Goal: Task Accomplishment & Management: Use online tool/utility

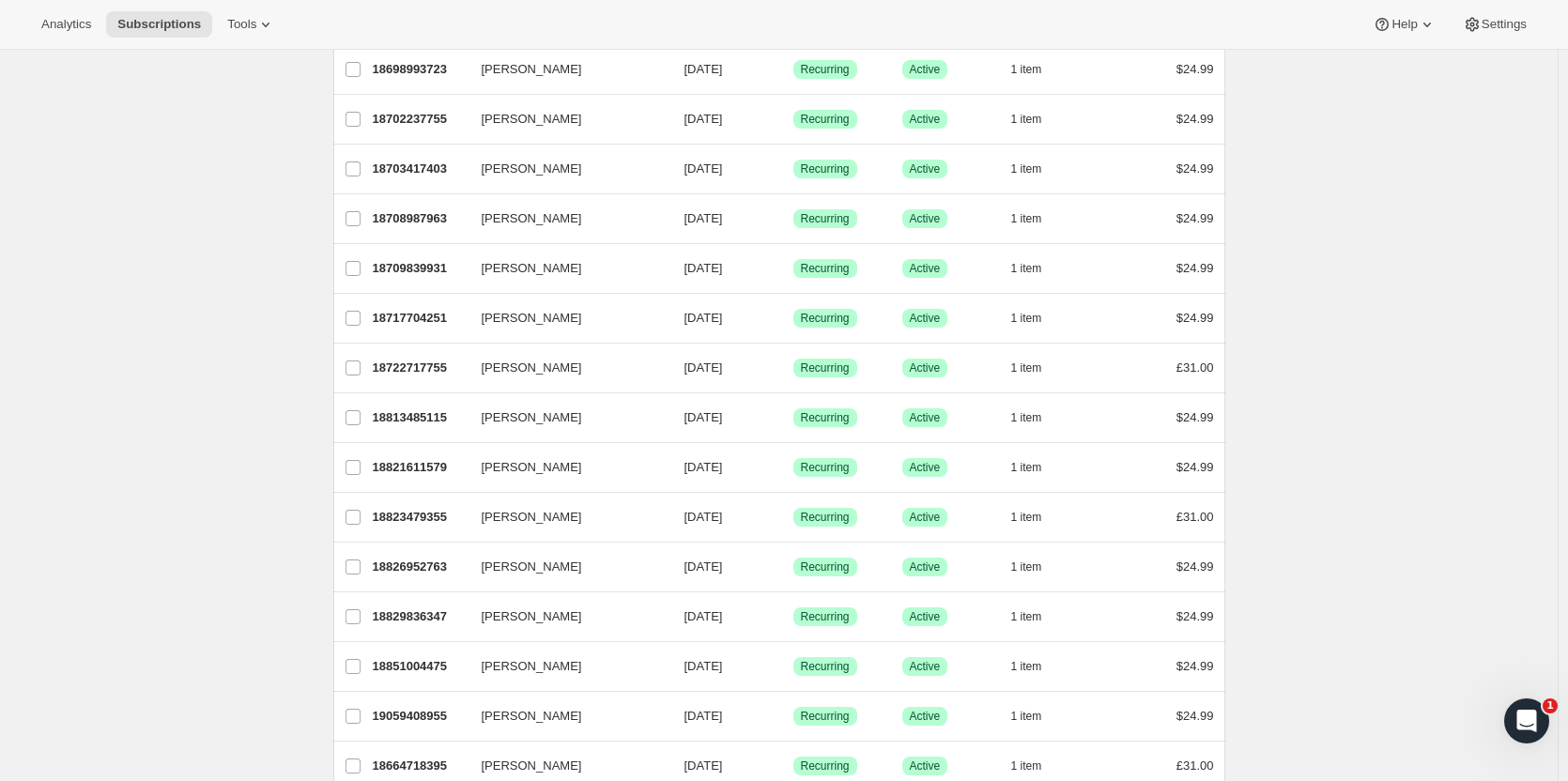
scroll to position [245, 0]
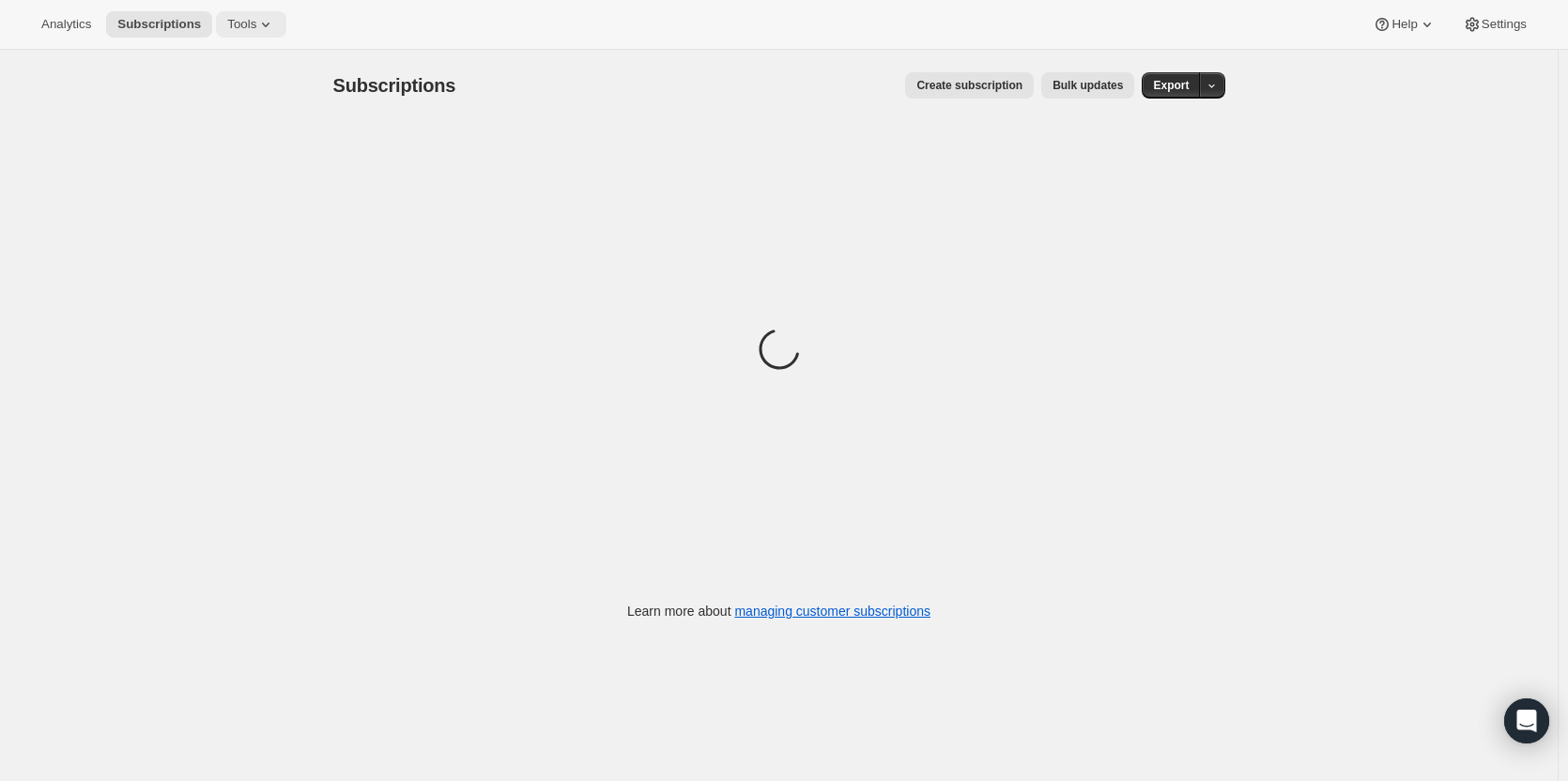
click at [233, 31] on span "Tools" at bounding box center [242, 24] width 30 height 15
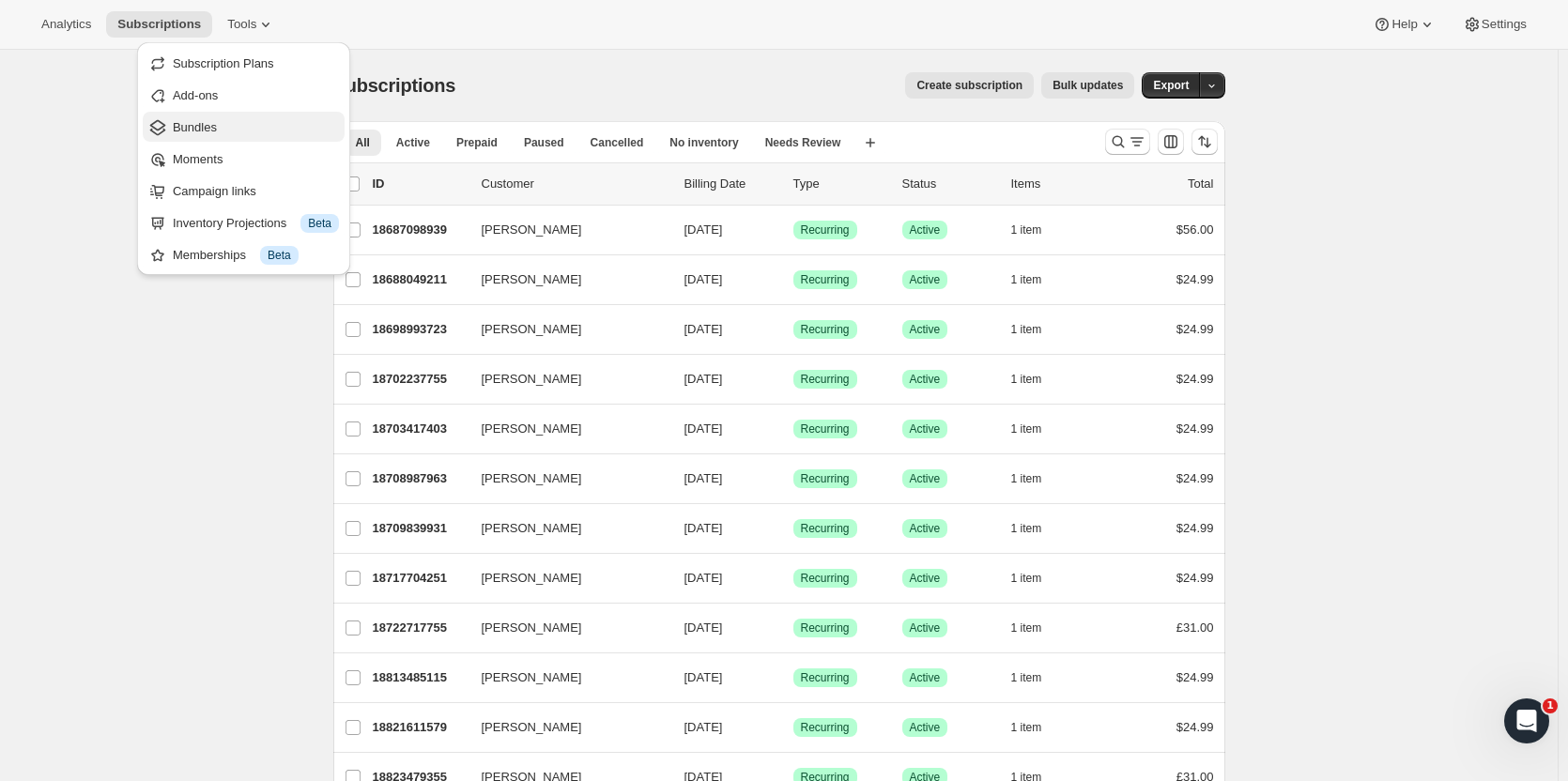
click at [184, 128] on span "Bundles" at bounding box center [194, 127] width 44 height 14
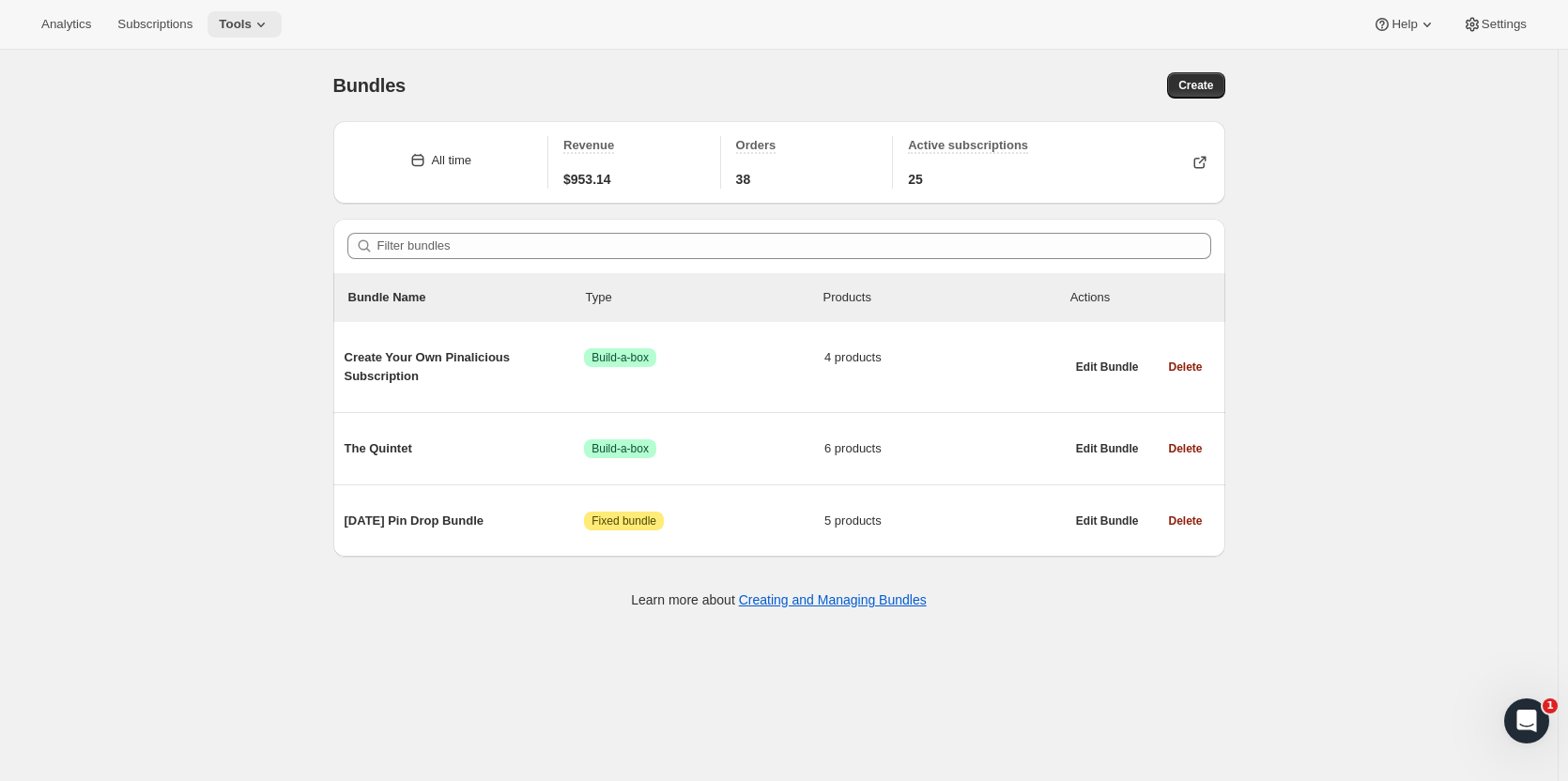
click at [230, 28] on span "Tools" at bounding box center [235, 24] width 33 height 15
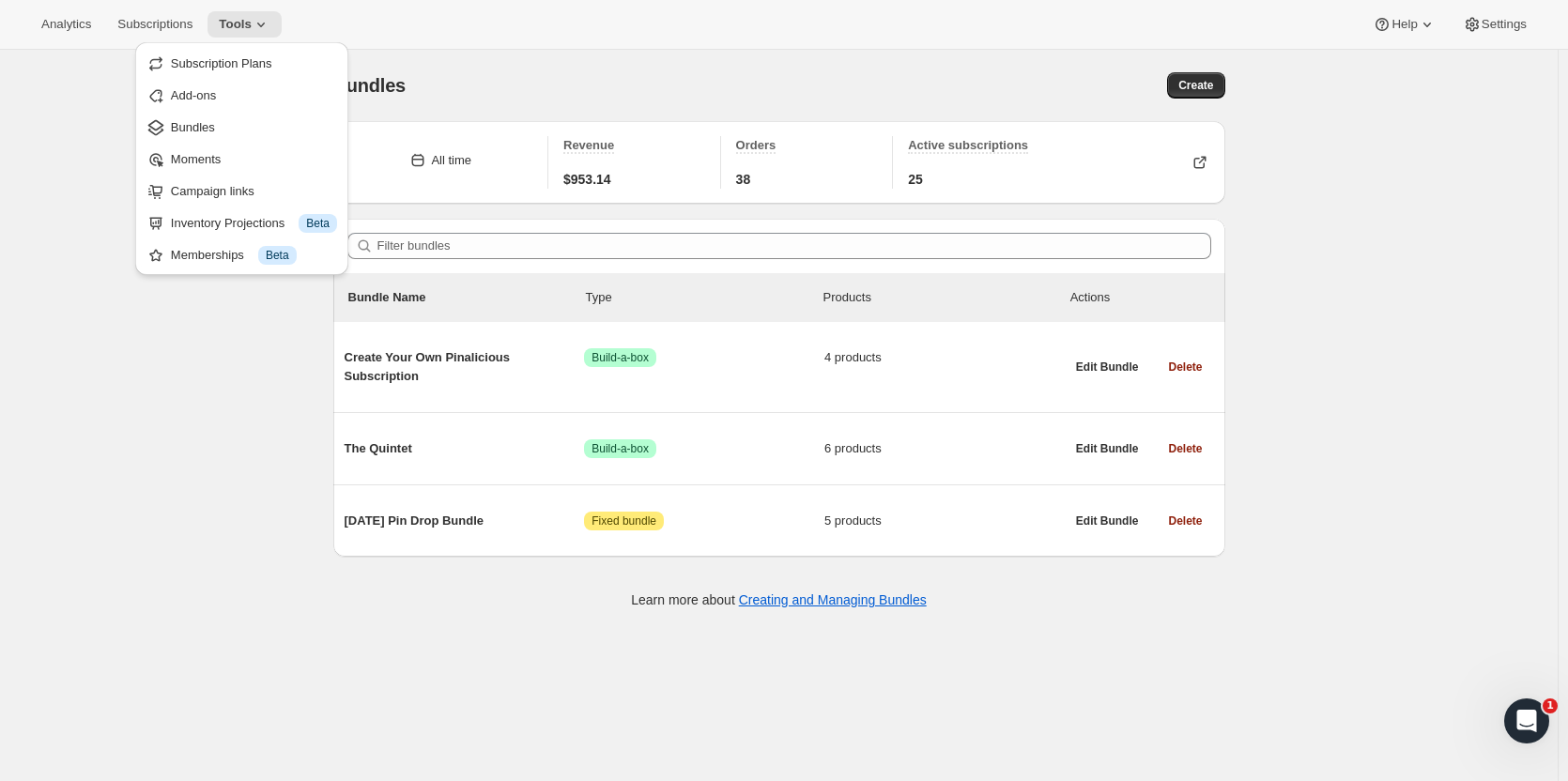
click at [505, 78] on div "Bundles" at bounding box center [556, 85] width 446 height 27
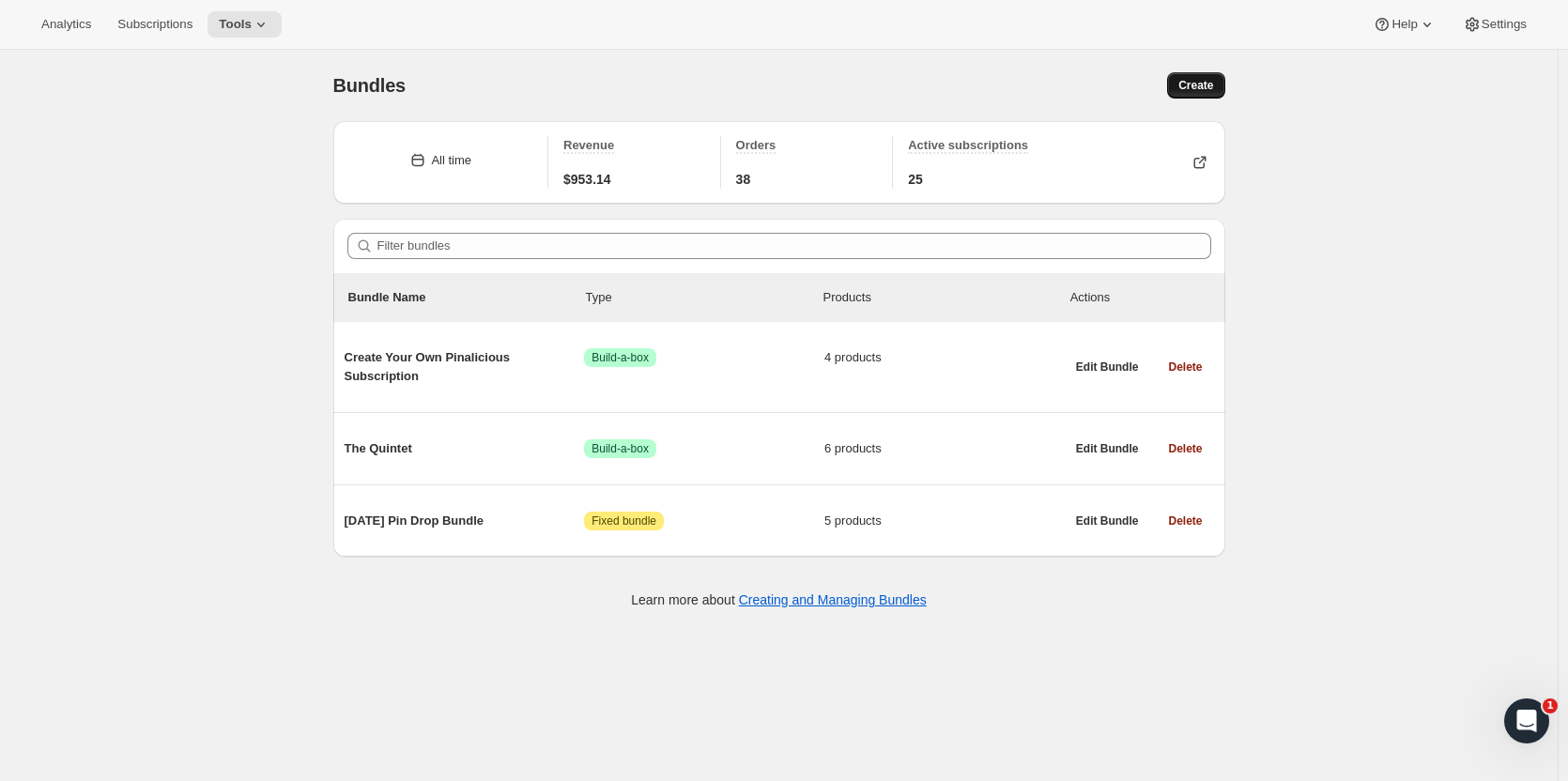
click at [1199, 85] on span "Create" at bounding box center [1195, 85] width 35 height 15
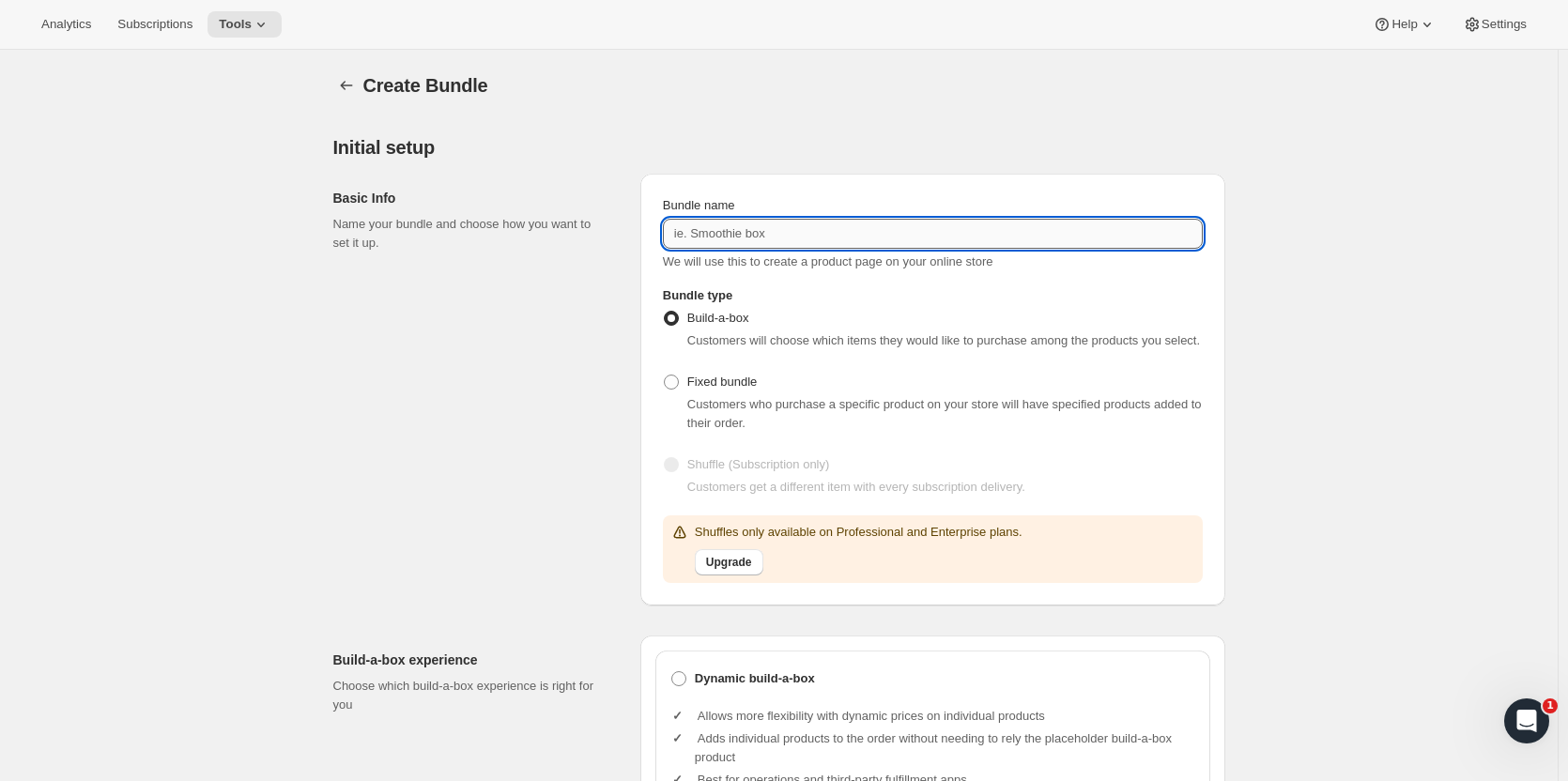
click at [844, 235] on input "Bundle name" at bounding box center [933, 234] width 540 height 30
type input "The Duet October '25 Masked Men Box"
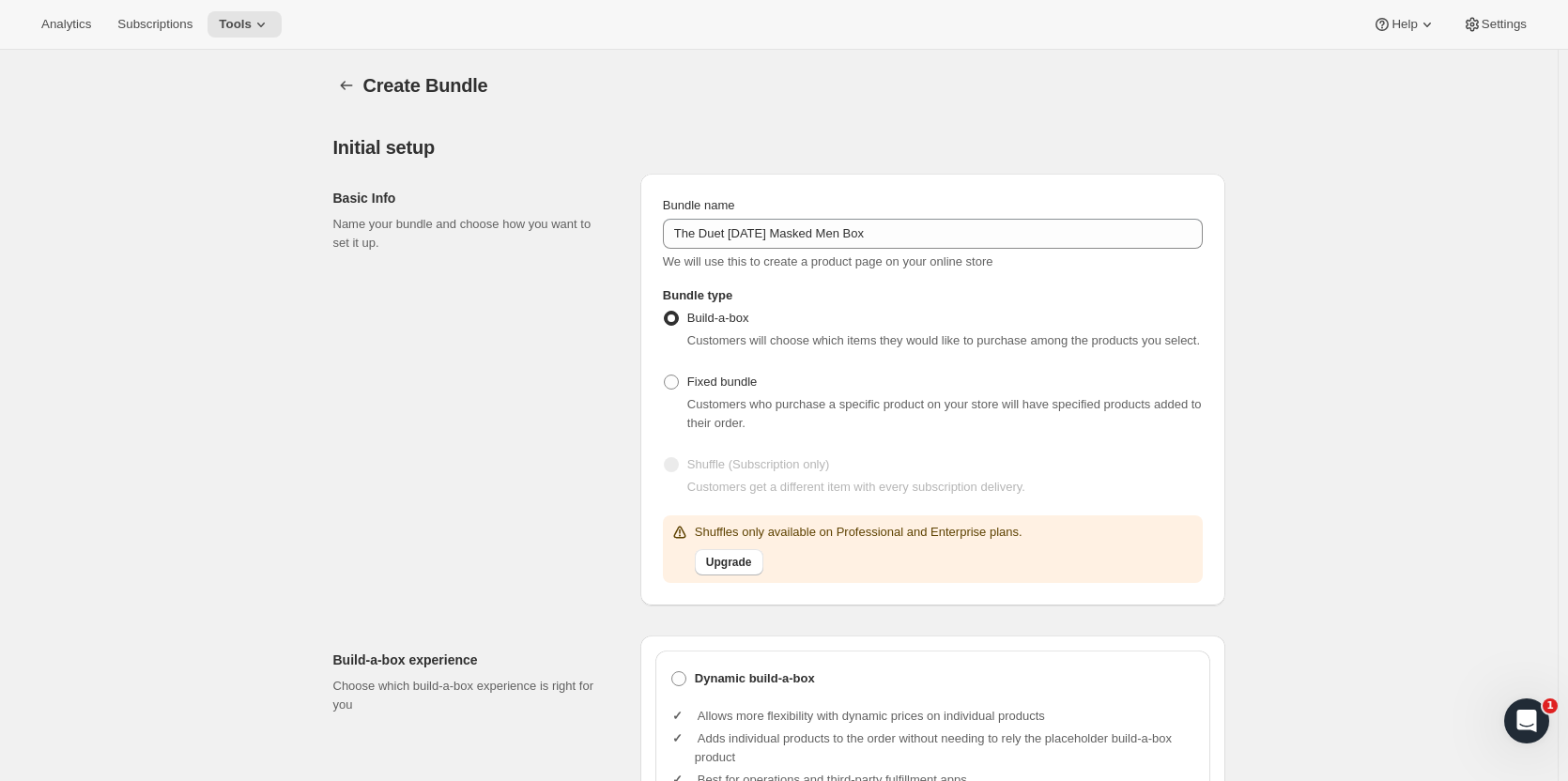
click at [571, 320] on div "Basic Info Name your bundle and choose how you want to set it up." at bounding box center [479, 390] width 292 height 432
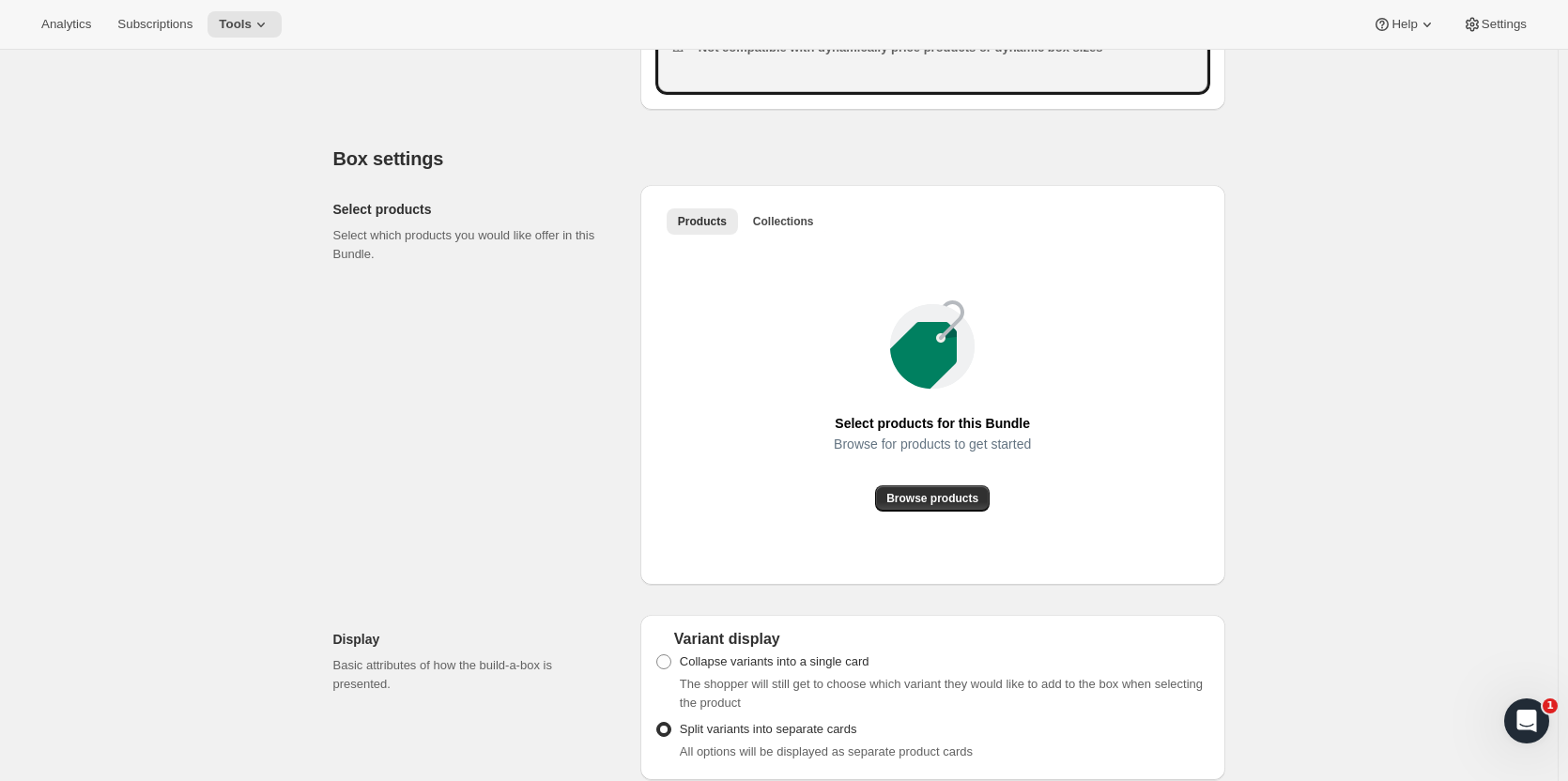
scroll to position [974, 0]
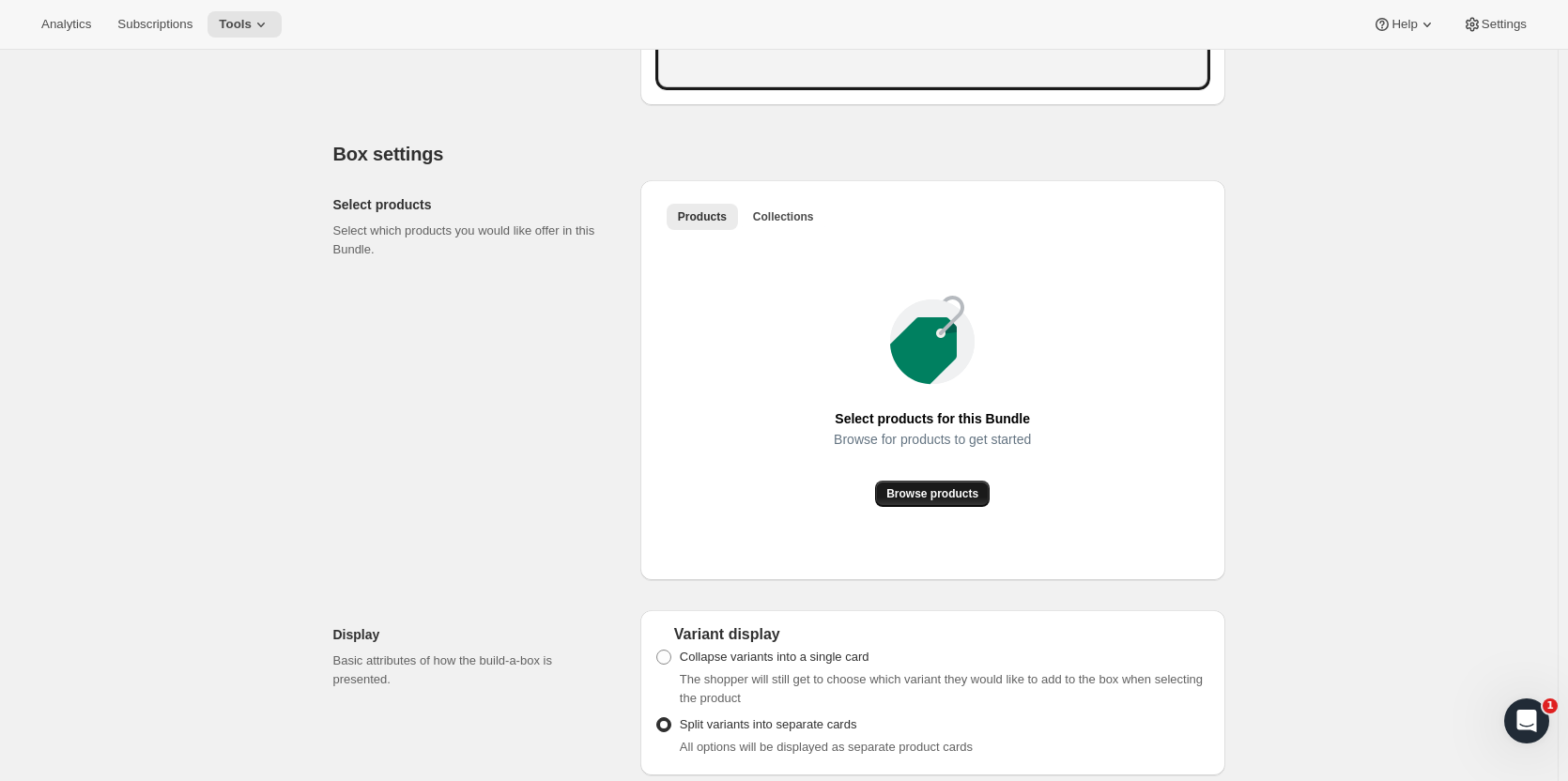
click at [930, 495] on span "Browse products" at bounding box center [932, 493] width 92 height 15
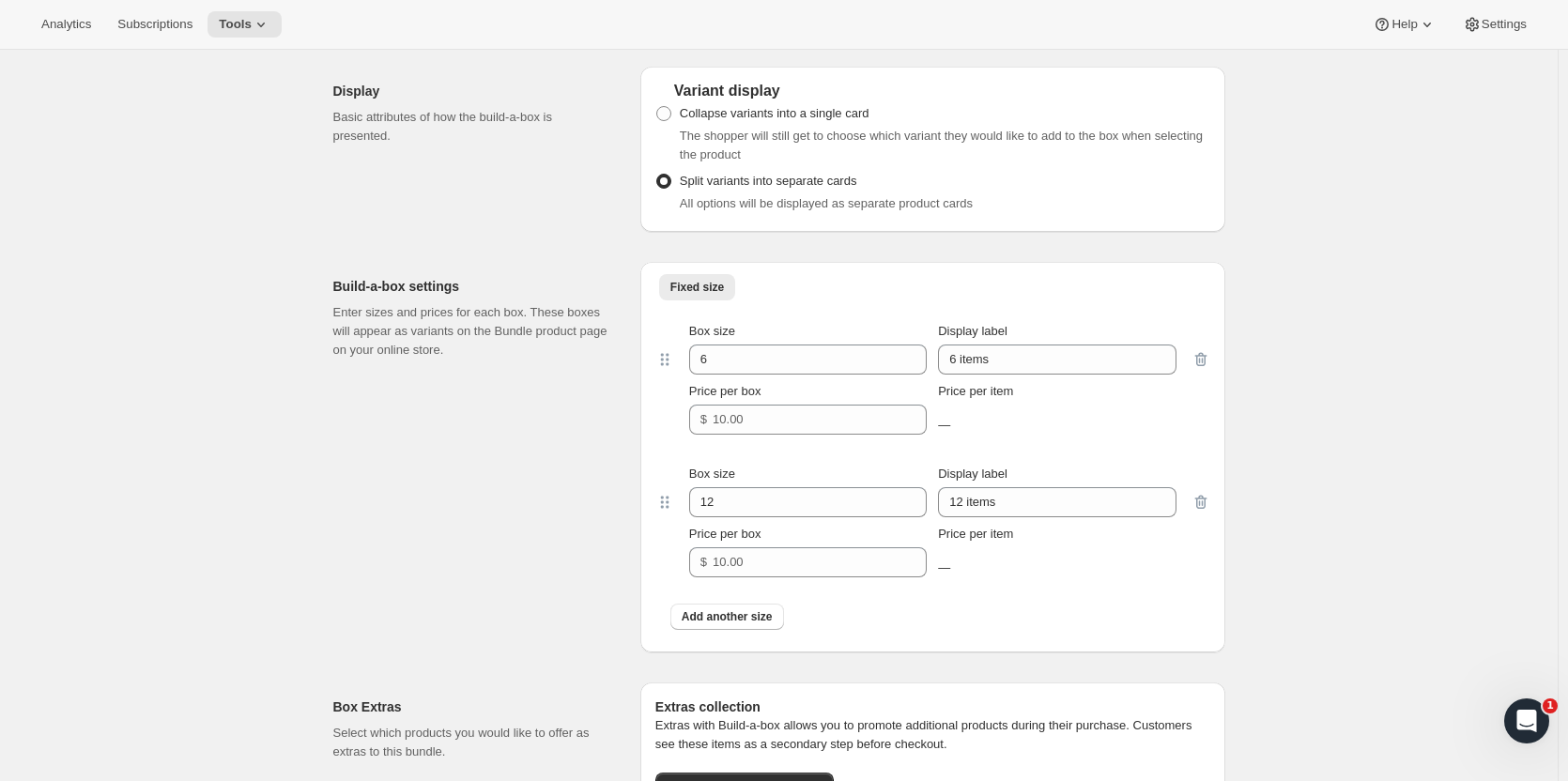
scroll to position [1610, 0]
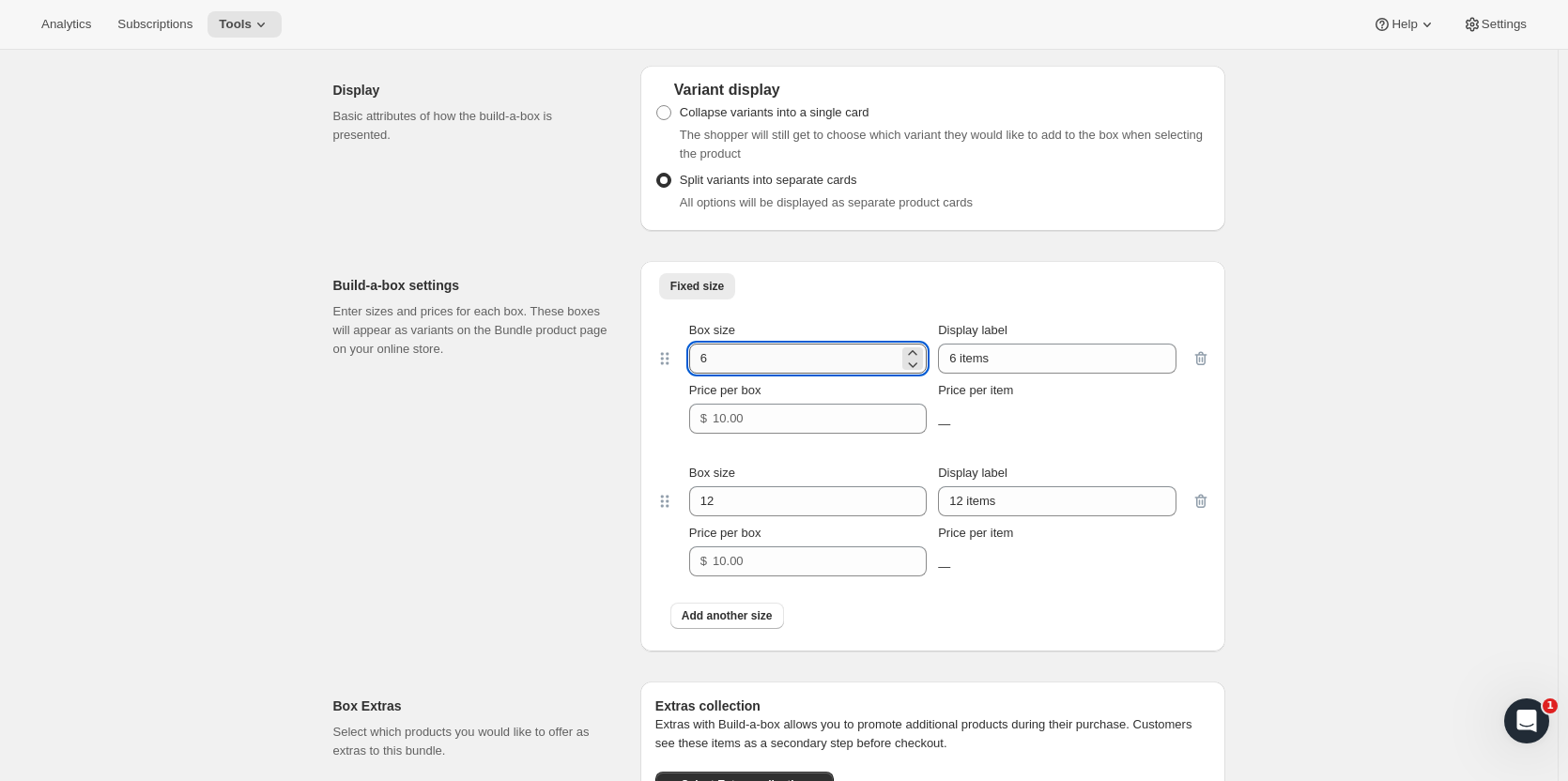
click at [745, 363] on input "6" at bounding box center [794, 359] width 209 height 30
click at [806, 353] on input "6" at bounding box center [794, 359] width 209 height 30
type input "2"
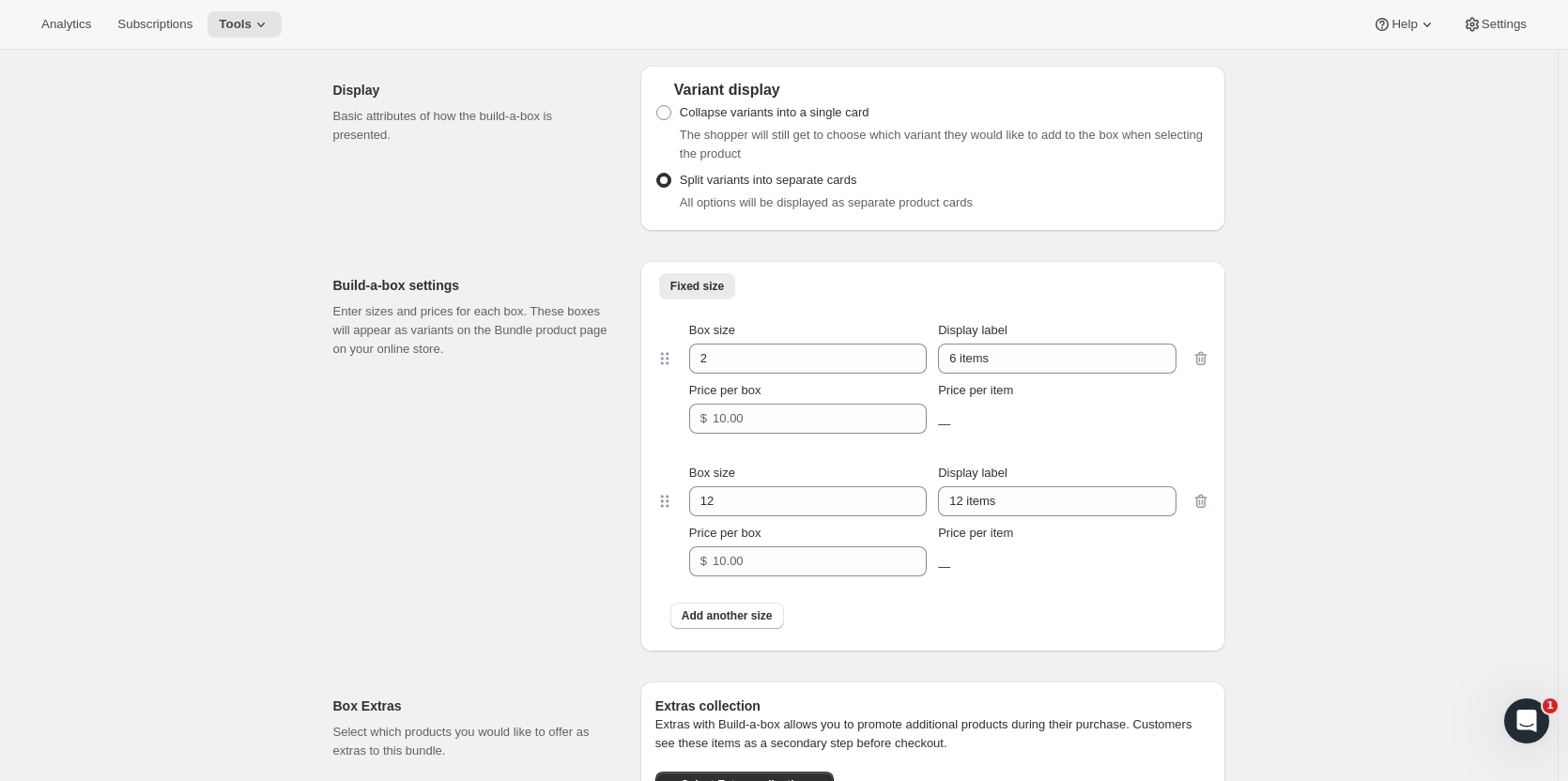
click at [871, 296] on ul "Fixed size More views" at bounding box center [933, 285] width 555 height 27
click at [1043, 354] on input "6 items" at bounding box center [1056, 359] width 238 height 30
click at [1100, 363] on input "6 items" at bounding box center [1056, 359] width 238 height 30
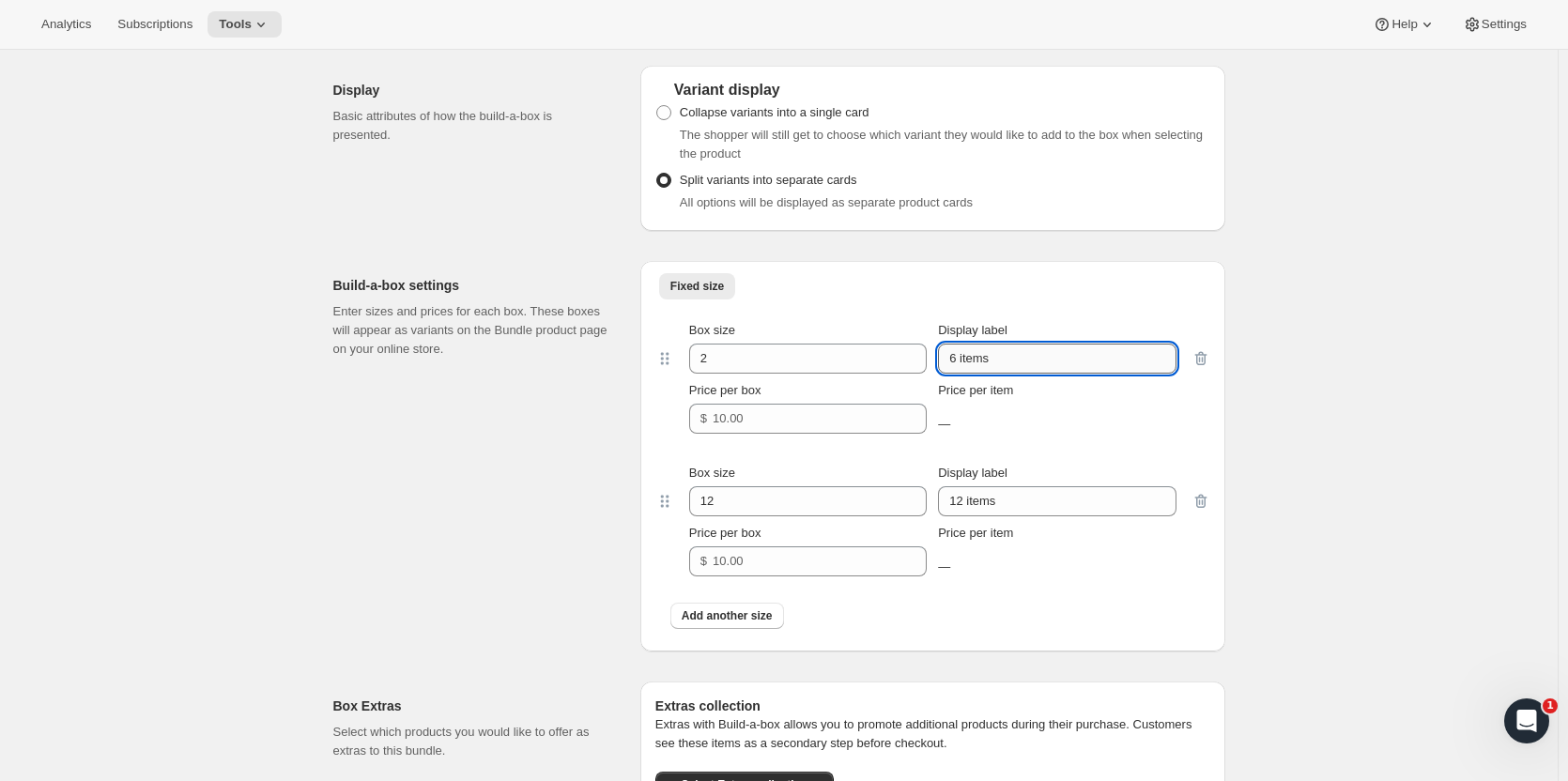
click at [1100, 363] on input "6 items" at bounding box center [1056, 359] width 238 height 30
type input "2 items"
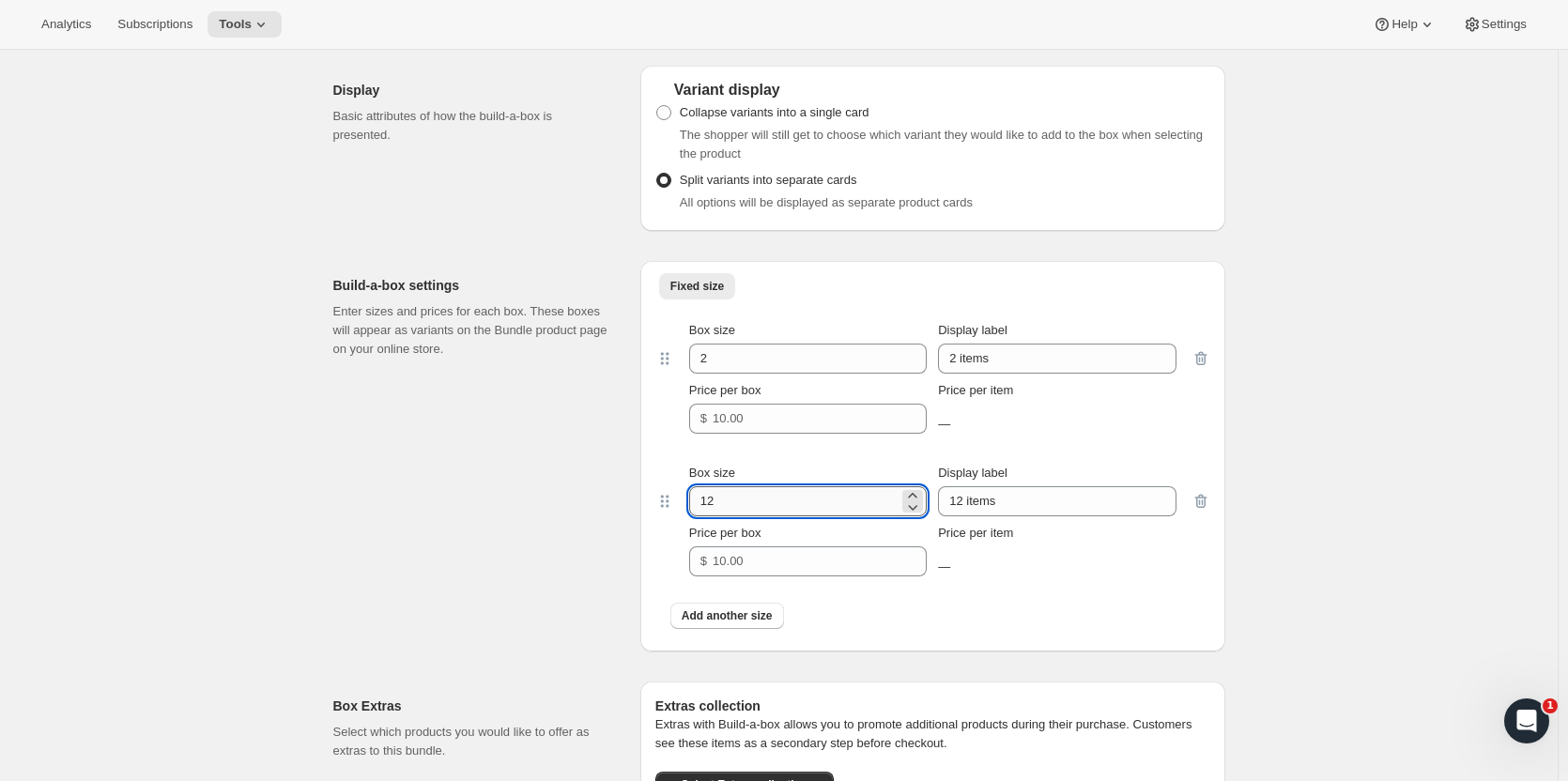
click at [817, 504] on input "12" at bounding box center [794, 501] width 209 height 30
type input "3"
click at [1033, 488] on input "12 items" at bounding box center [1056, 501] width 238 height 30
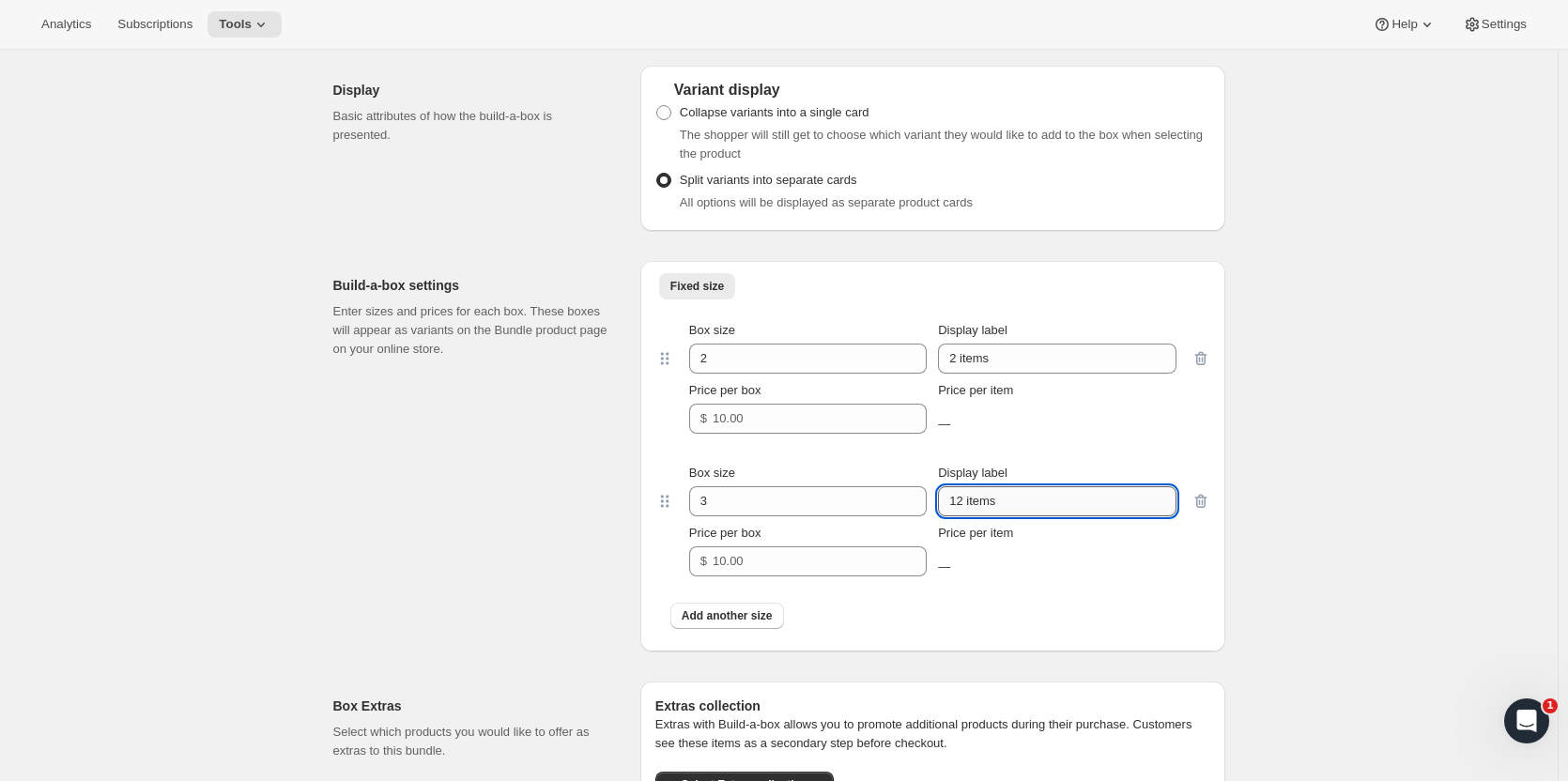
click at [1033, 488] on input "12 items" at bounding box center [1056, 501] width 238 height 30
type input "3 items"
click at [1024, 361] on input "2 items" at bounding box center [1056, 359] width 238 height 30
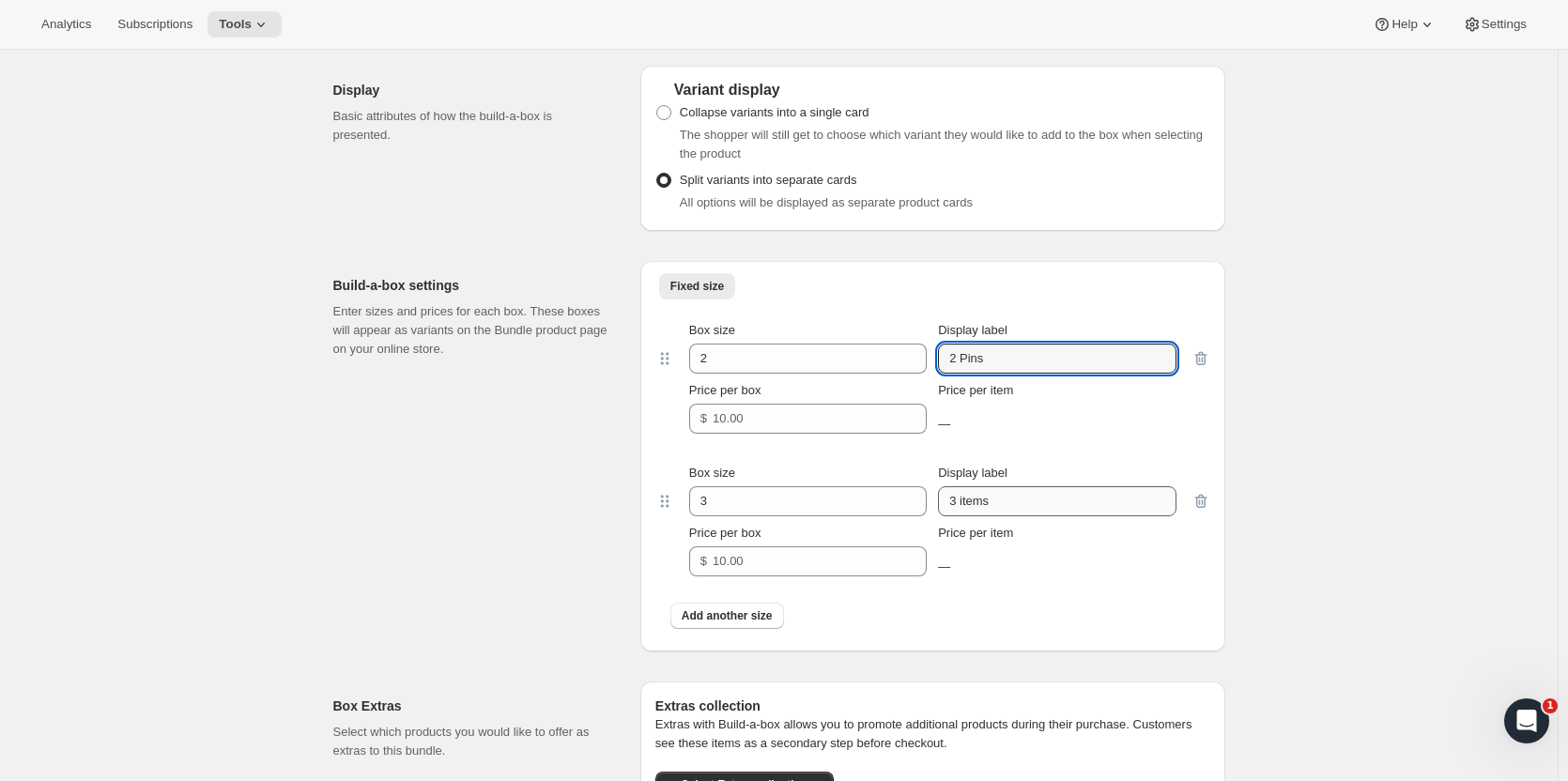
type input "2 Pins"
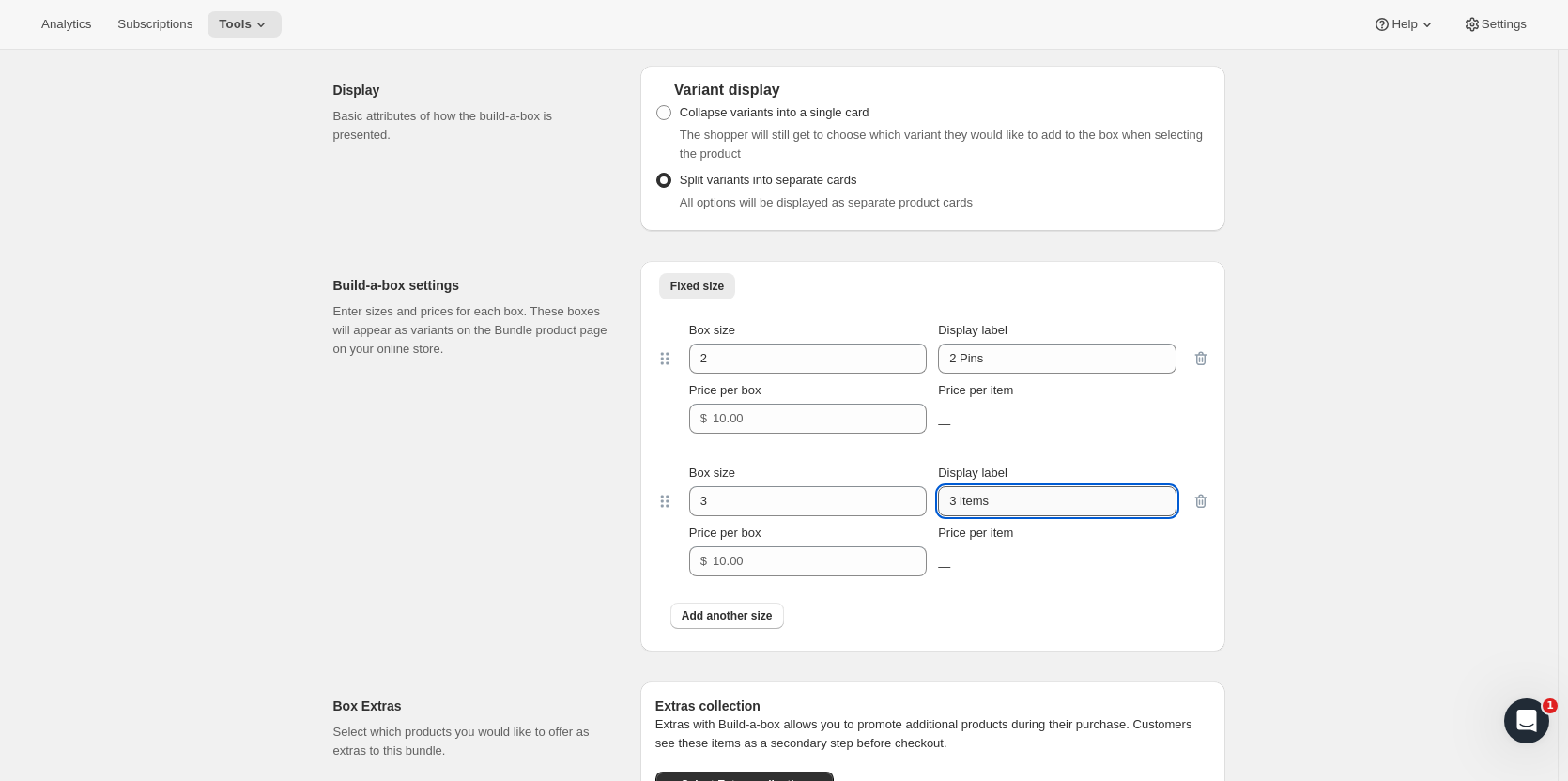
click at [1015, 506] on input "3 items" at bounding box center [1056, 501] width 238 height 30
type input "3 Pins"
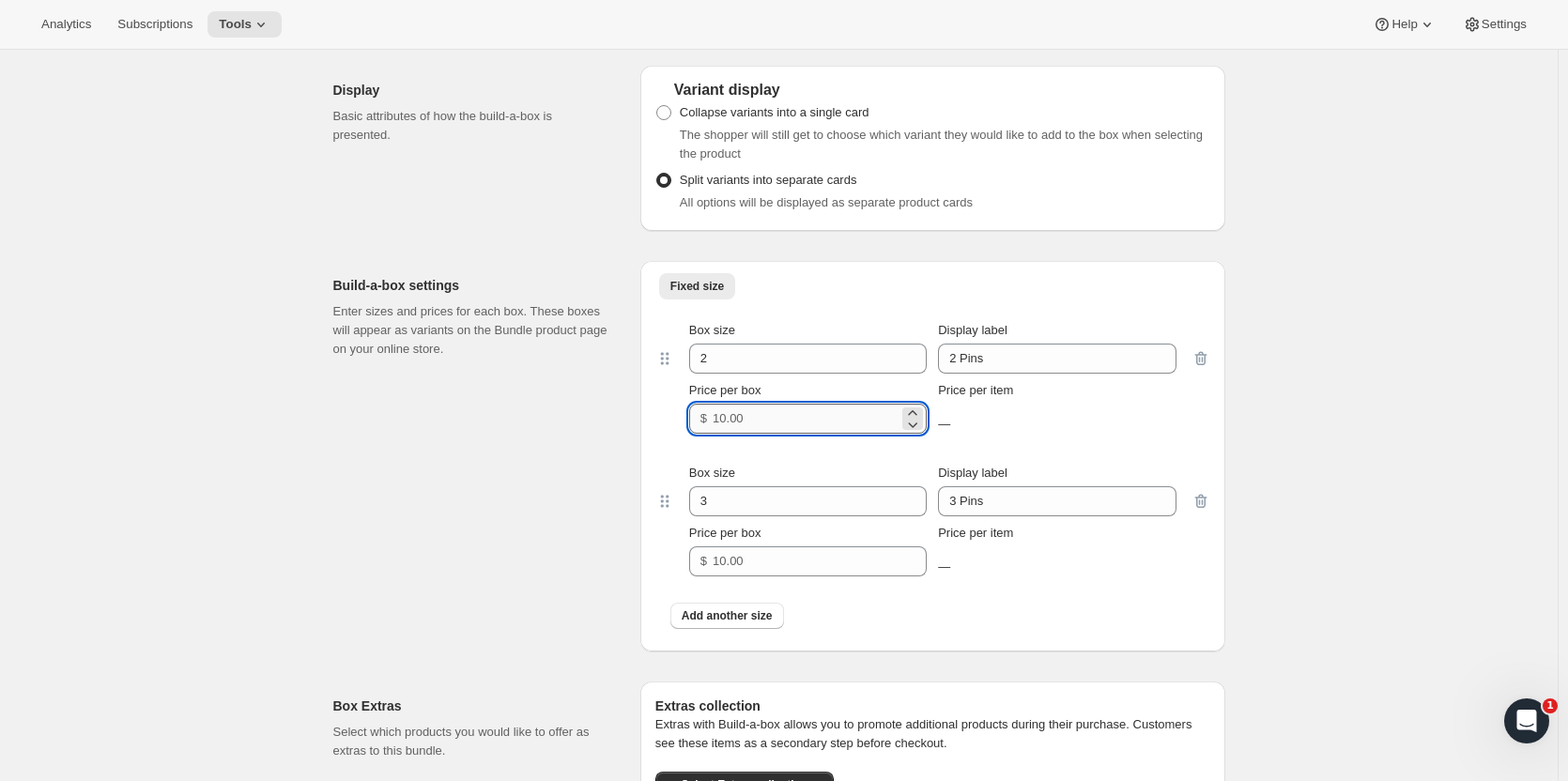
click at [779, 420] on input "Price per box" at bounding box center [806, 419] width 186 height 30
type input "29.99"
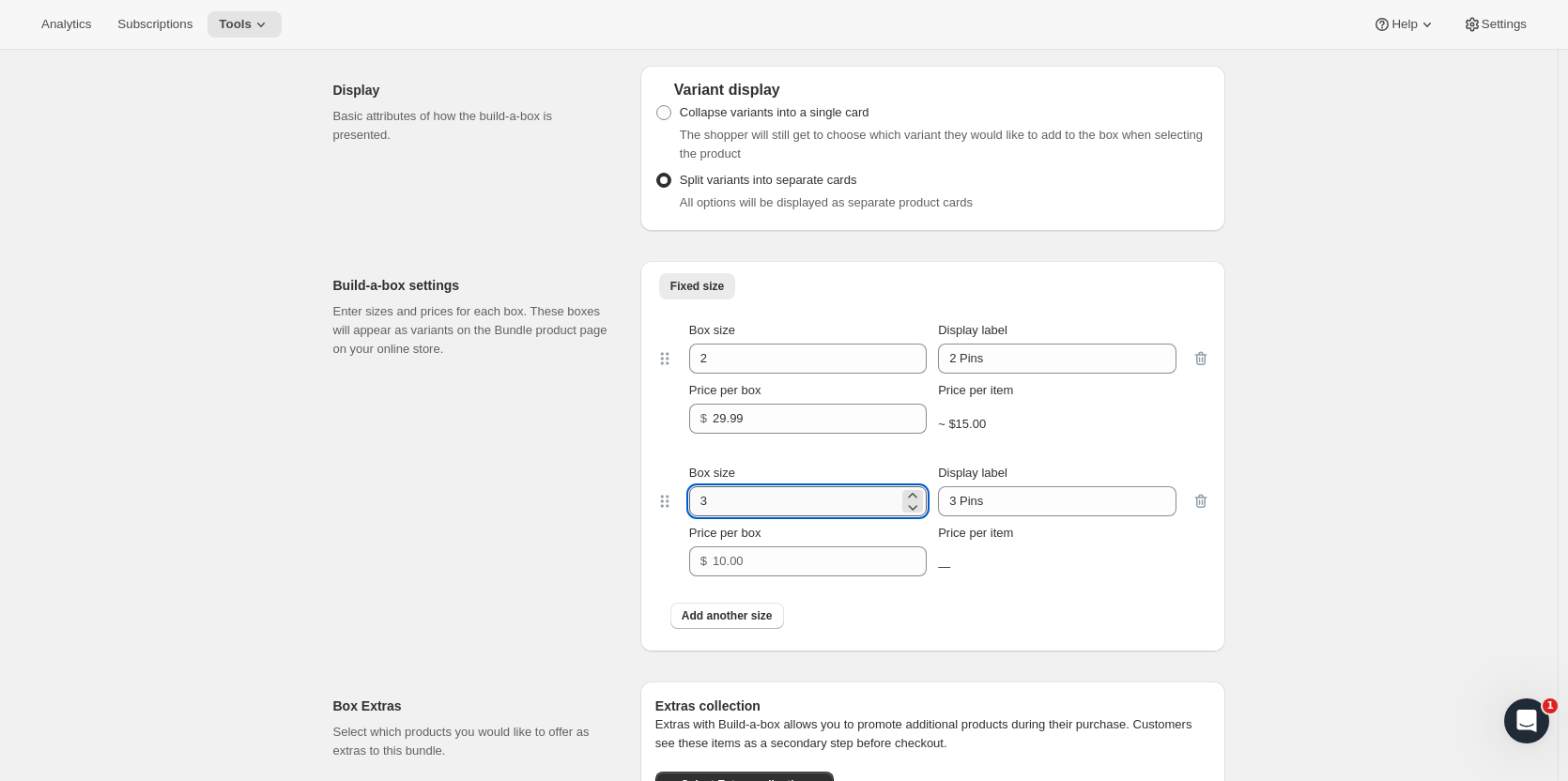
click at [750, 503] on input "3" at bounding box center [794, 501] width 209 height 30
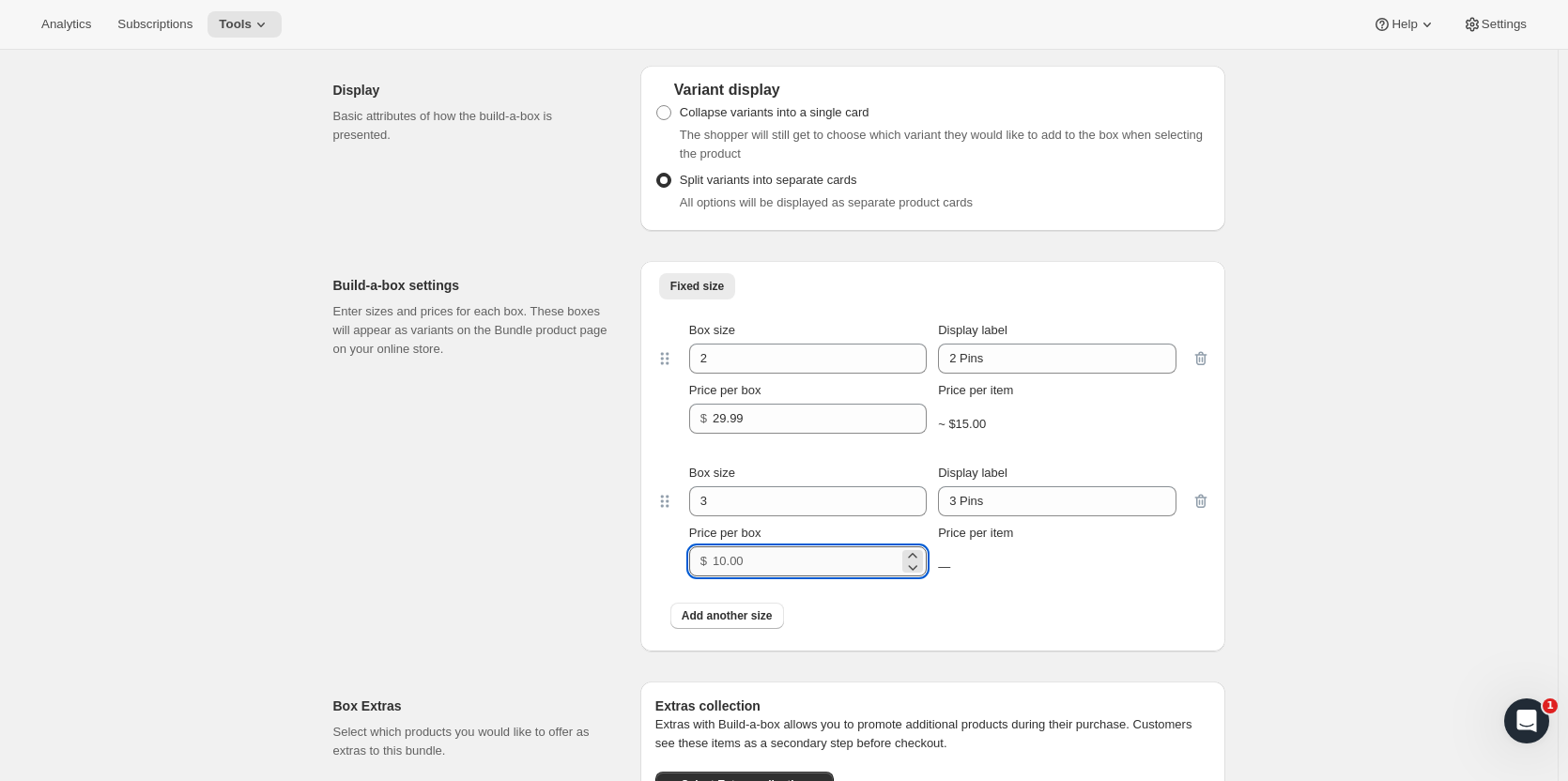
click at [778, 562] on input "Price per box" at bounding box center [806, 561] width 186 height 30
type input "39.99"
click at [754, 620] on span "Add another size" at bounding box center [727, 615] width 91 height 15
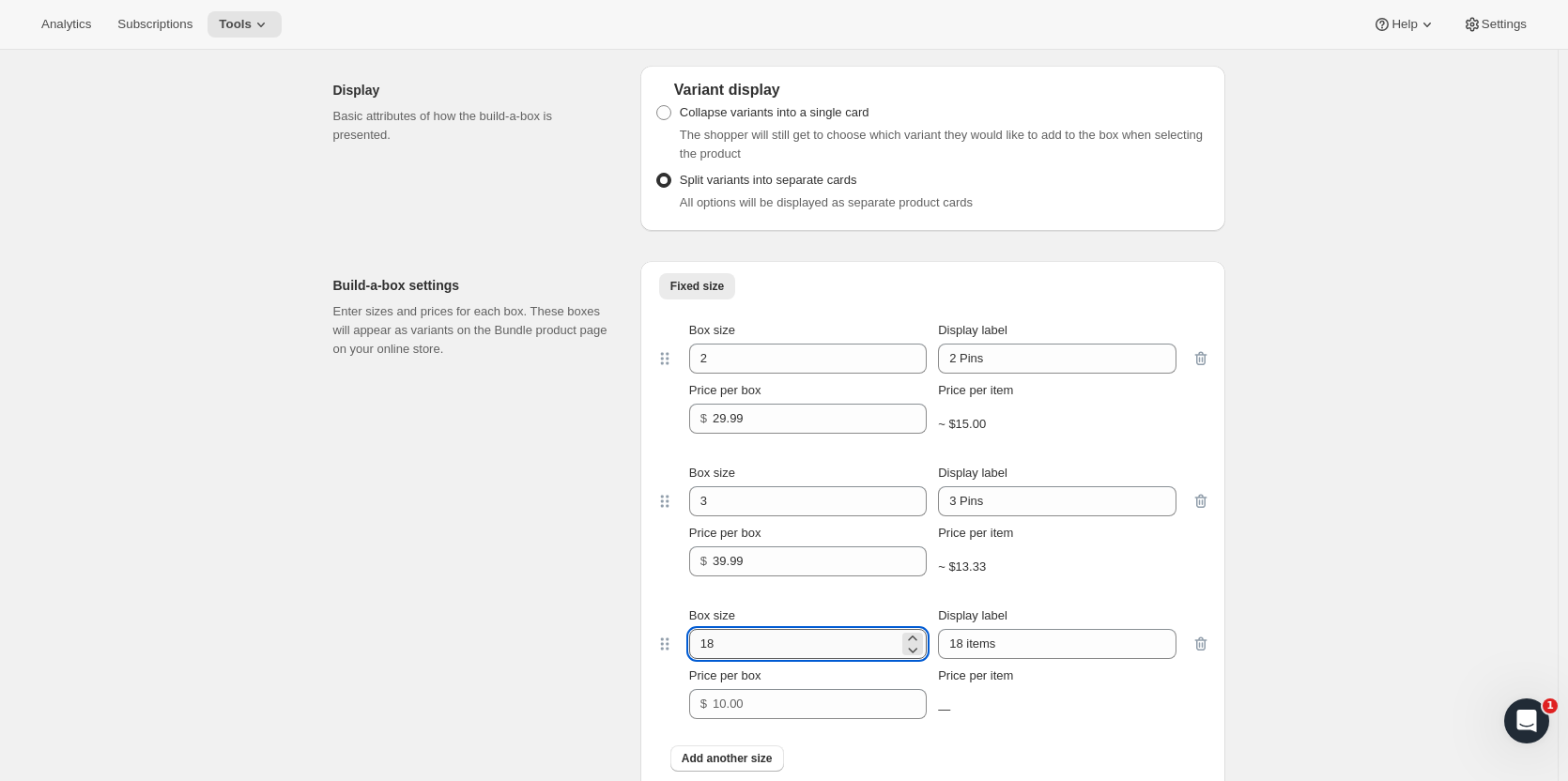
click at [758, 638] on input "18" at bounding box center [794, 644] width 209 height 30
type input "4"
click at [1028, 646] on input "18 items" at bounding box center [1056, 644] width 238 height 30
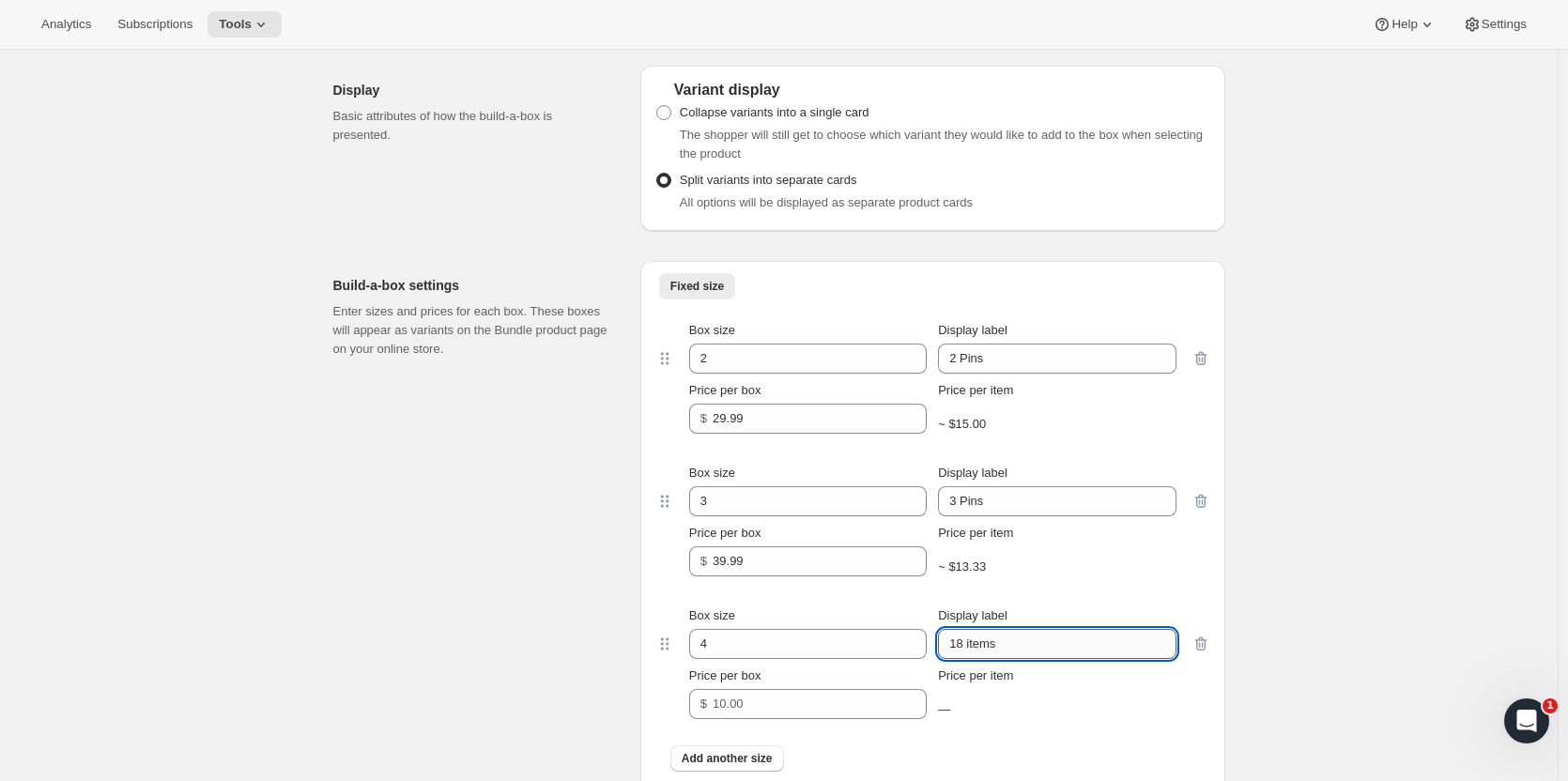
click at [1028, 646] on input "18 items" at bounding box center [1056, 644] width 238 height 30
type input "4 Pins"
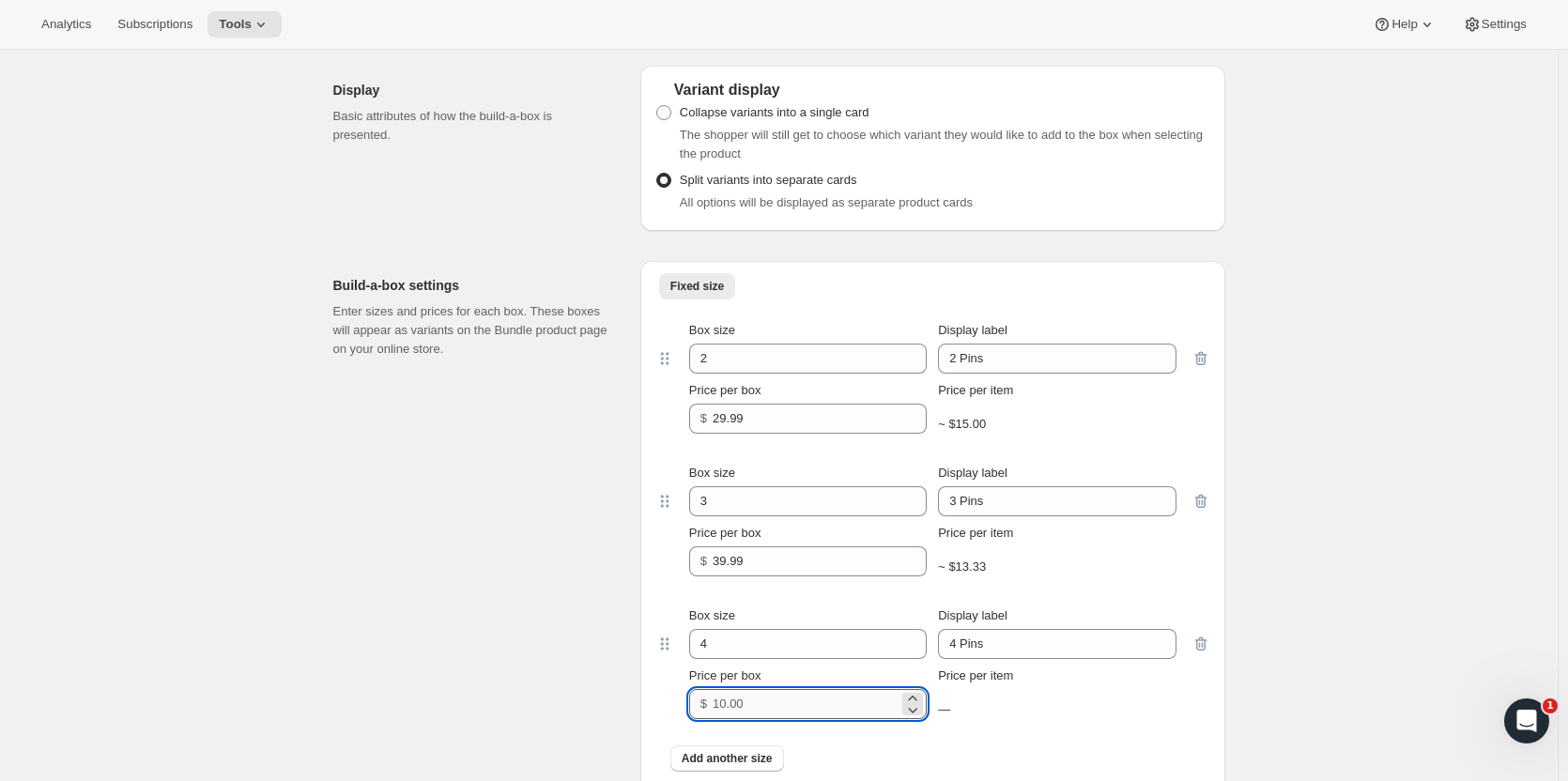
click at [782, 710] on input "Price per box" at bounding box center [806, 704] width 186 height 30
type input "44.99"
click at [1058, 707] on div "~ $11.25" at bounding box center [1056, 709] width 238 height 19
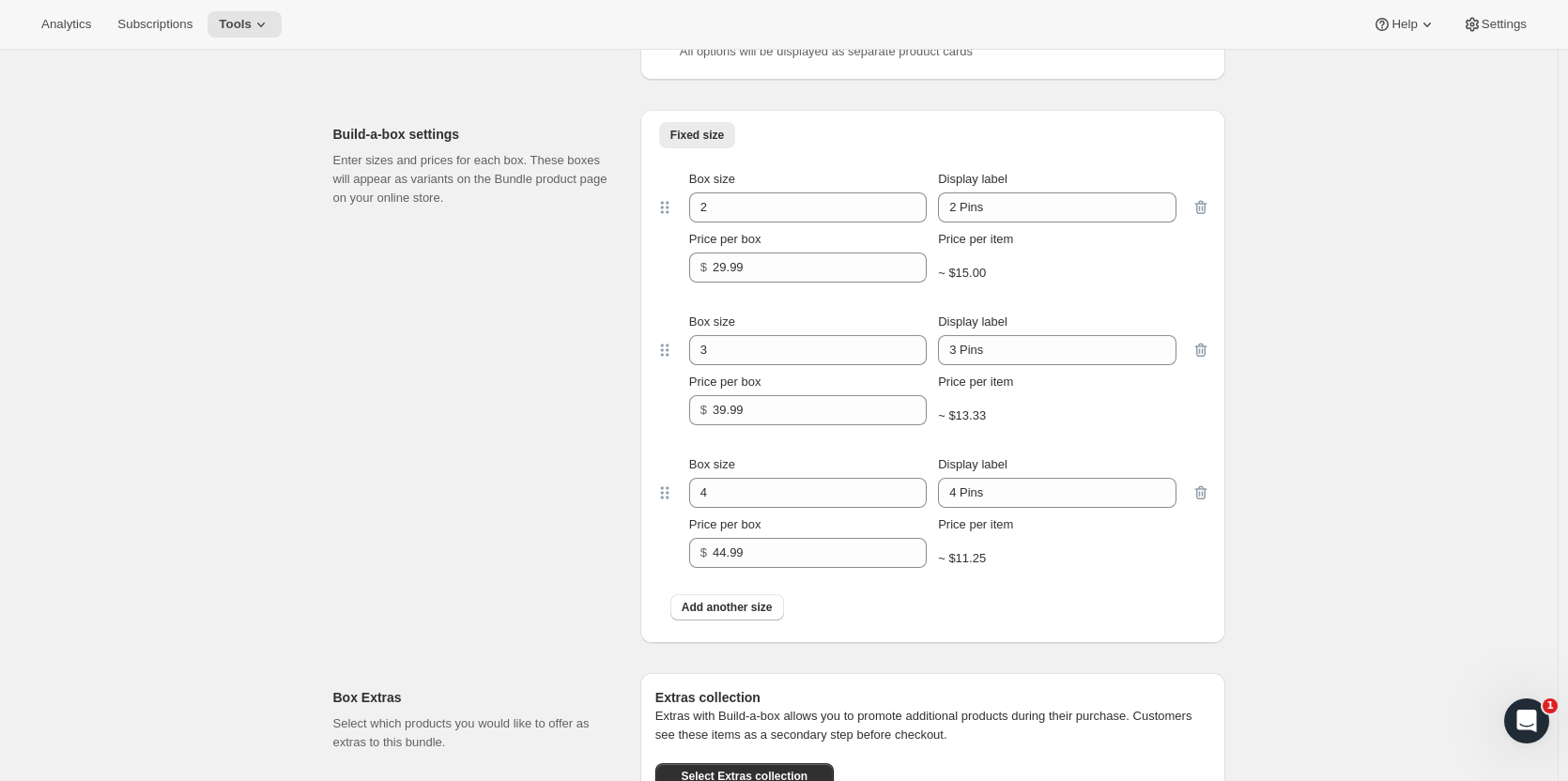
scroll to position [1768, 0]
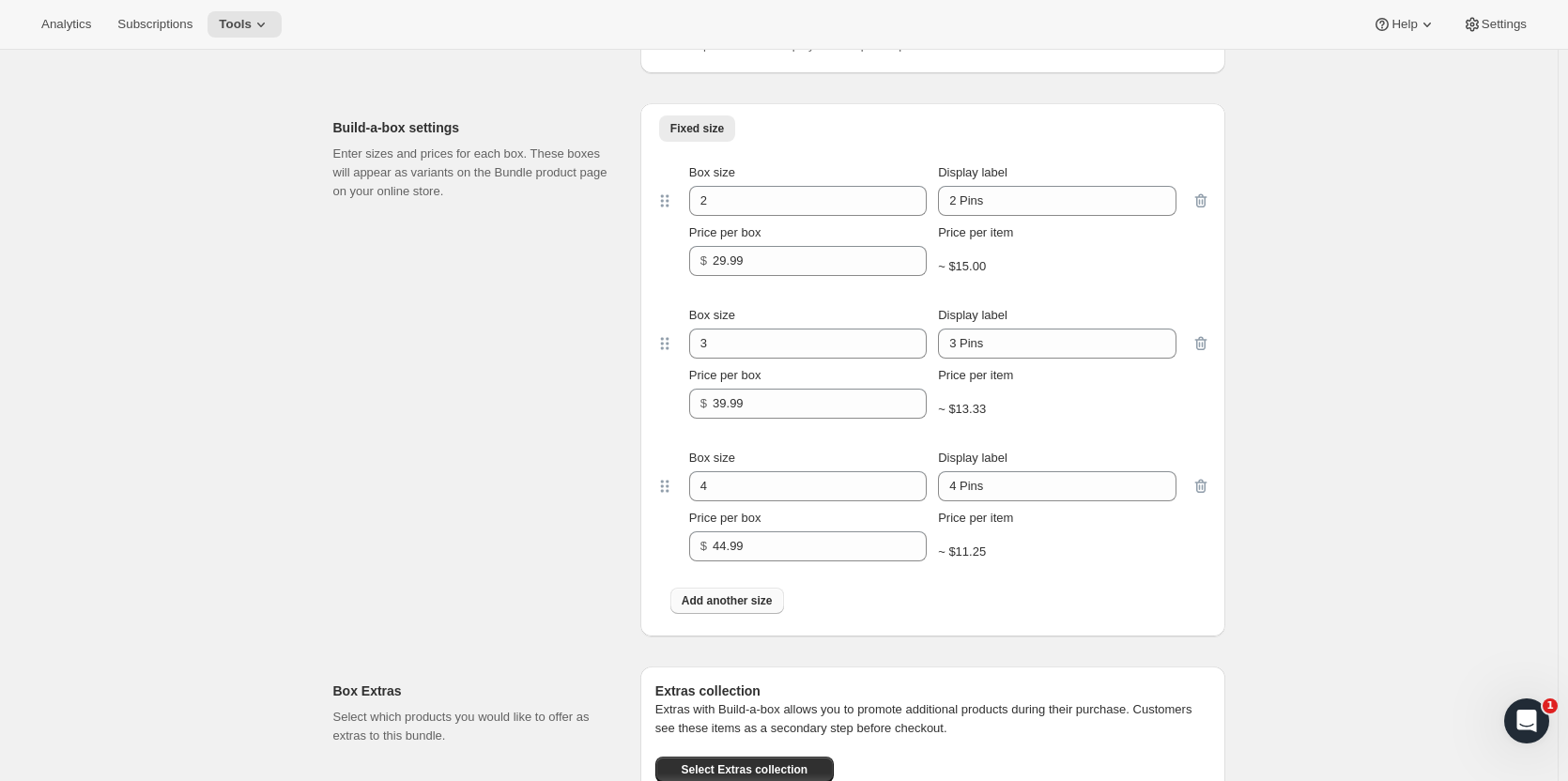
click at [751, 606] on span "Add another size" at bounding box center [727, 601] width 91 height 15
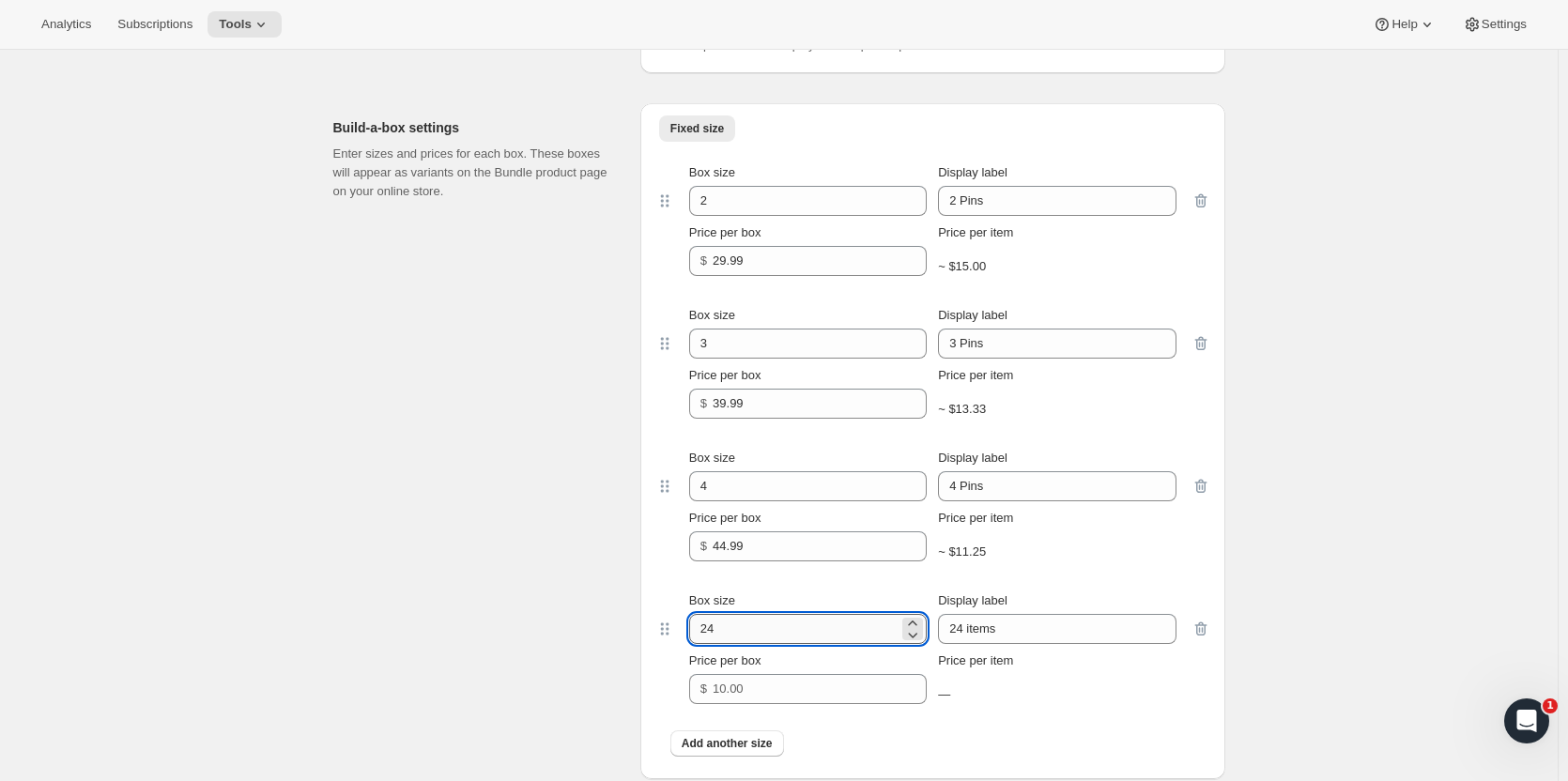
click at [765, 630] on input "24" at bounding box center [794, 629] width 209 height 30
type input "5"
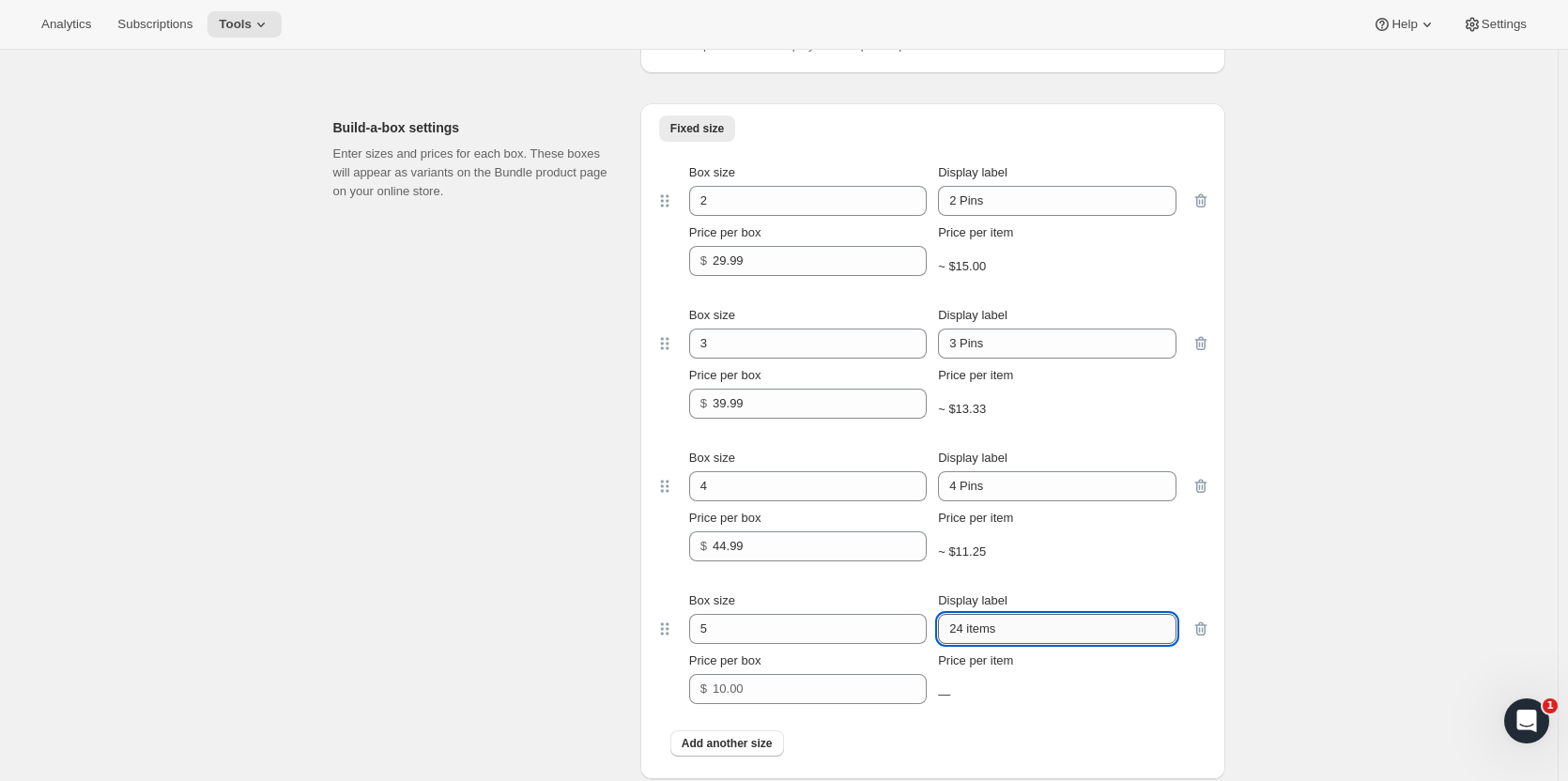
click at [1006, 627] on input "24 items" at bounding box center [1056, 629] width 238 height 30
type input "5 Pins"
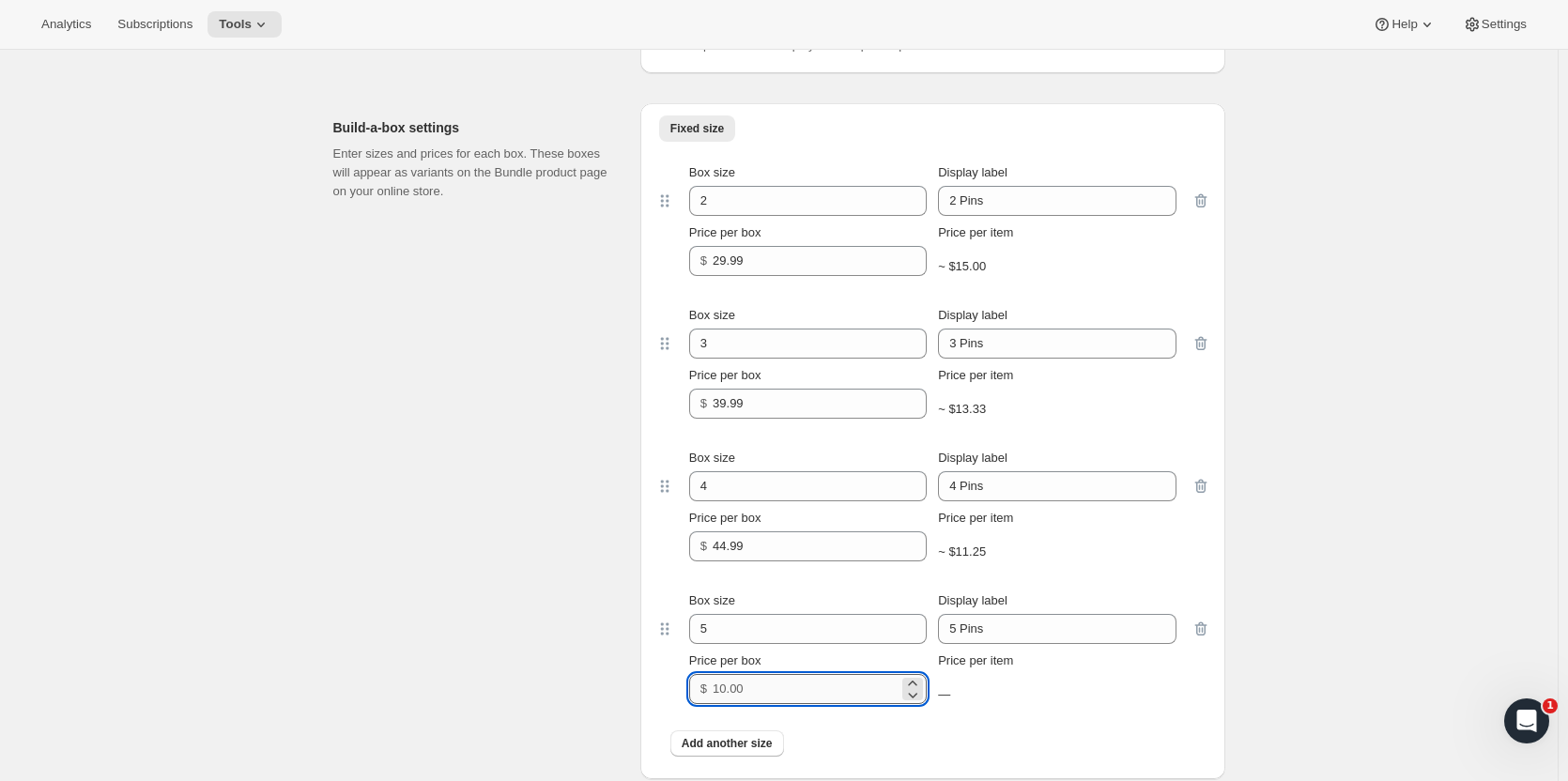
click at [775, 683] on input "Price per box" at bounding box center [806, 689] width 186 height 30
type input "49.99"
click at [601, 664] on div "Build-a-box settings Enter sizes and prices for each box. These boxes will appe…" at bounding box center [479, 442] width 292 height 676
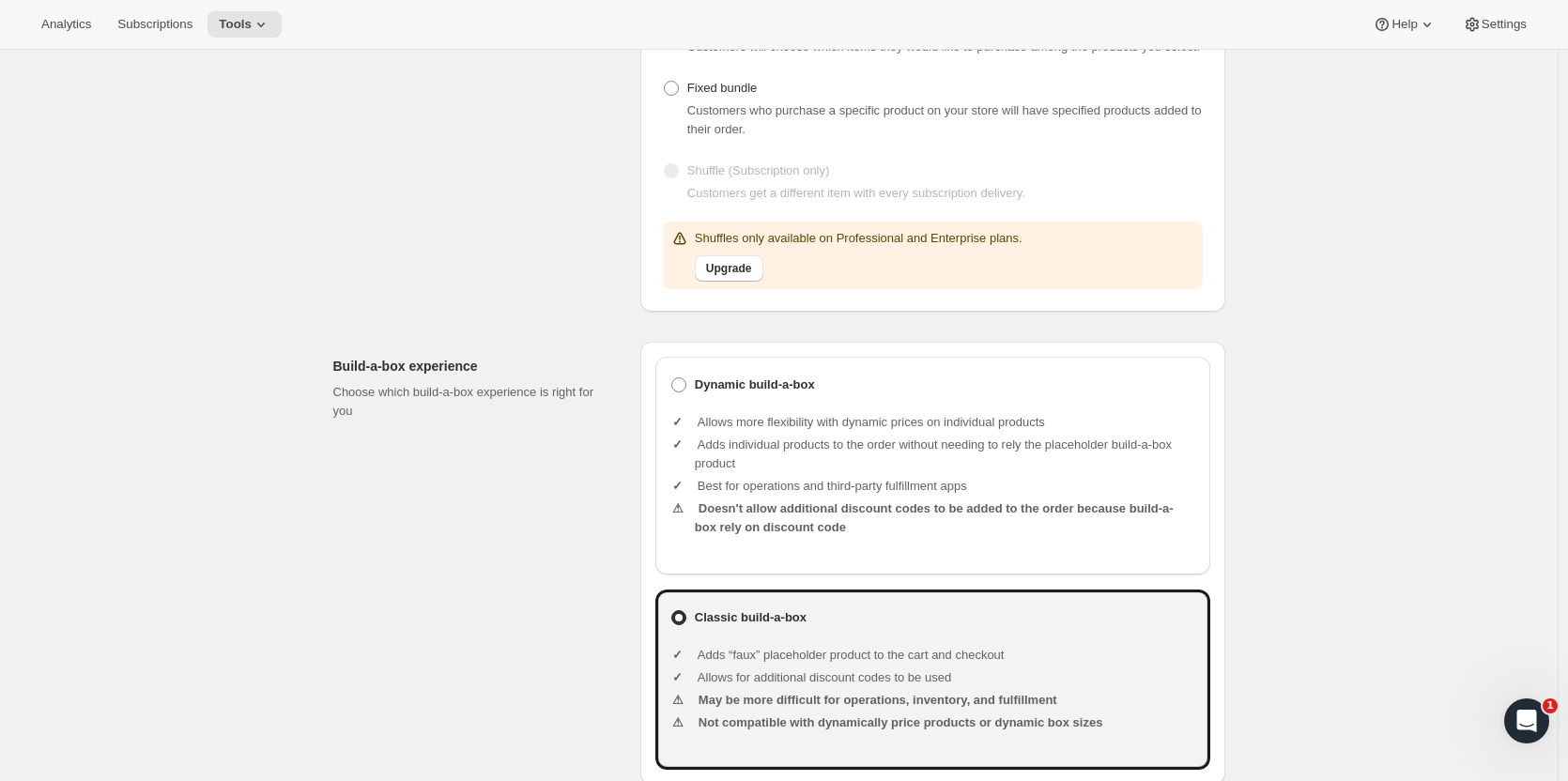
scroll to position [0, 0]
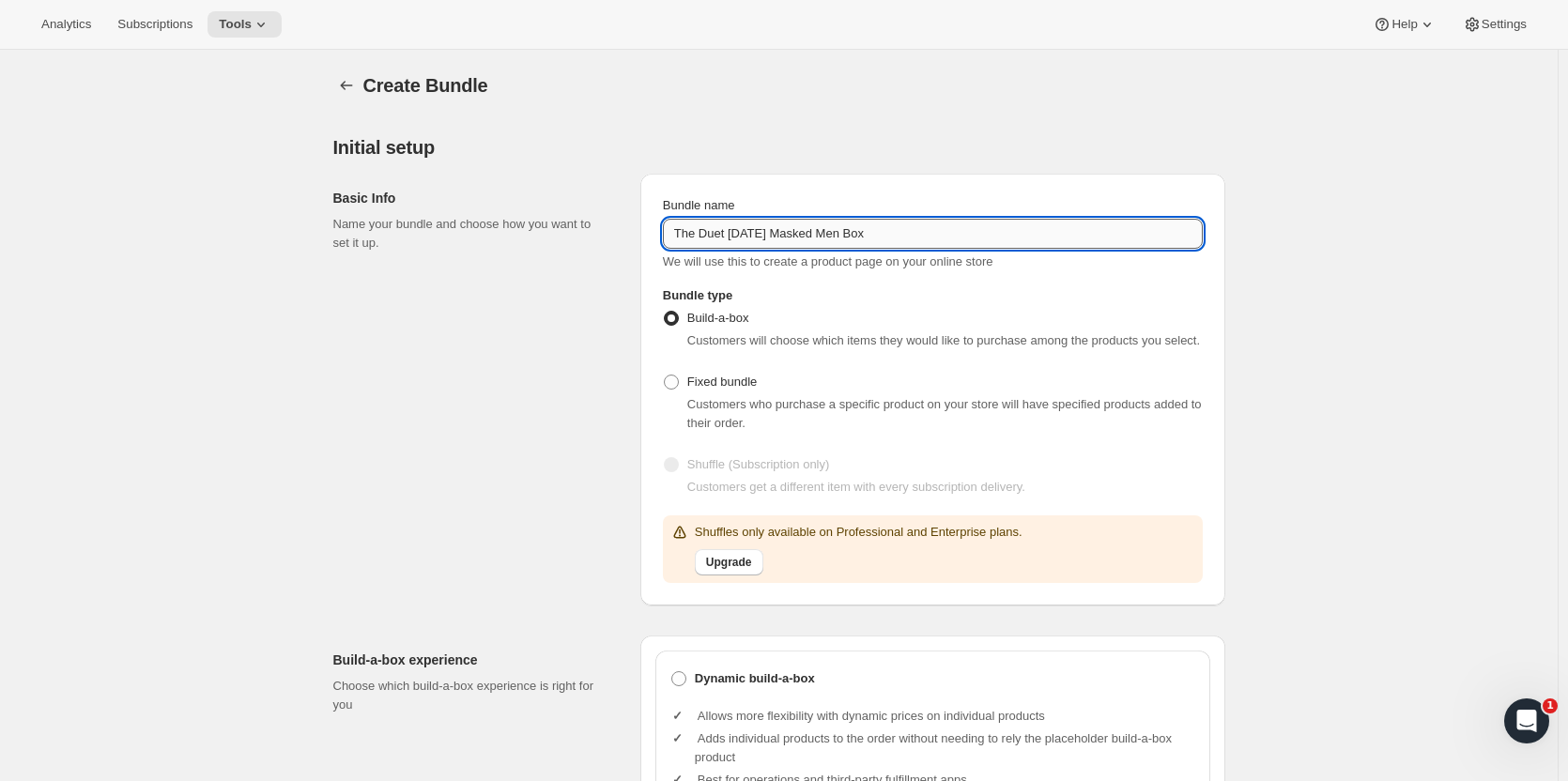
click at [729, 225] on input "The Duet October '25 Masked Men Box" at bounding box center [933, 234] width 540 height 30
type input "The [DATE] Masked Men Box"
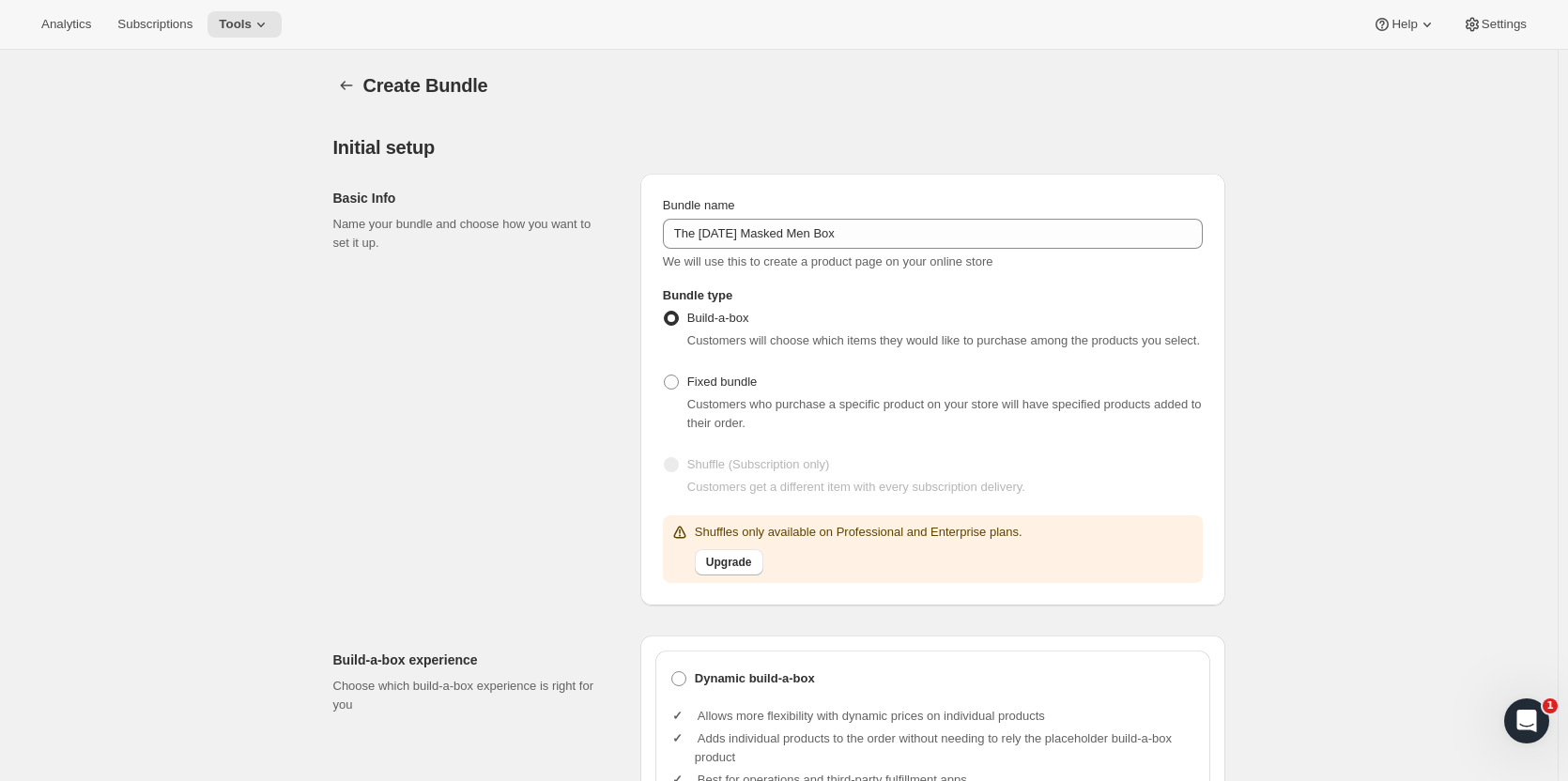
click at [480, 546] on div "Basic Info Name your bundle and choose how you want to set it up." at bounding box center [479, 390] width 292 height 432
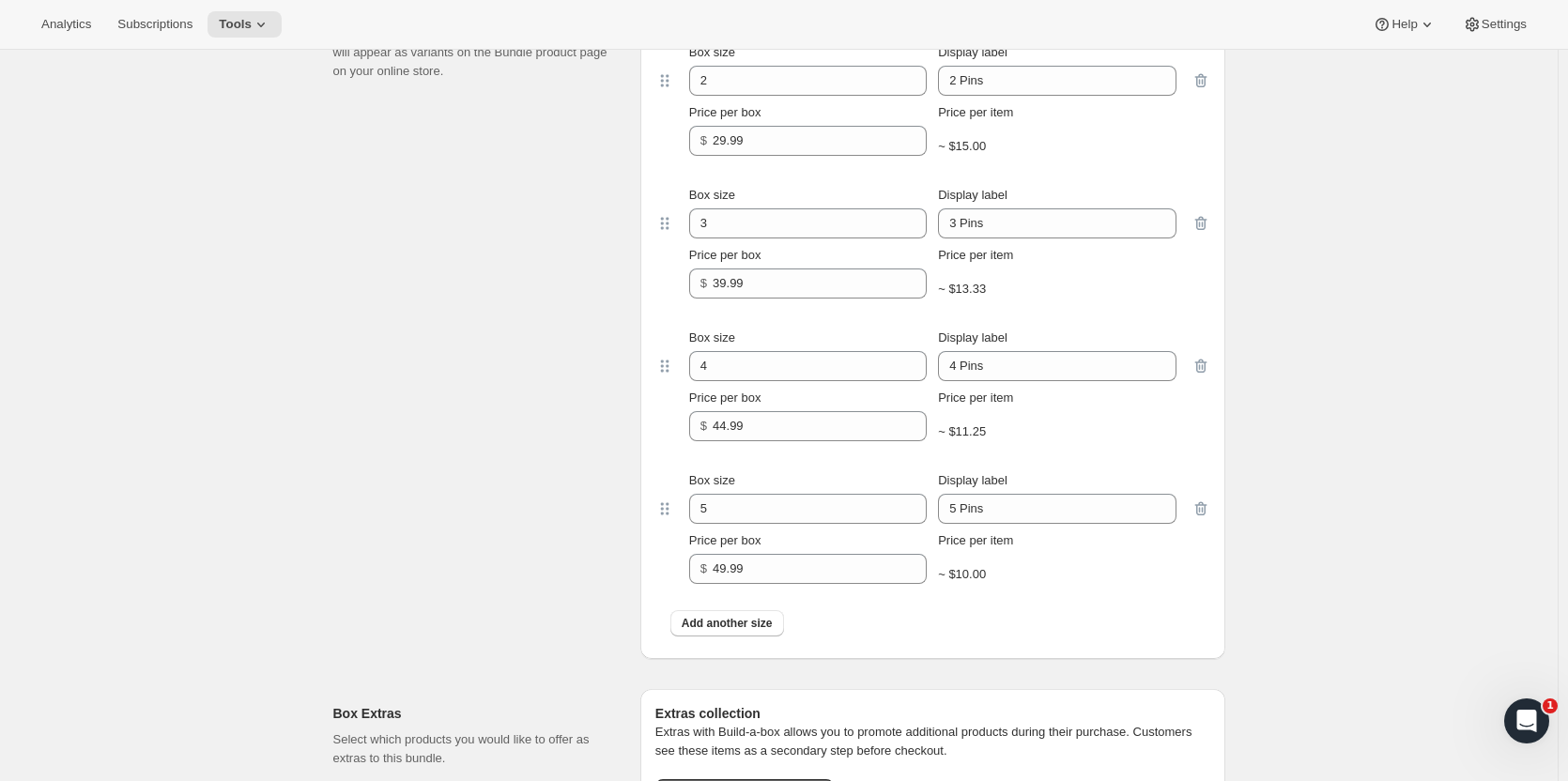
scroll to position [1889, 0]
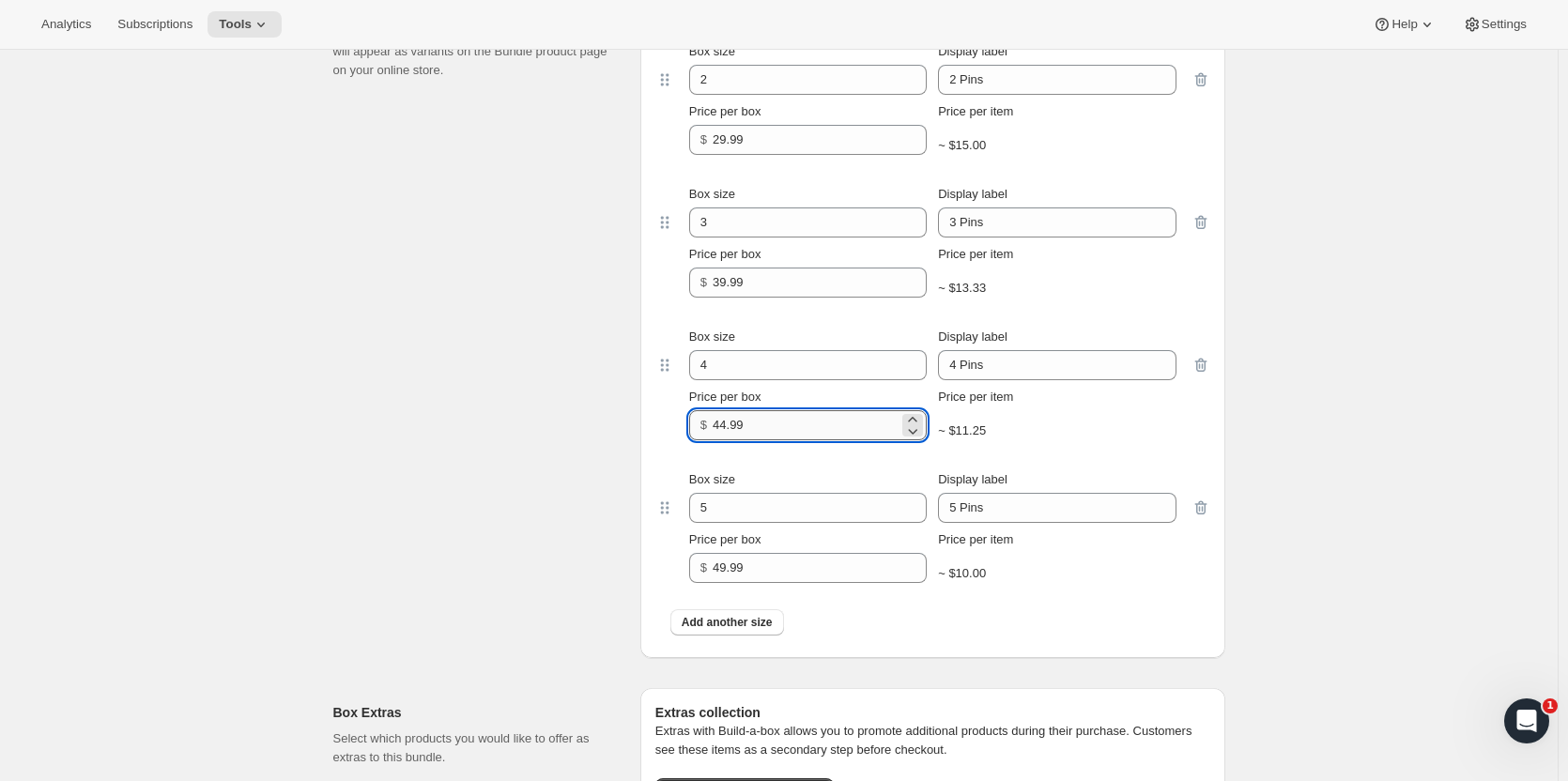
click at [730, 426] on input "44.99" at bounding box center [806, 425] width 186 height 30
type input "46.99"
click at [570, 424] on div "Build-a-box settings Enter sizes and prices for each box. These boxes will appe…" at bounding box center [479, 320] width 292 height 676
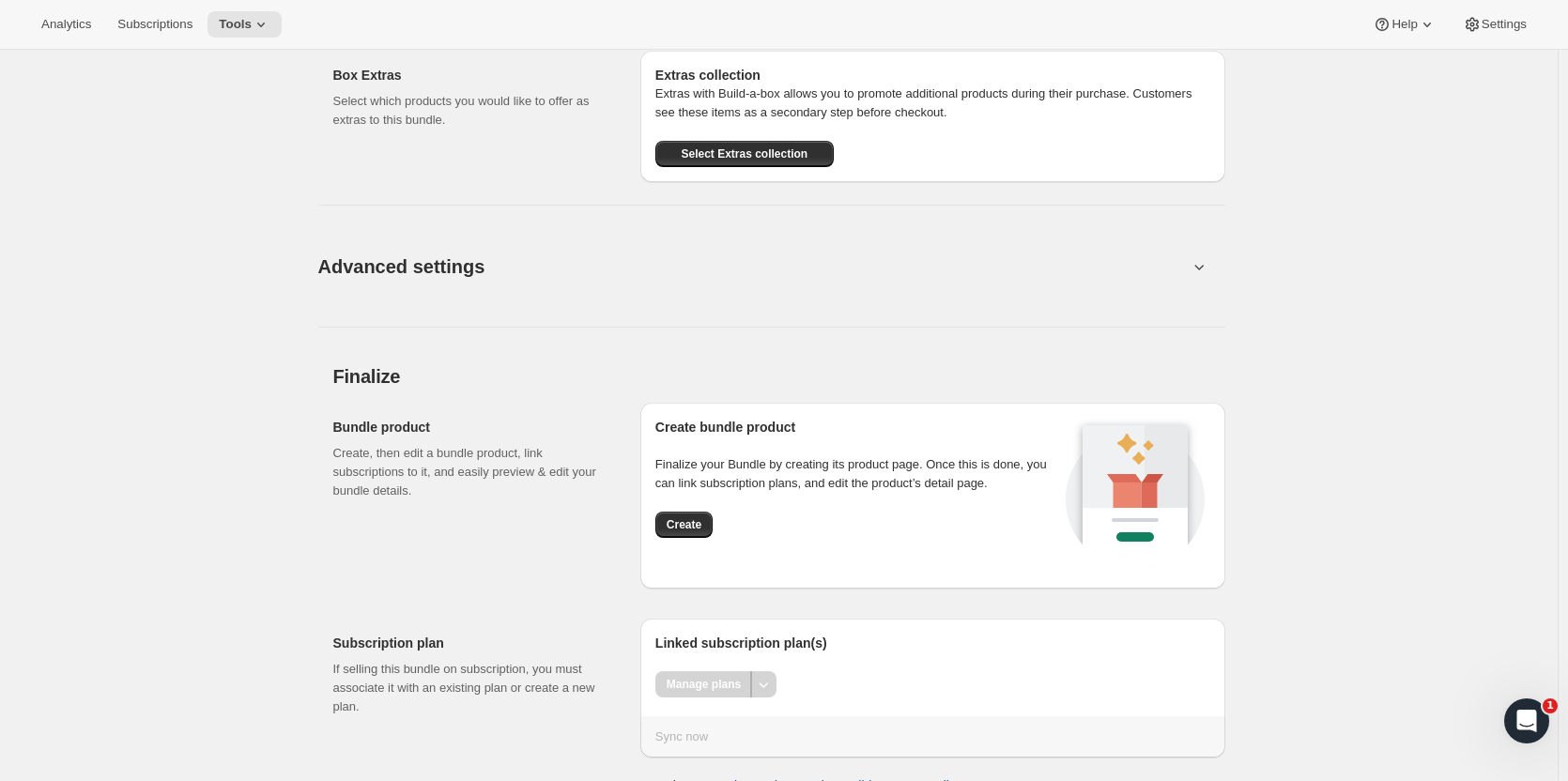
scroll to position [2559, 0]
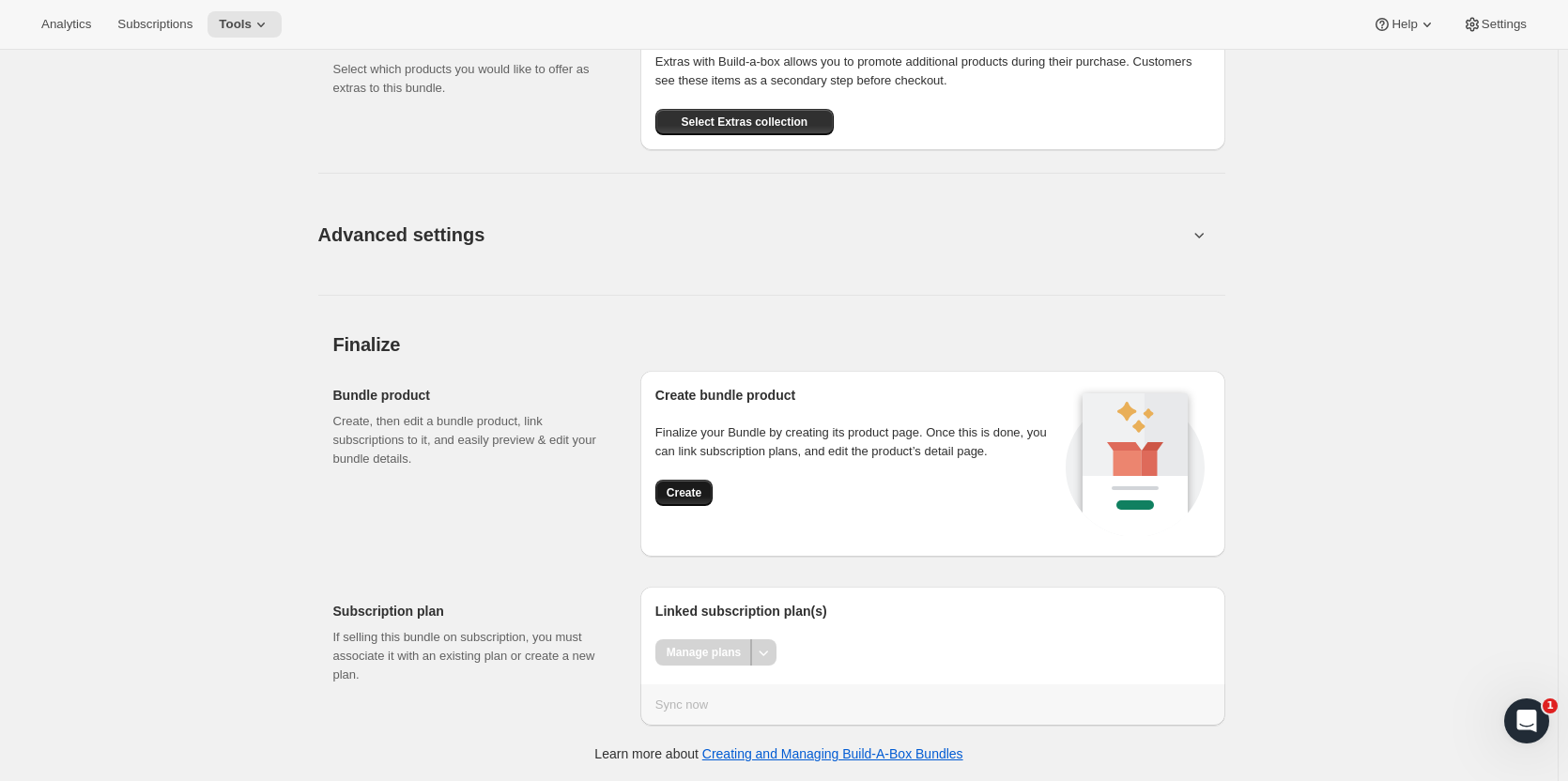
click at [682, 494] on span "Create" at bounding box center [683, 492] width 35 height 15
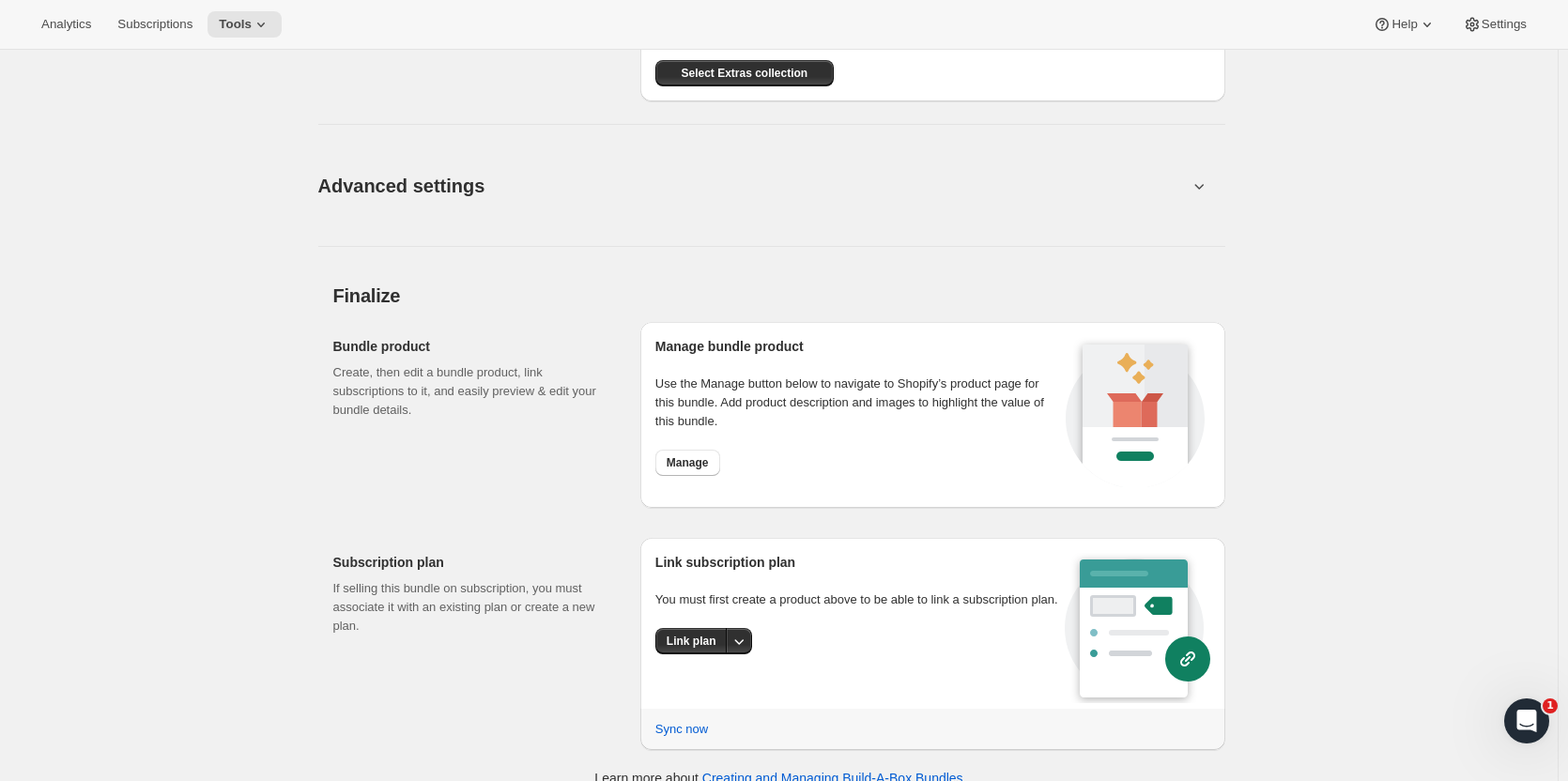
scroll to position [1943, 0]
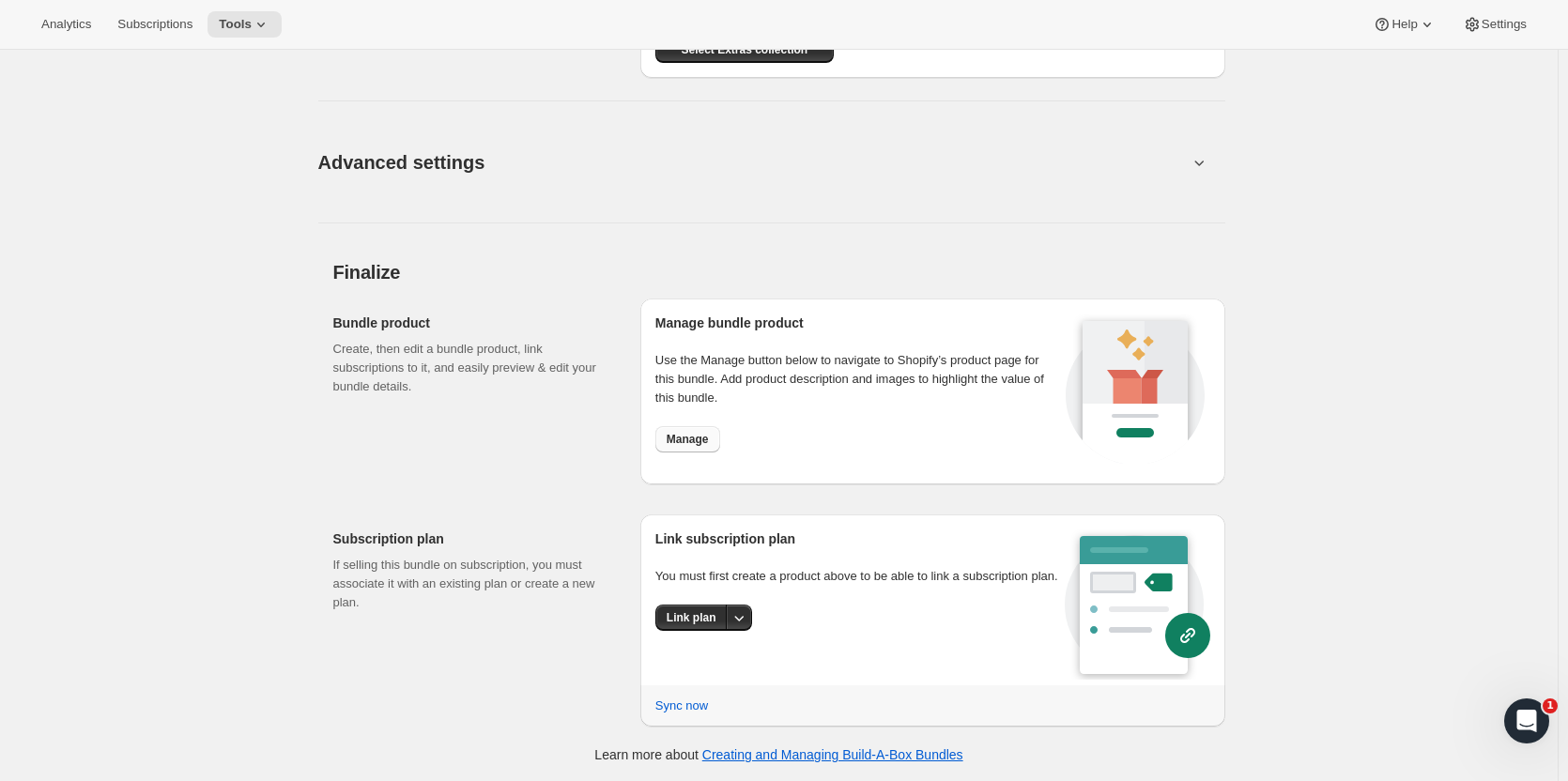
click at [686, 428] on button "Manage" at bounding box center [688, 439] width 65 height 27
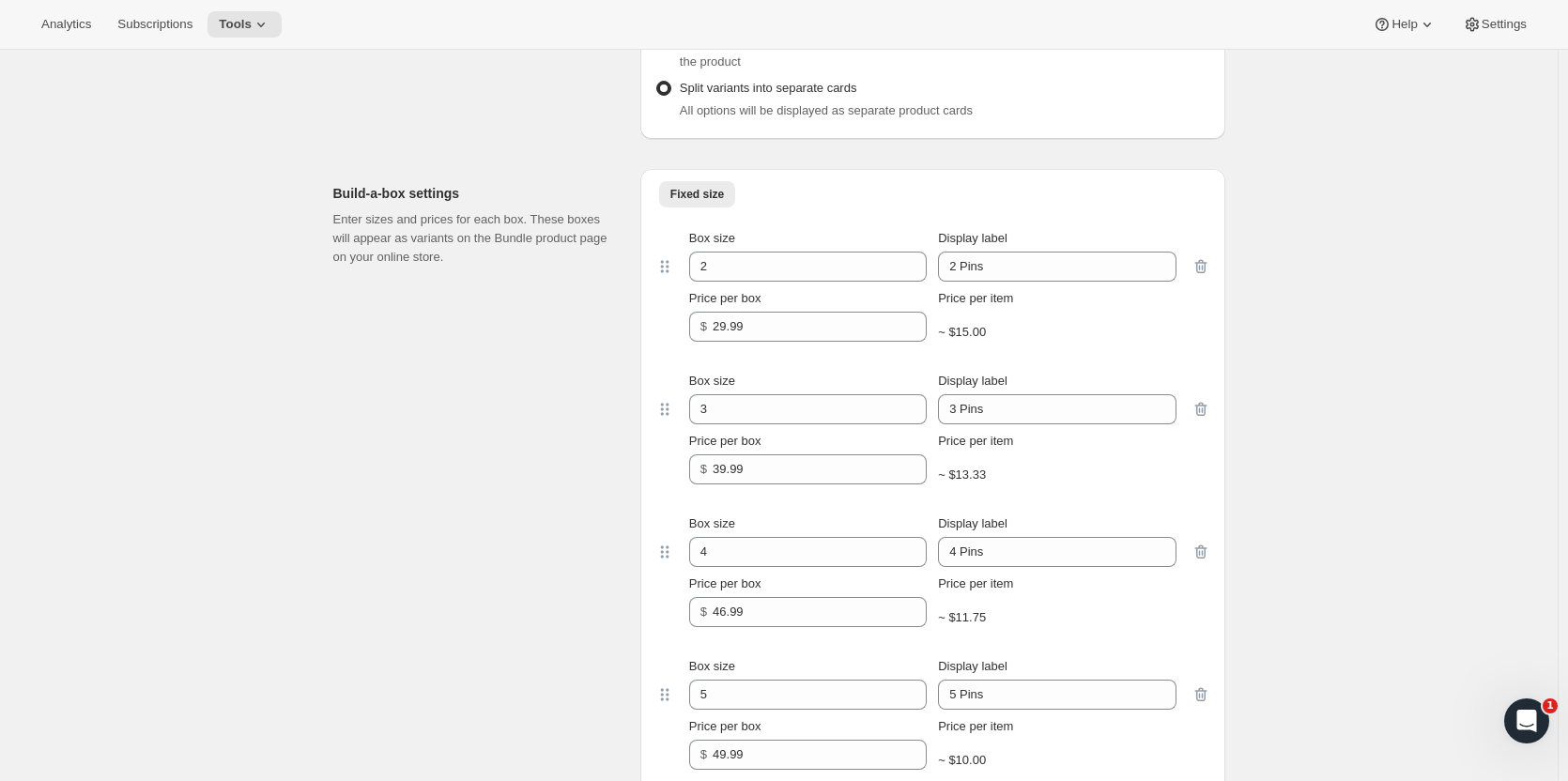
scroll to position [1012, 0]
click at [1402, 29] on span "Help" at bounding box center [1404, 24] width 26 height 15
click at [1402, 63] on span "Setup guide" at bounding box center [1405, 63] width 65 height 14
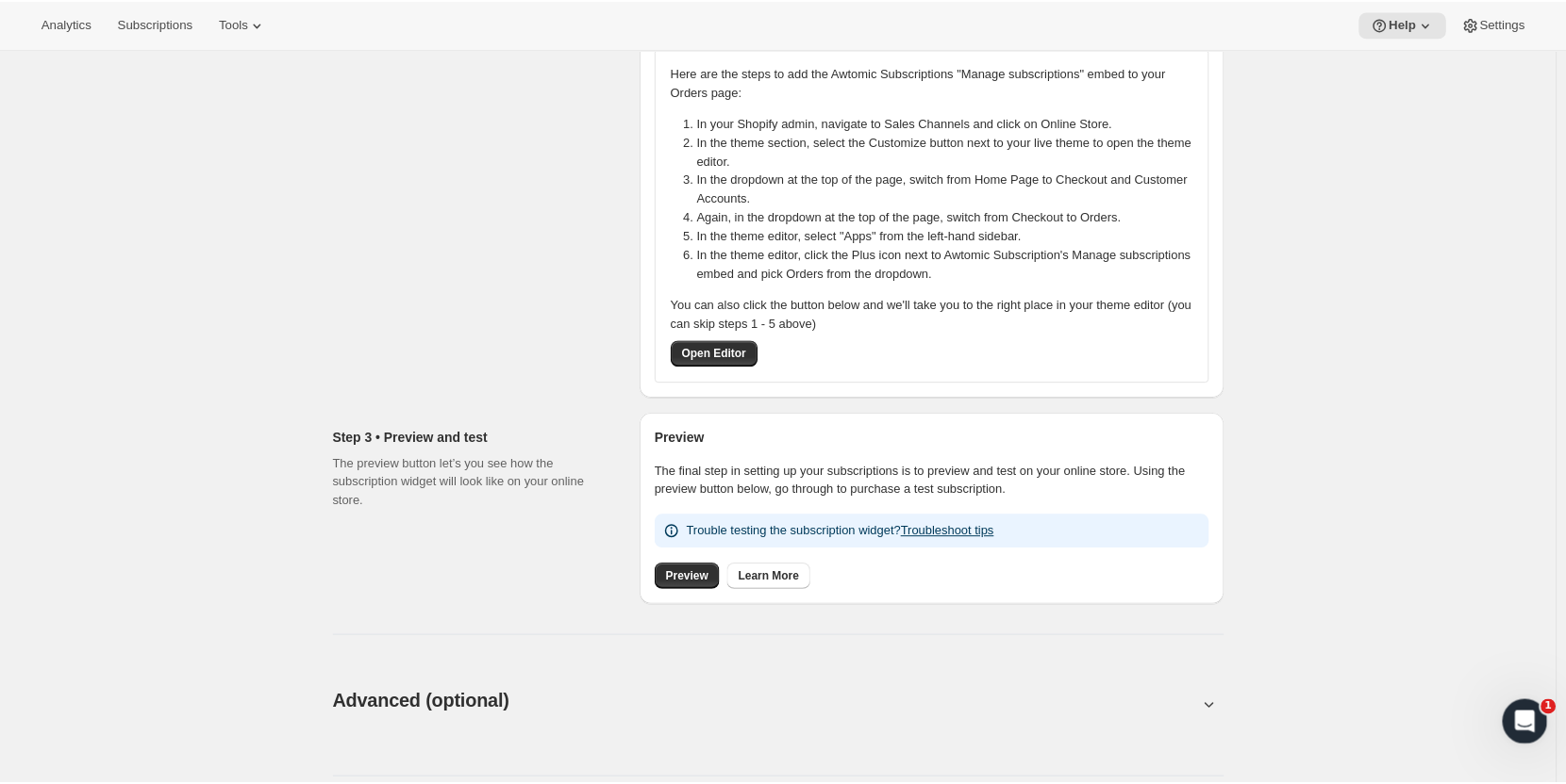
scroll to position [380, 0]
click at [701, 577] on span "Preview" at bounding box center [690, 576] width 43 height 15
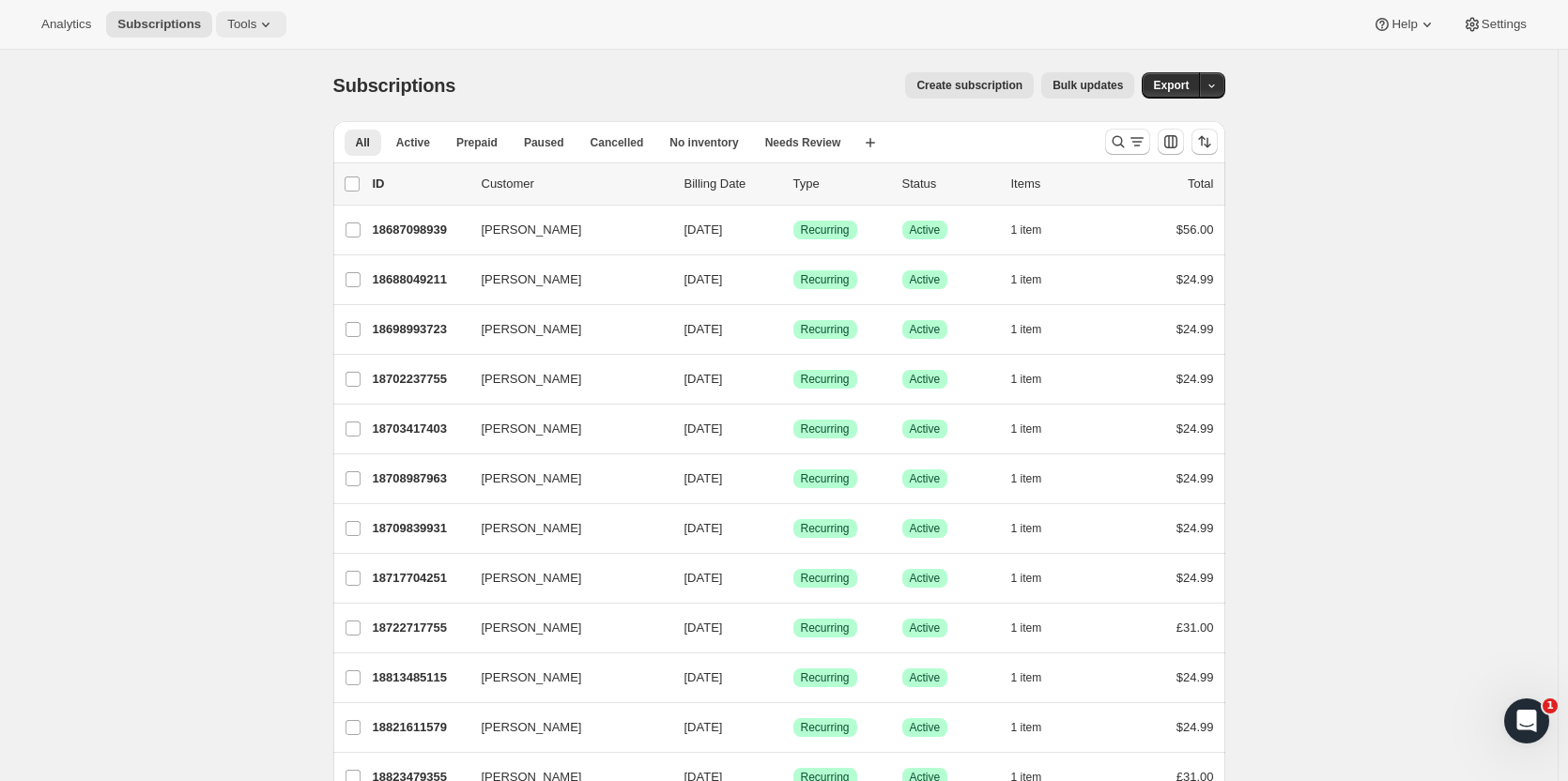
click at [238, 25] on span "Tools" at bounding box center [242, 24] width 30 height 15
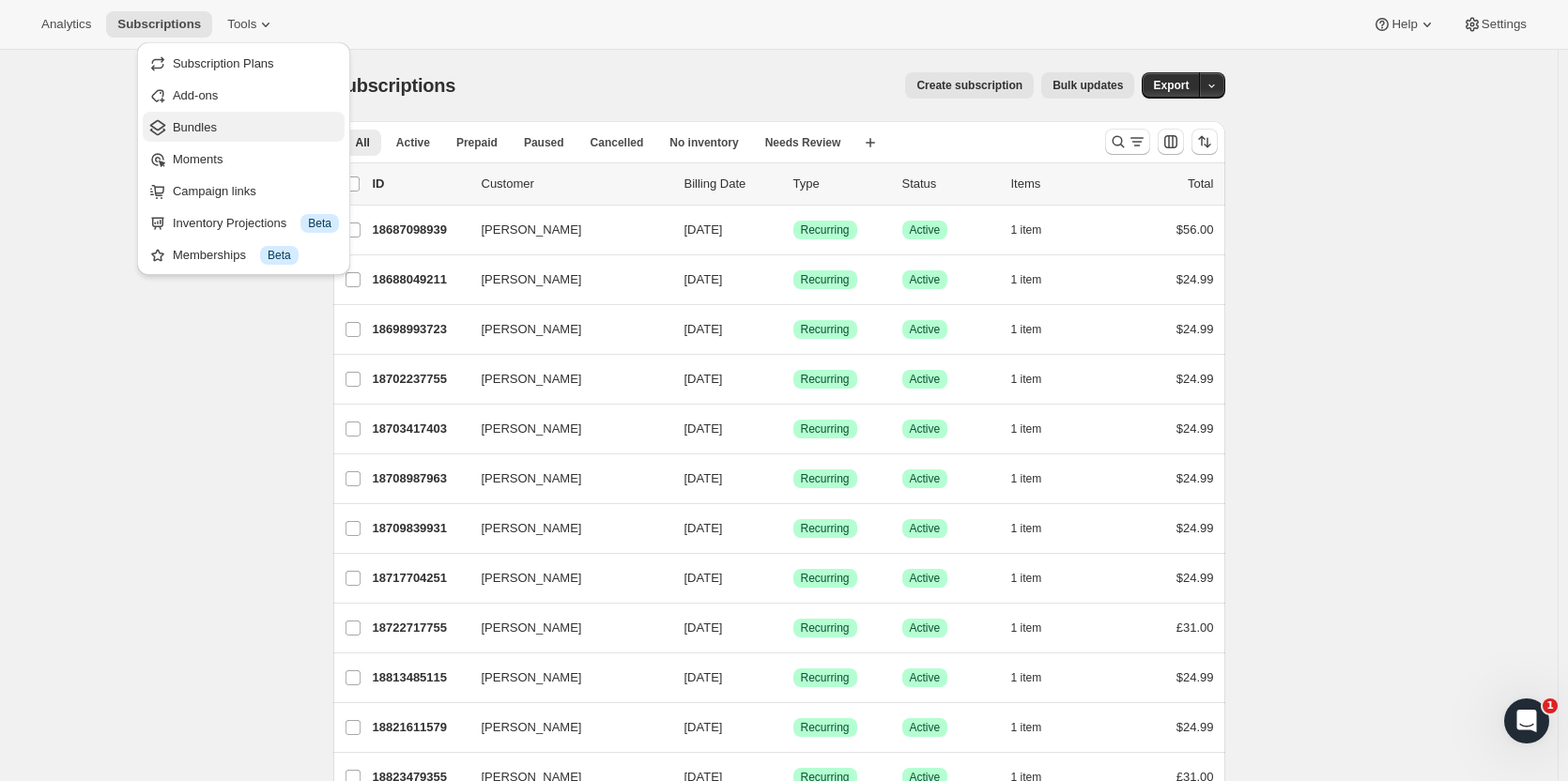
click at [182, 128] on span "Bundles" at bounding box center [194, 127] width 44 height 14
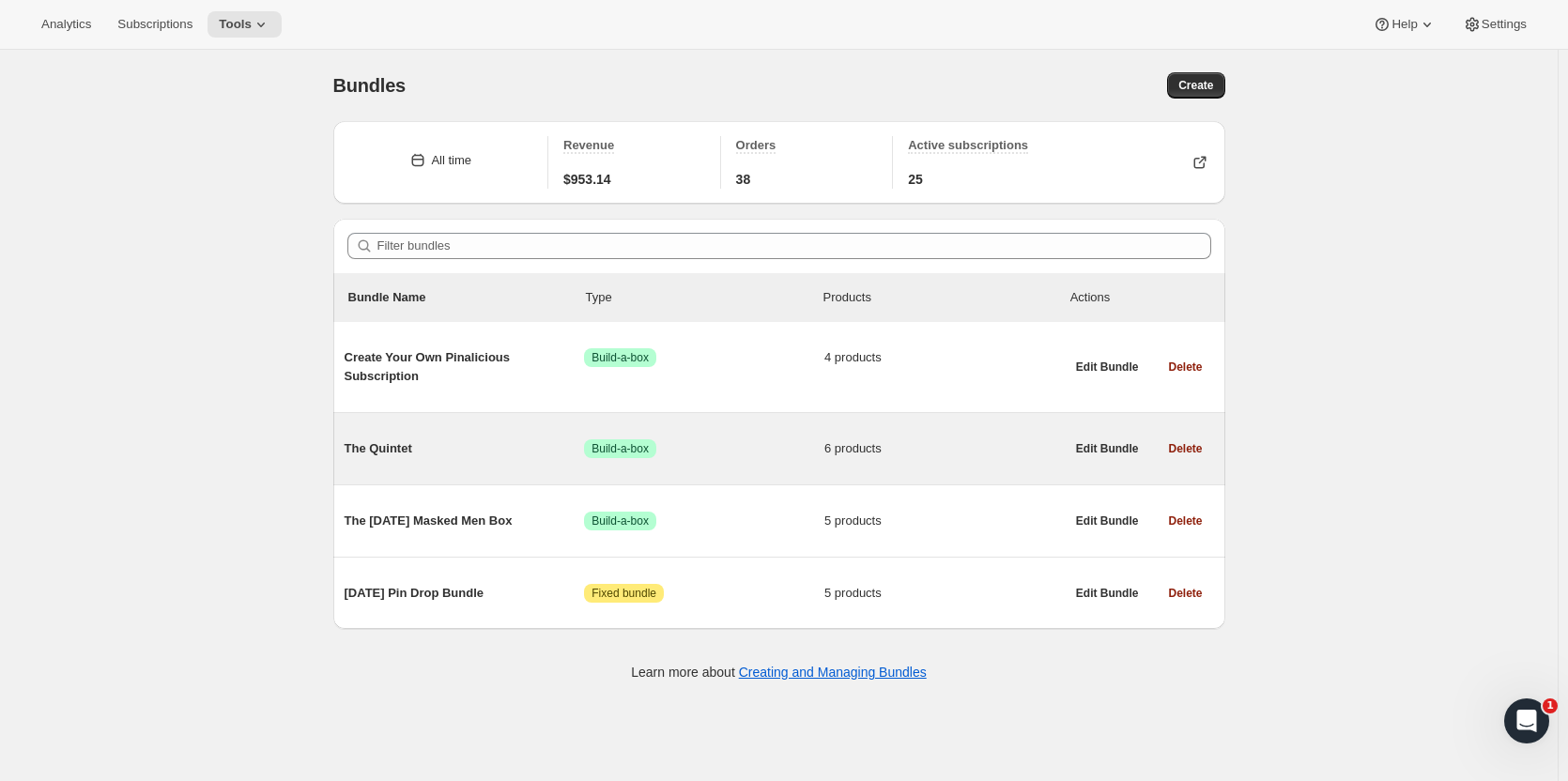
scroll to position [49, 0]
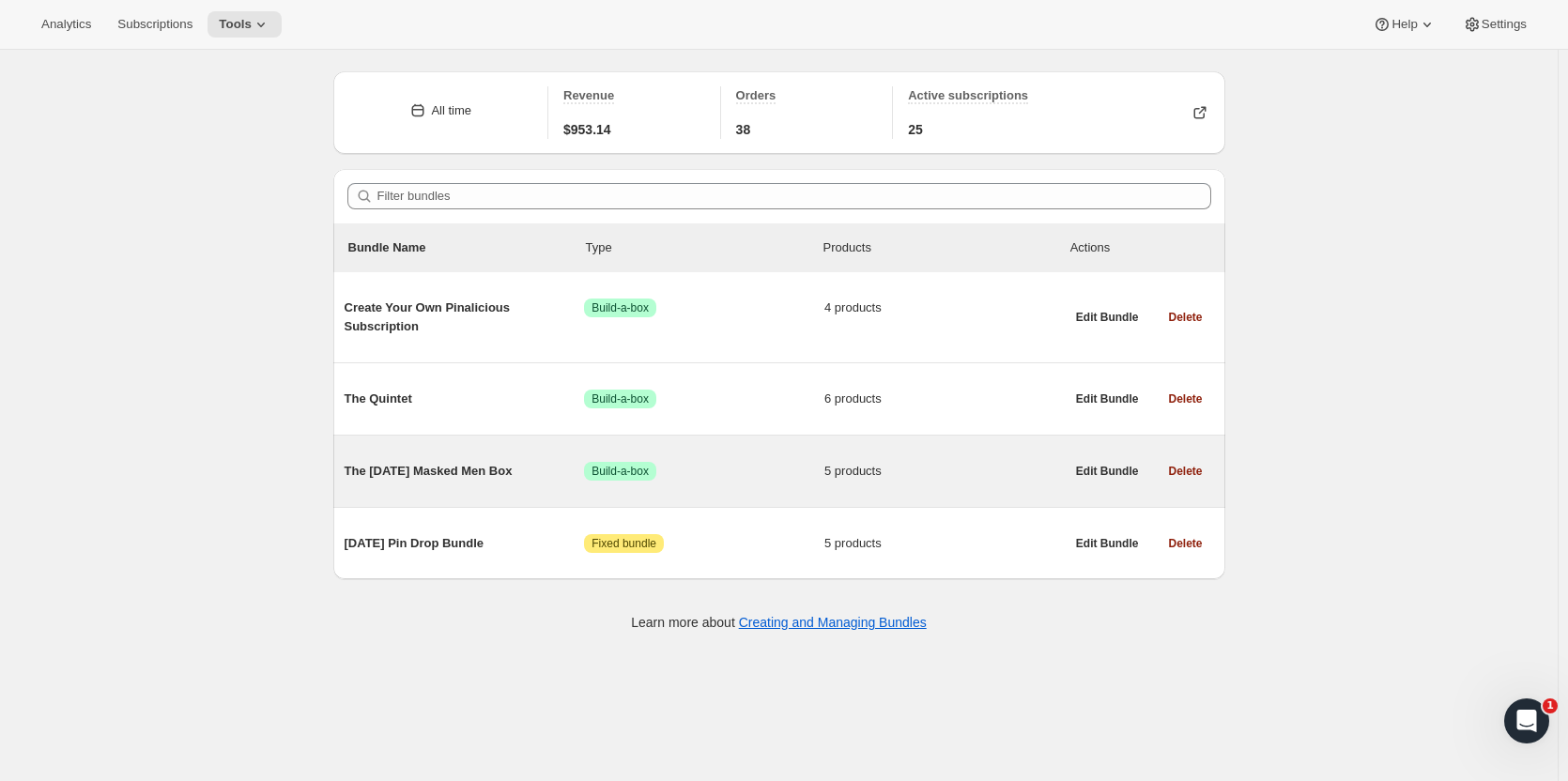
click at [470, 462] on span "The [DATE] Masked Men Box" at bounding box center [465, 471] width 241 height 19
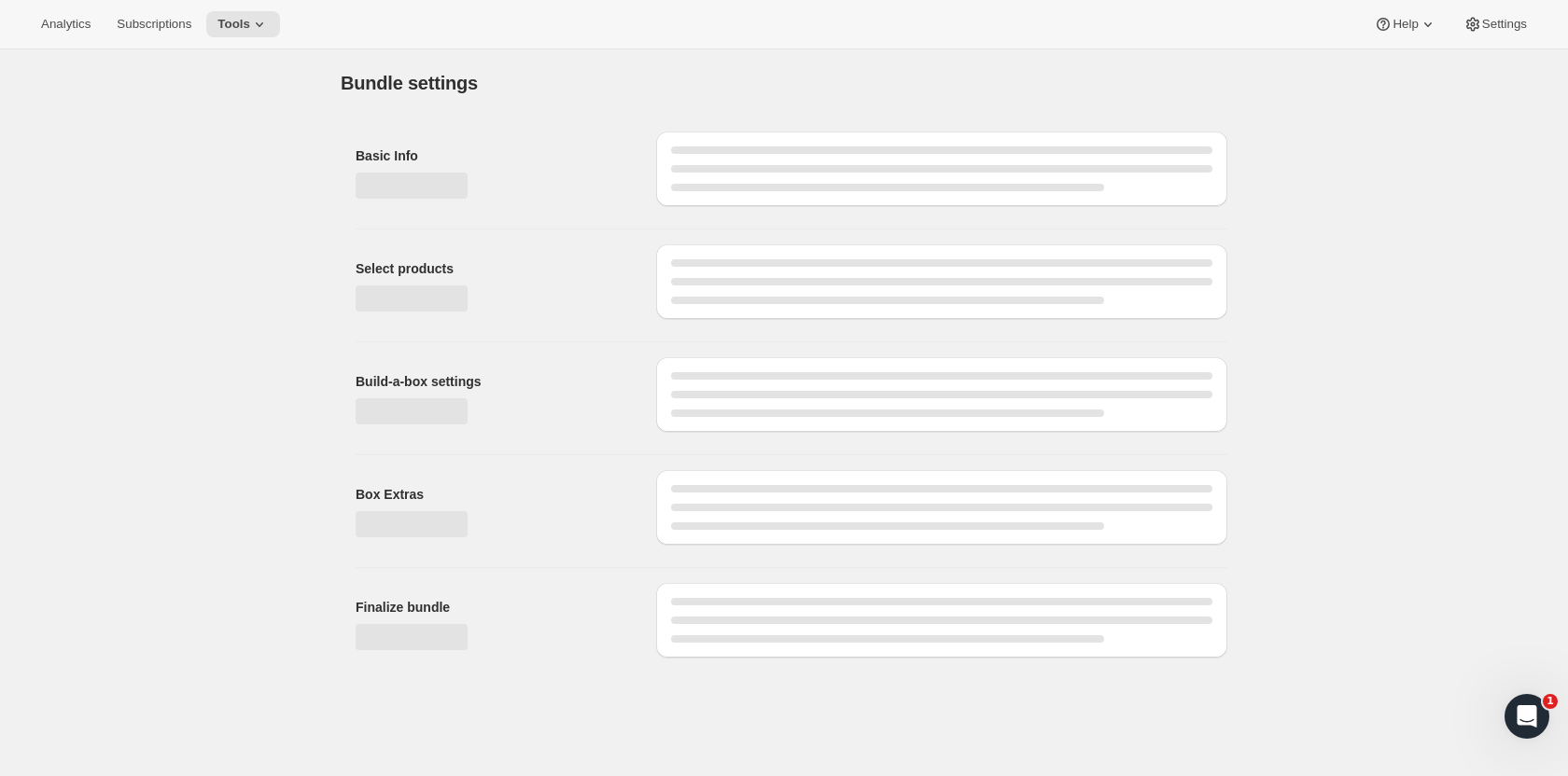
type input "The [DATE] Masked Men Box"
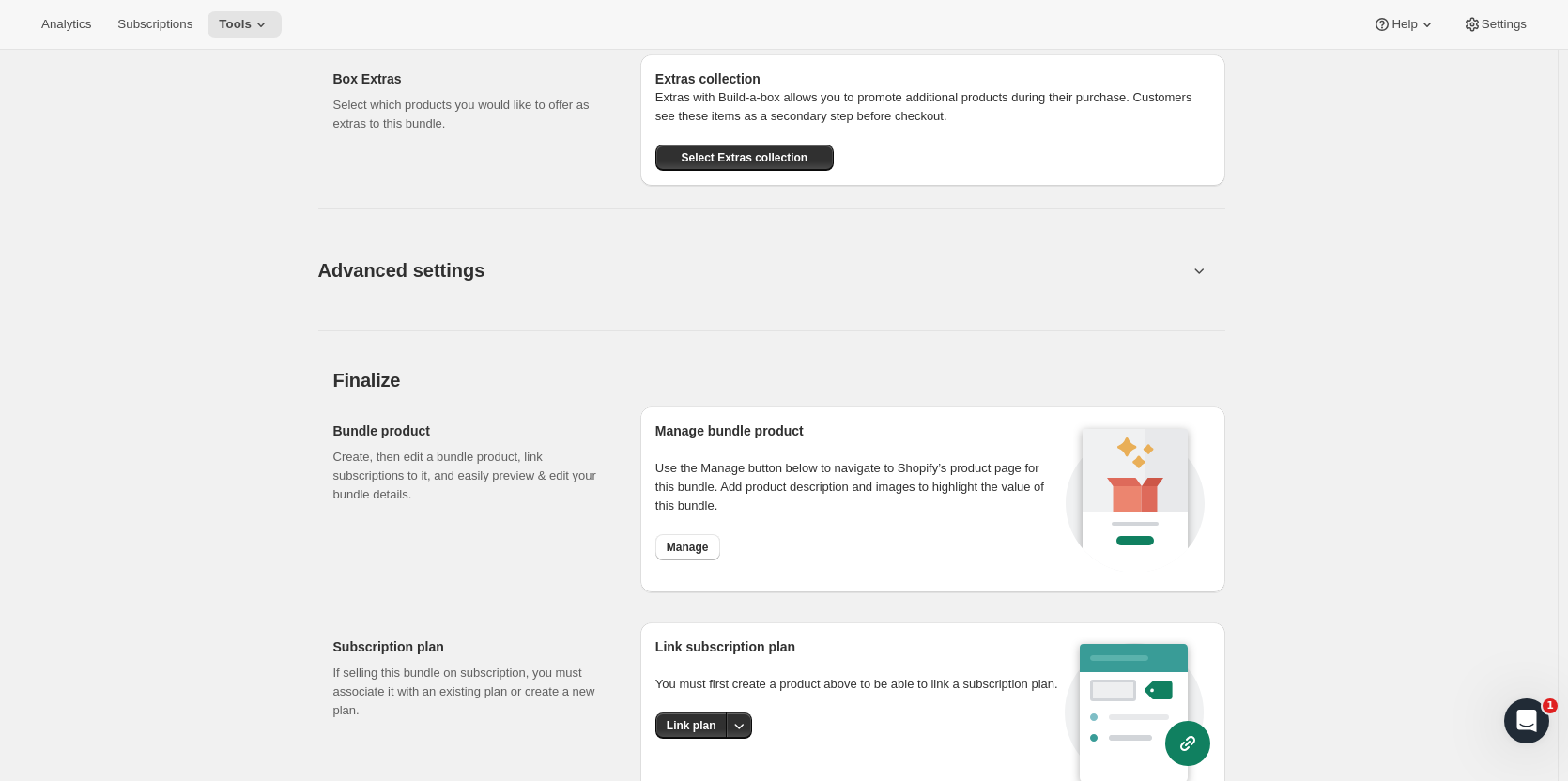
scroll to position [1836, 0]
click at [1209, 277] on icon at bounding box center [1199, 269] width 19 height 19
click at [1204, 276] on icon at bounding box center [1199, 269] width 19 height 19
click at [1204, 266] on icon at bounding box center [1199, 269] width 19 height 19
click at [755, 286] on button "Advanced settings" at bounding box center [752, 268] width 892 height 72
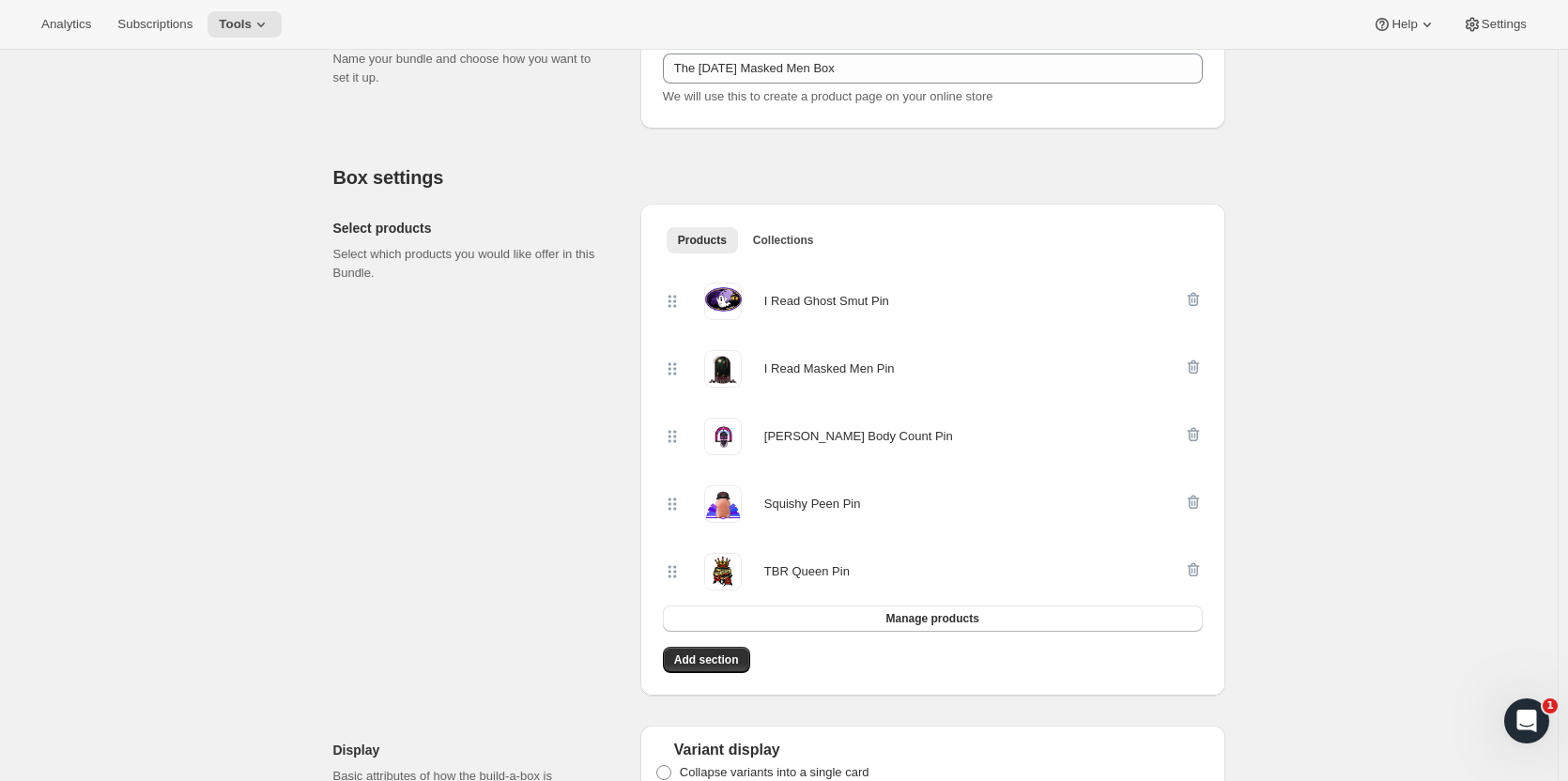
scroll to position [0, 0]
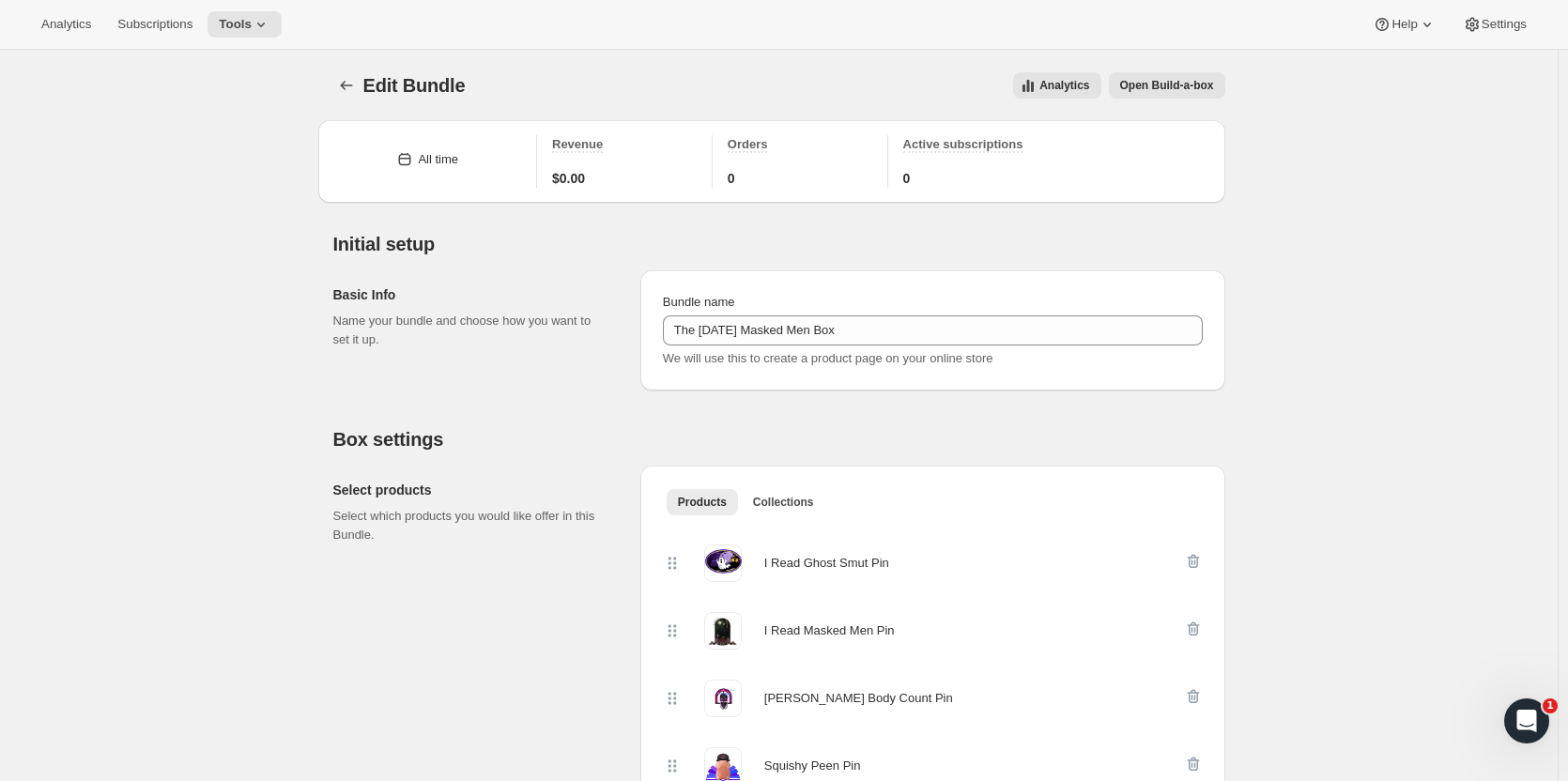
click at [1162, 89] on span "Open Build-a-box" at bounding box center [1167, 85] width 94 height 15
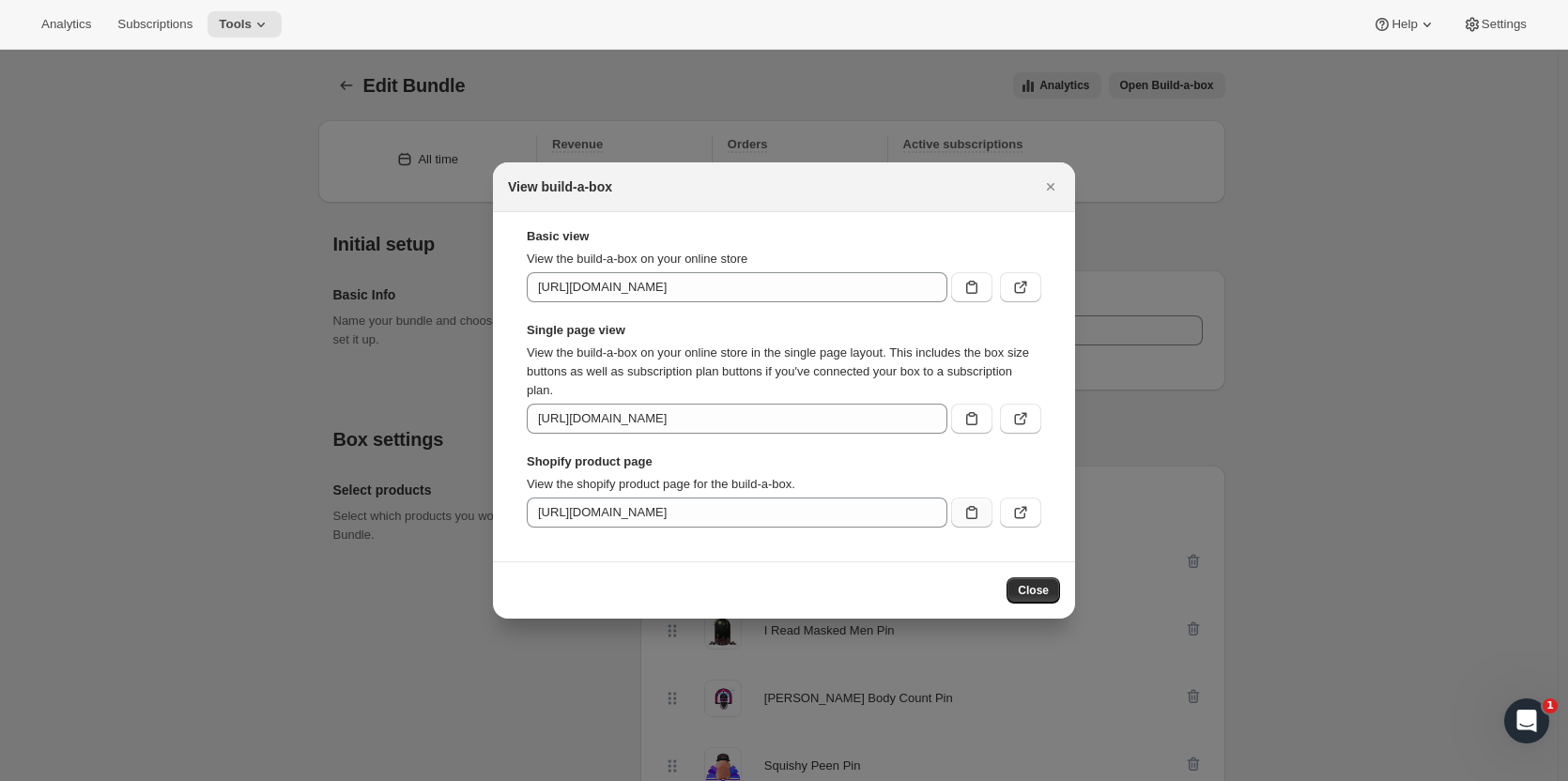
click at [967, 506] on icon ":ra3:" at bounding box center [971, 512] width 19 height 19
click at [965, 416] on icon ":ra3:" at bounding box center [971, 418] width 19 height 19
click at [964, 279] on icon ":ra3:" at bounding box center [971, 287] width 19 height 19
click at [1020, 291] on icon ":ra3:" at bounding box center [1021, 287] width 19 height 19
click at [1019, 509] on icon ":ra3:" at bounding box center [1020, 513] width 11 height 11
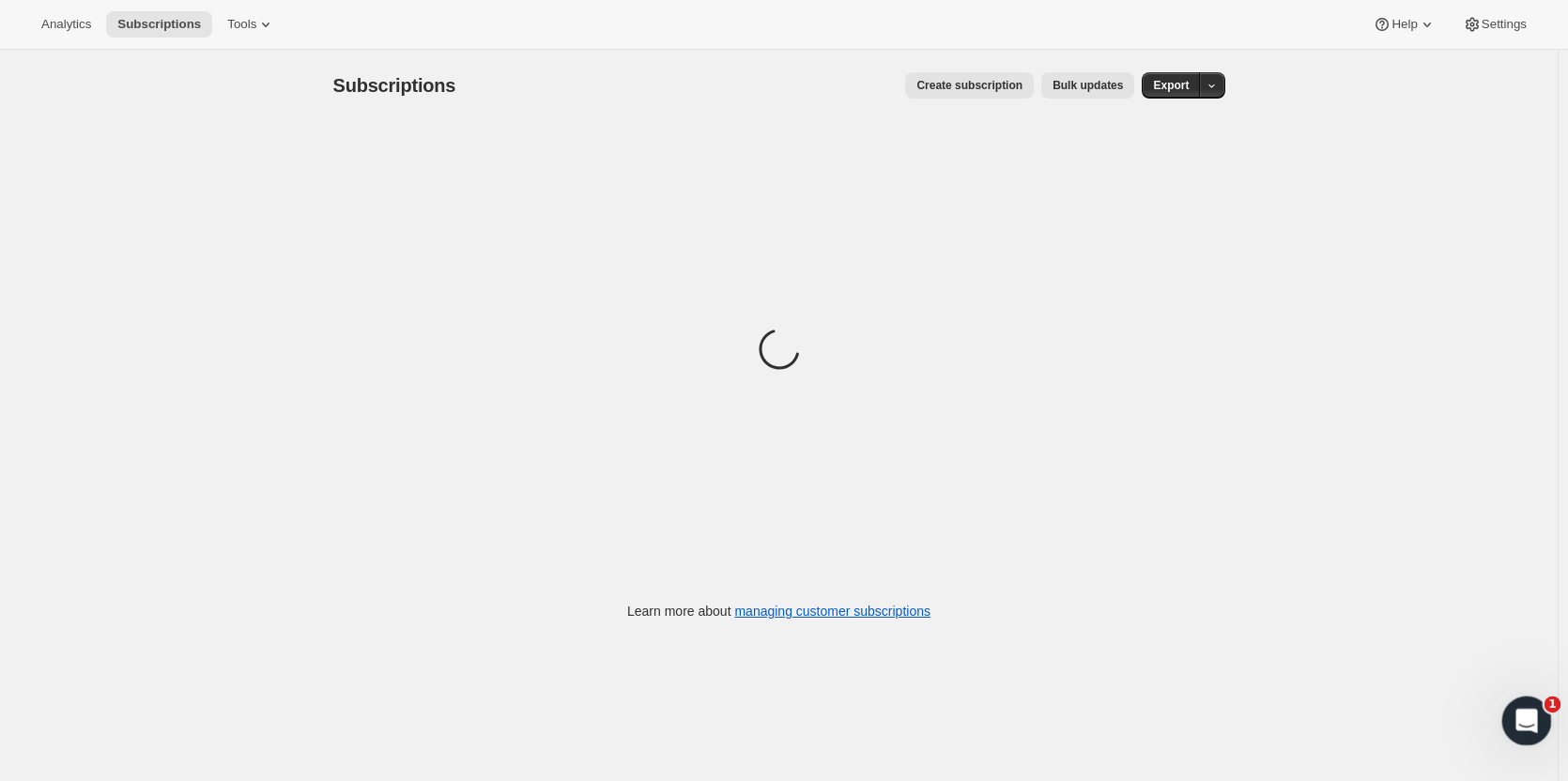
click at [1513, 720] on icon "Open Intercom Messenger" at bounding box center [1524, 718] width 31 height 31
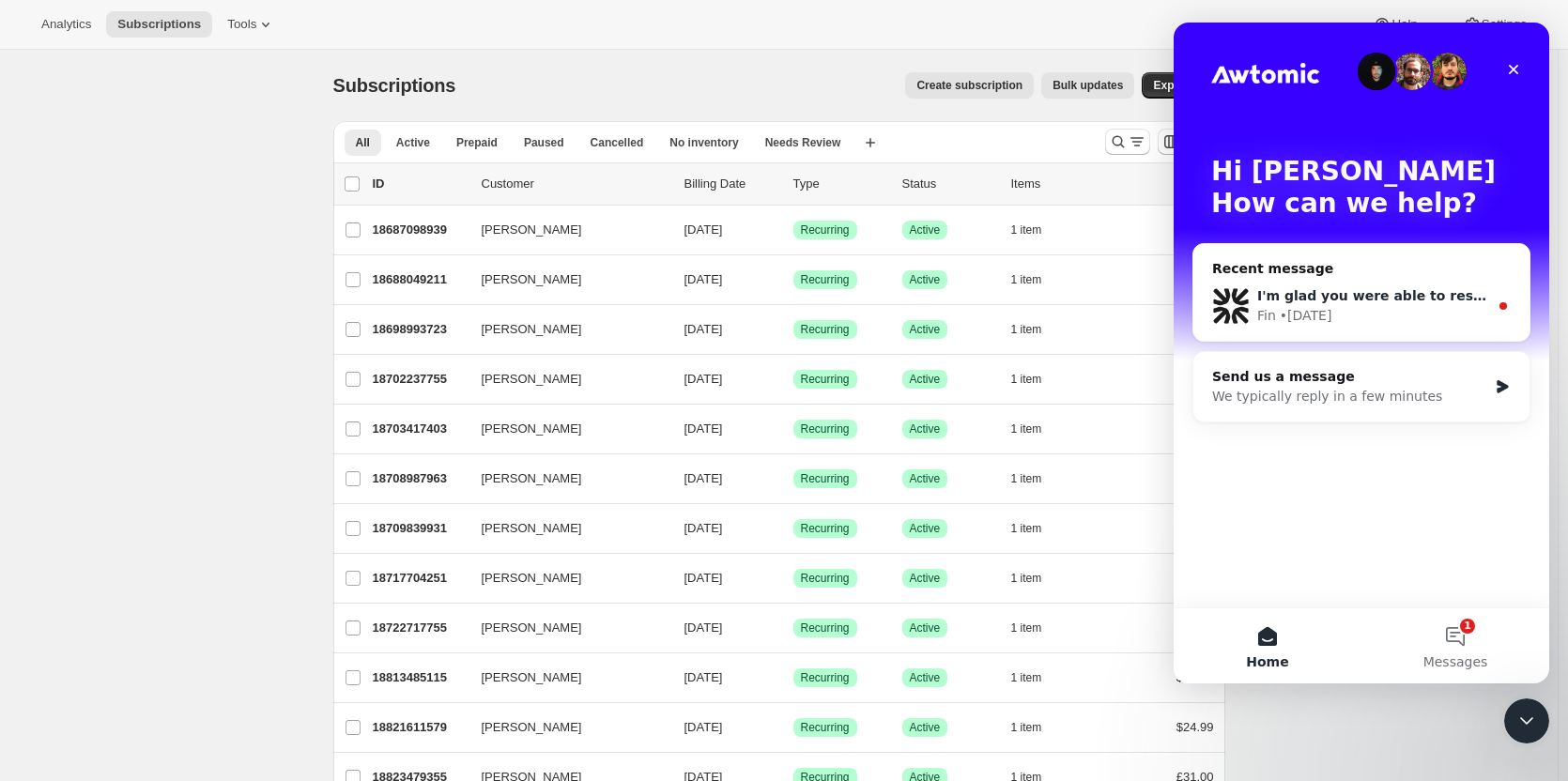
click at [1430, 318] on div "Fin • 3d ago" at bounding box center [1373, 316] width 231 height 20
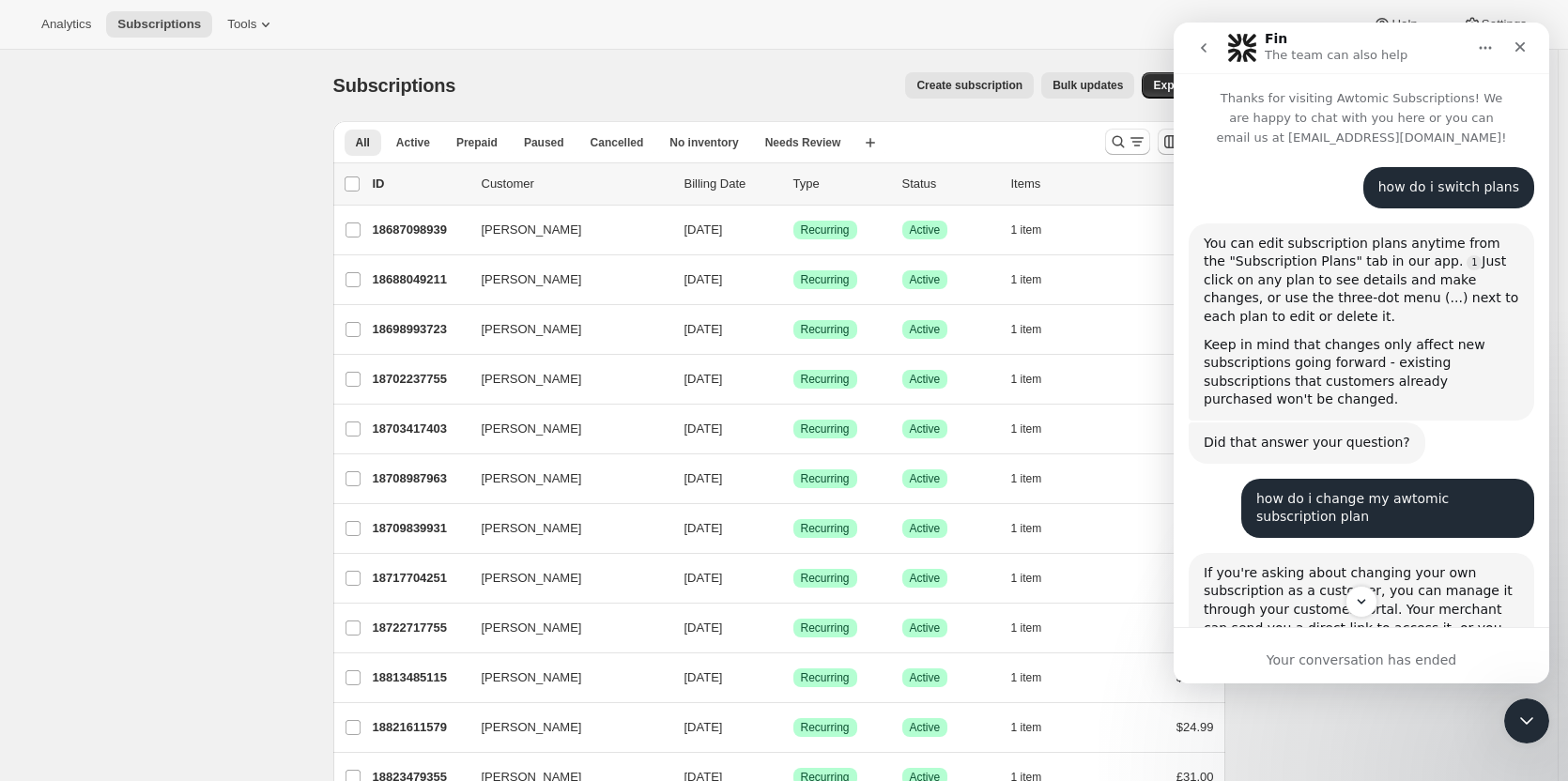
click at [1202, 49] on icon "go back" at bounding box center [1203, 47] width 15 height 15
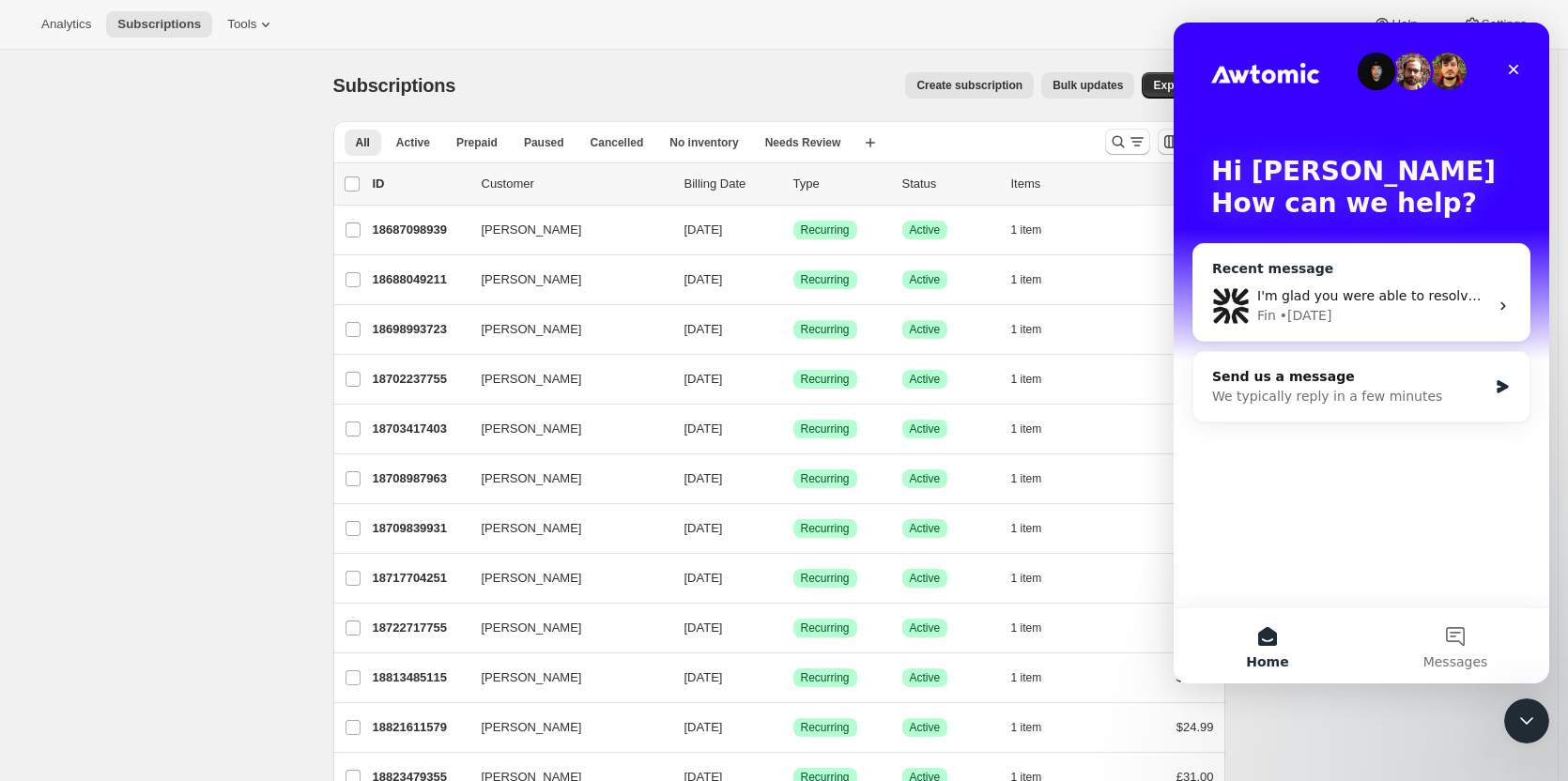
click at [1504, 303] on icon "Intercom messenger" at bounding box center [1503, 306] width 15 height 15
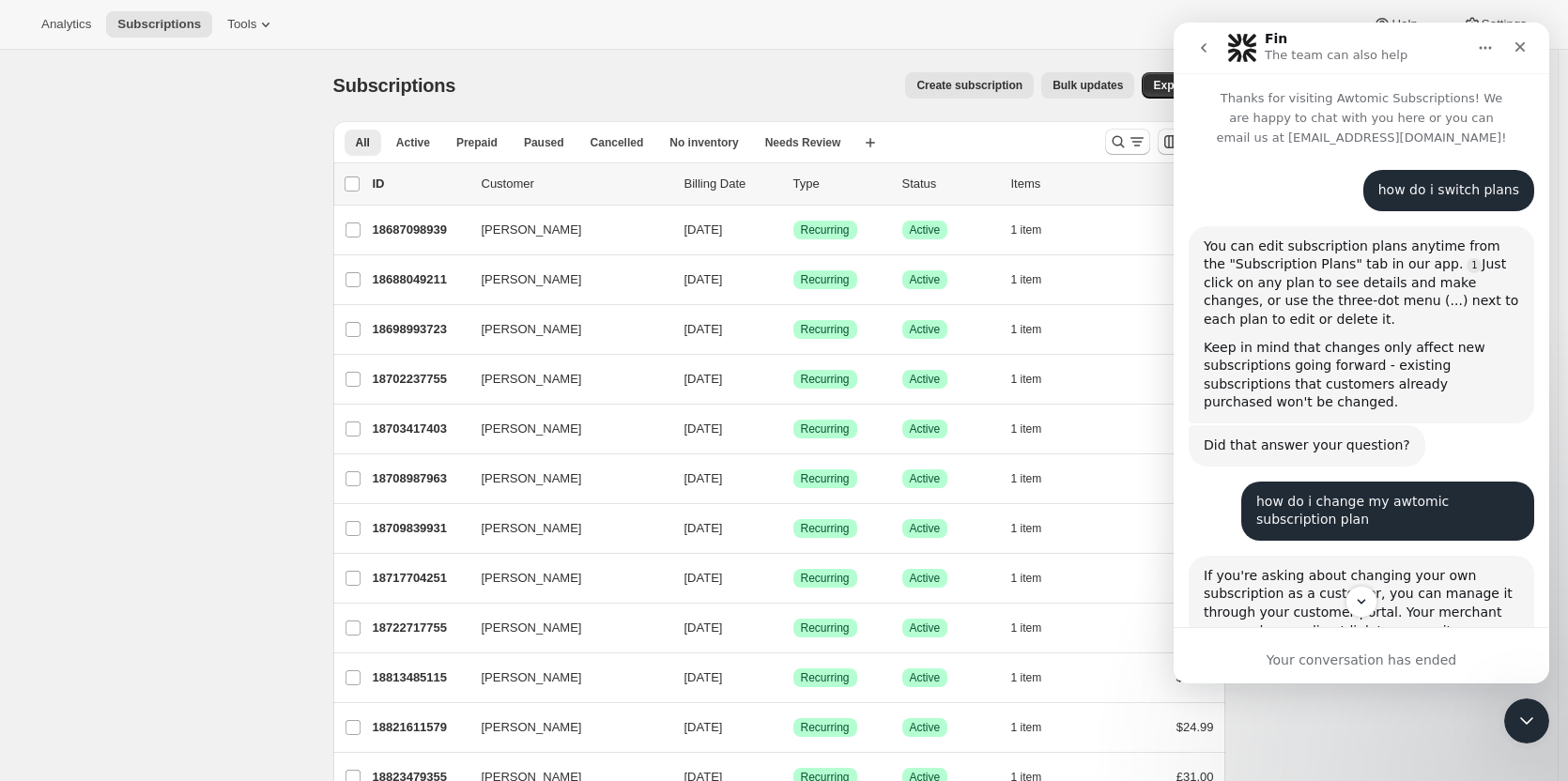
click at [1478, 52] on icon "Home" at bounding box center [1485, 47] width 15 height 15
click at [1201, 48] on icon "go back" at bounding box center [1204, 48] width 6 height 10
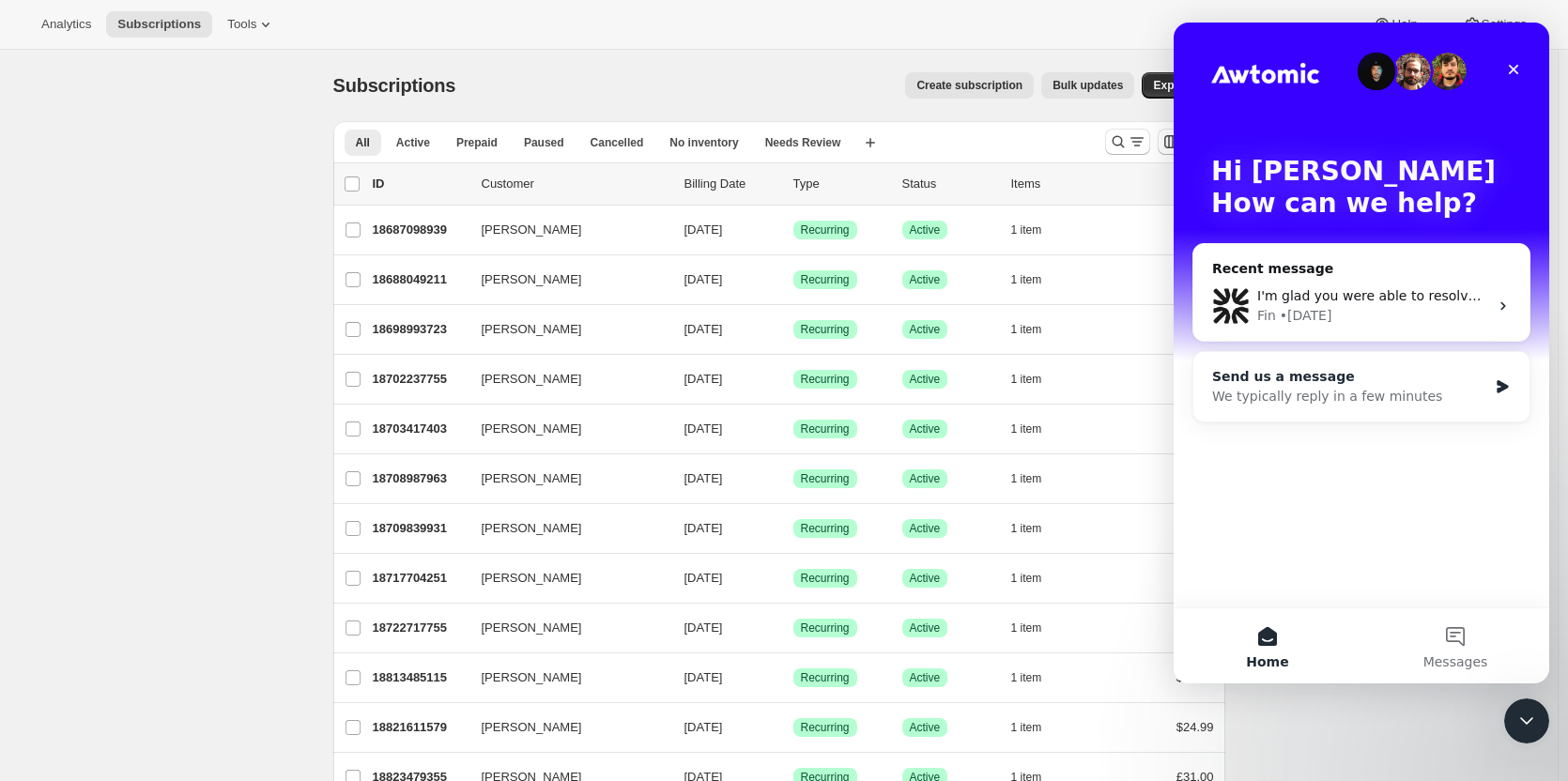
click at [1343, 398] on div "We typically reply in a few minutes" at bounding box center [1349, 396] width 275 height 20
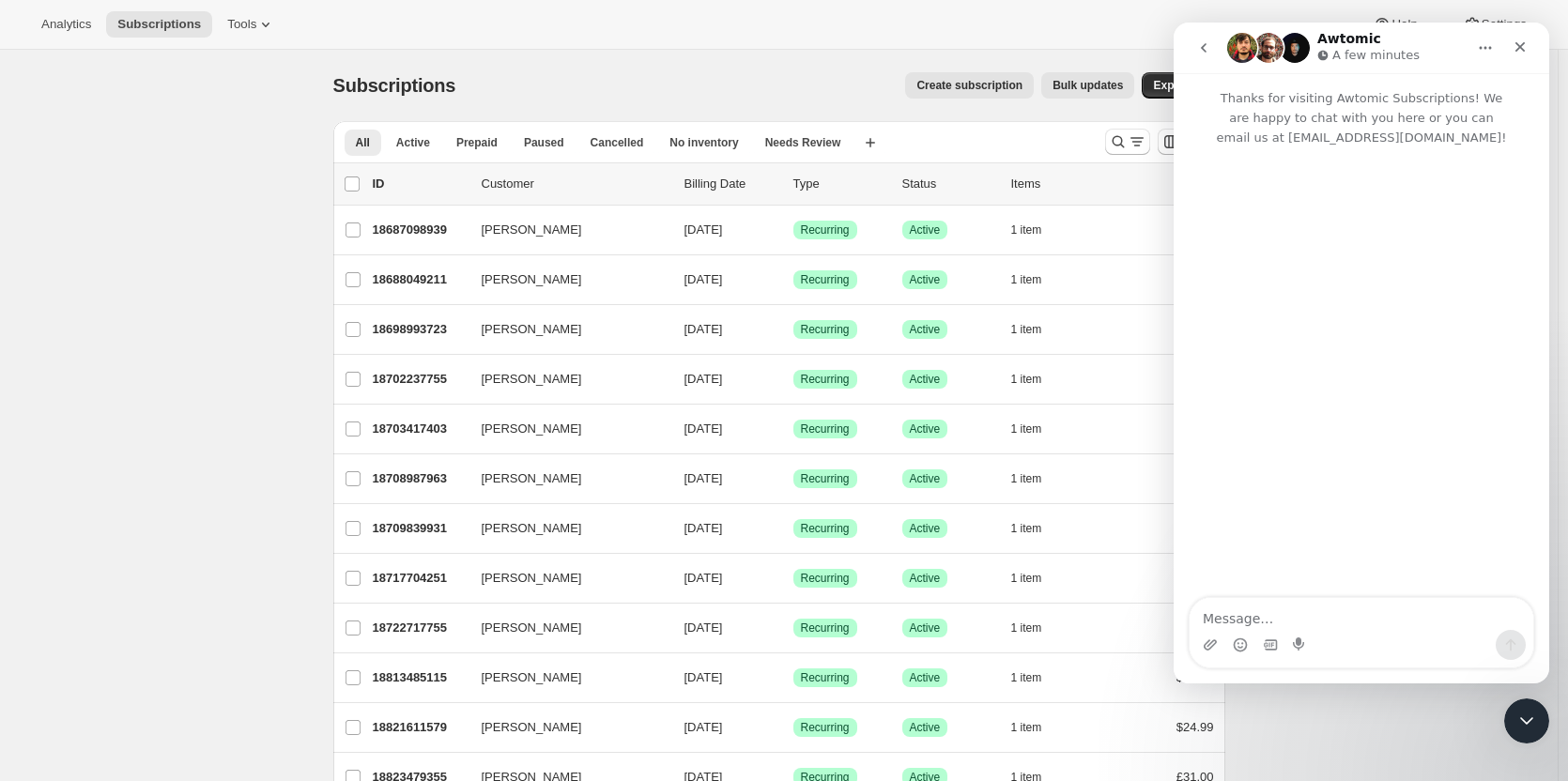
click at [1291, 615] on textarea "Message…" at bounding box center [1362, 614] width 344 height 32
type textarea "I'm having trouble preview a product in my shopify store"
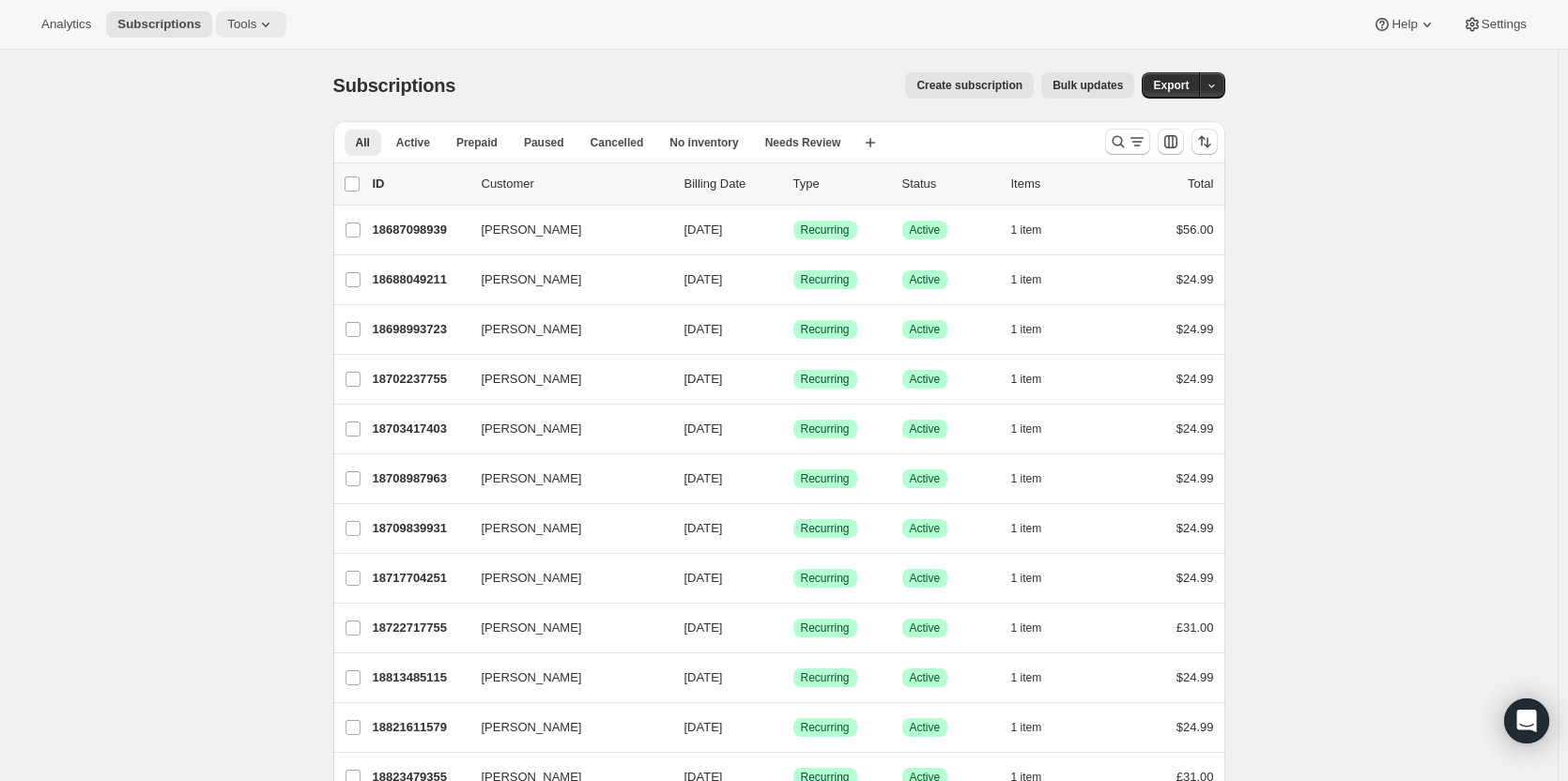
click at [247, 36] on button "Tools" at bounding box center [250, 24] width 70 height 27
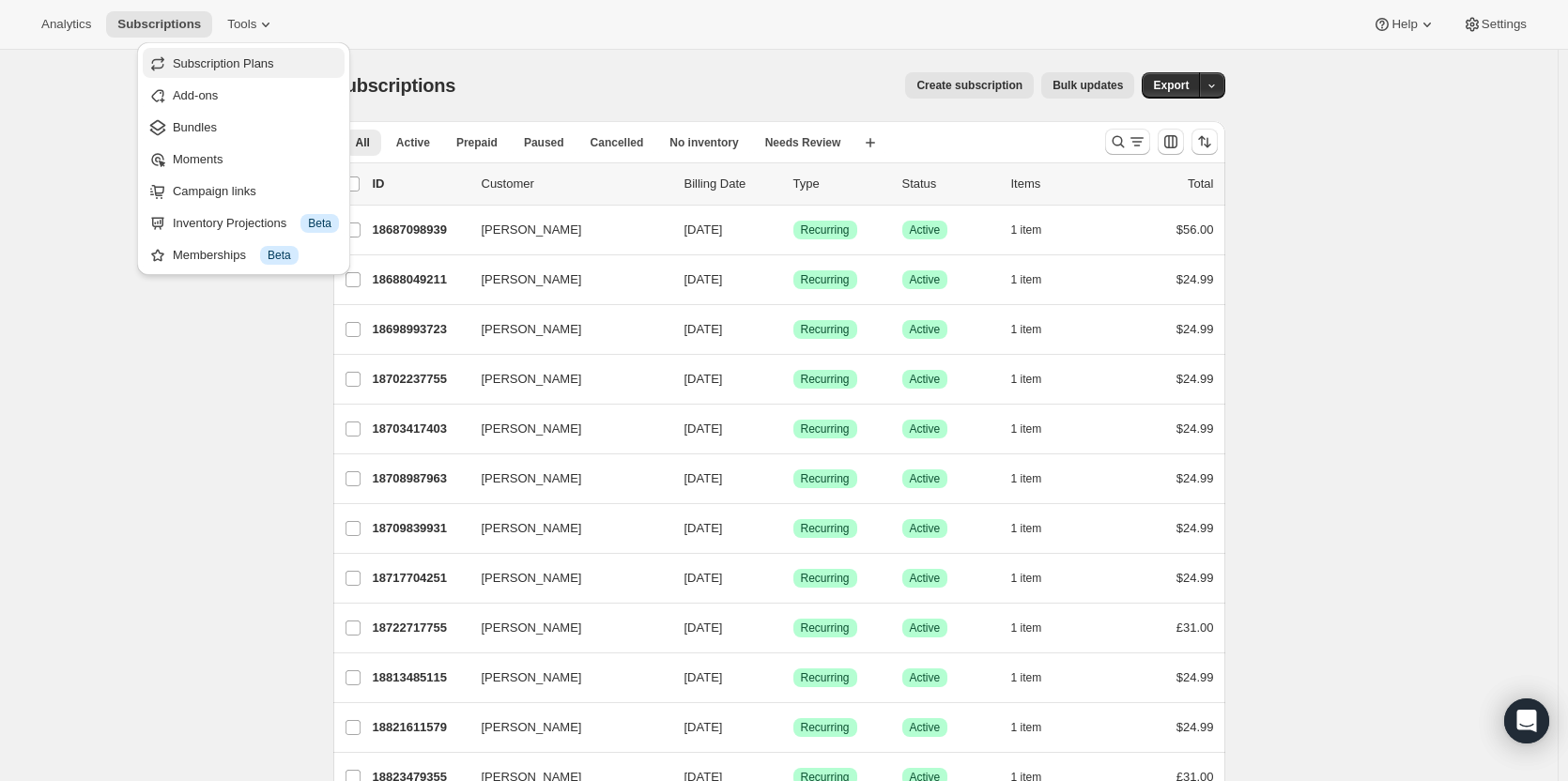
click at [234, 56] on span "Subscription Plans" at bounding box center [223, 63] width 102 height 14
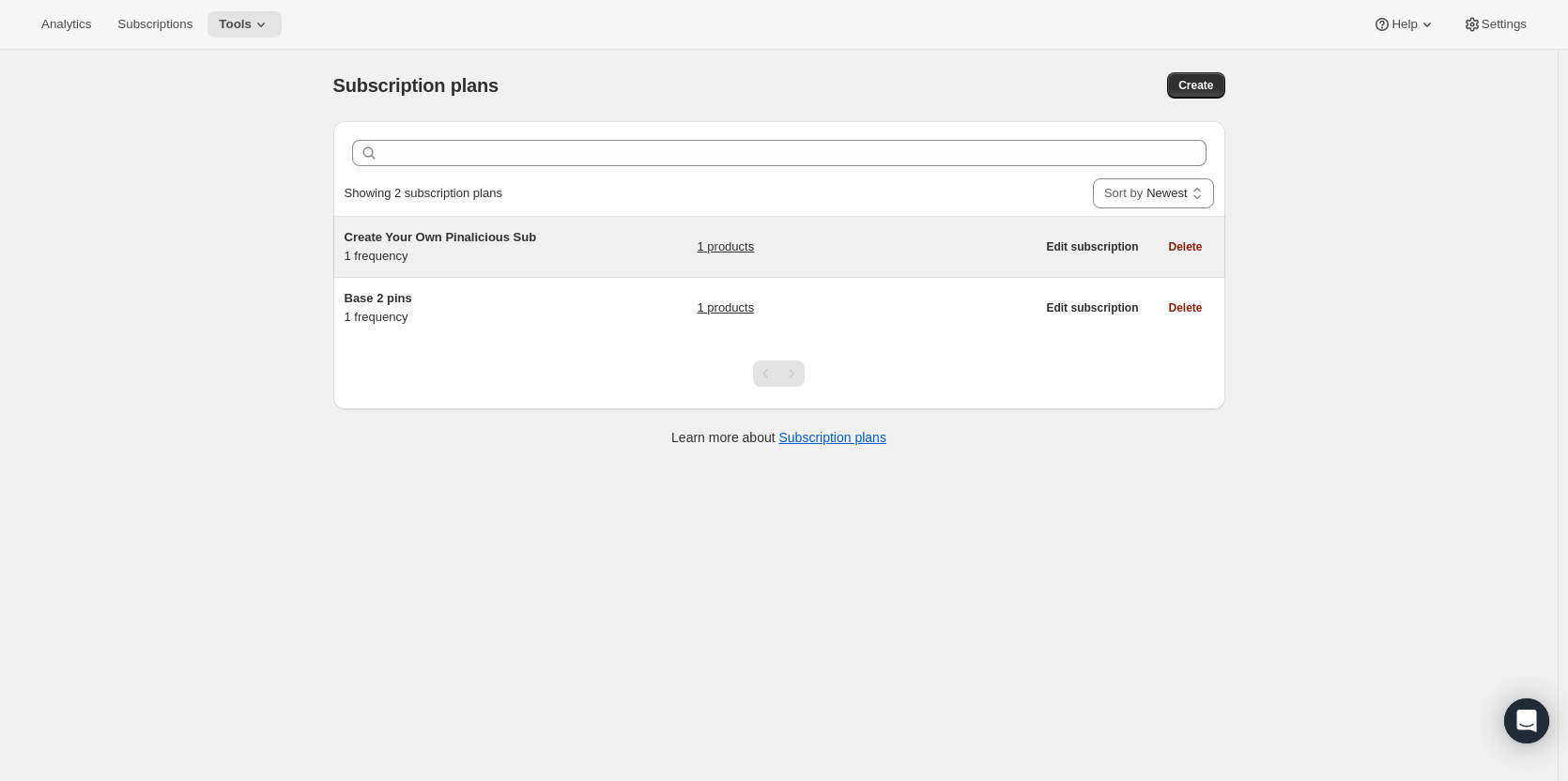
click at [464, 241] on span "Create Your Own Pinalicious Sub" at bounding box center [441, 237] width 192 height 14
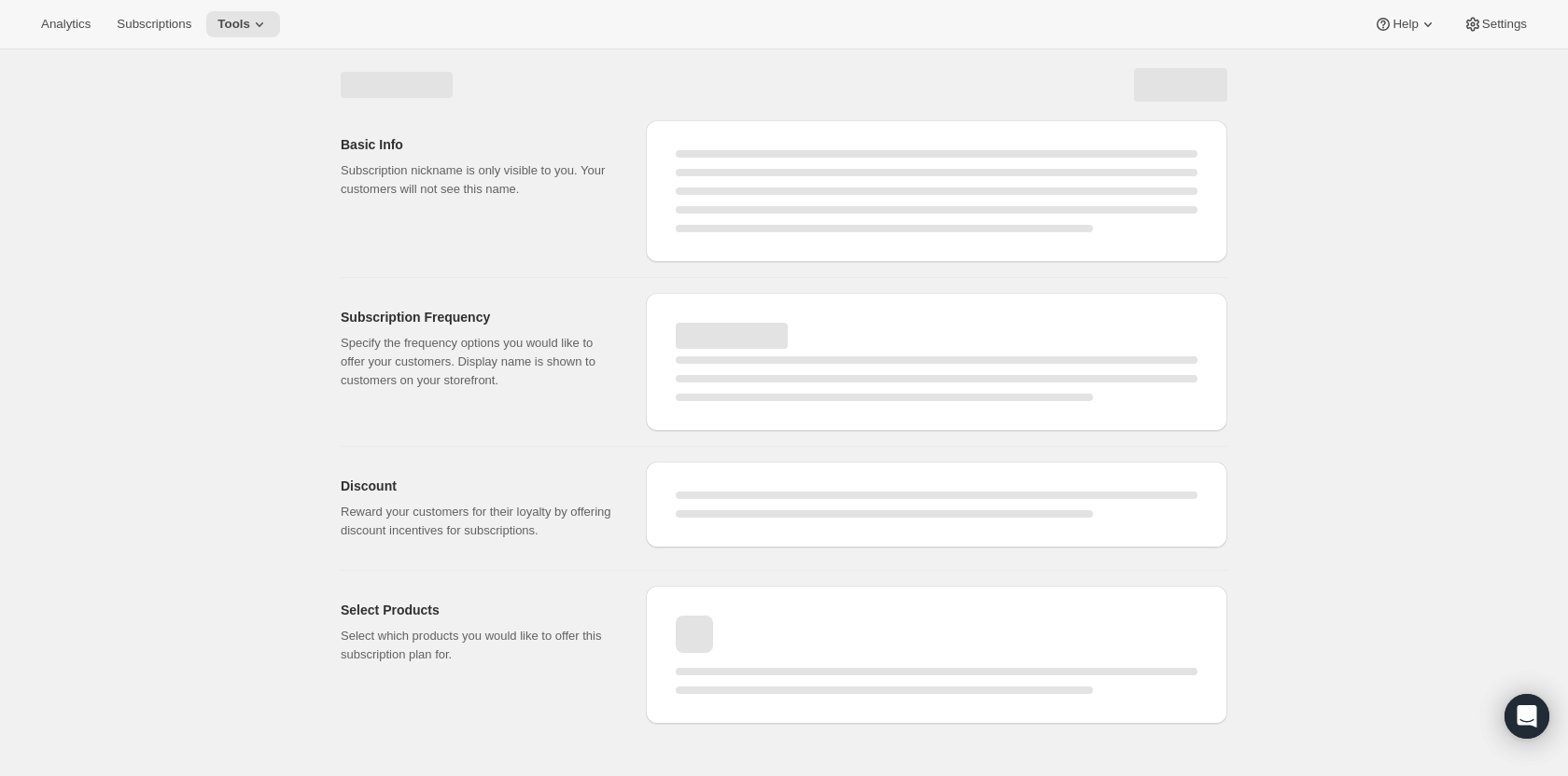
select select "WEEK"
select select "MONTH"
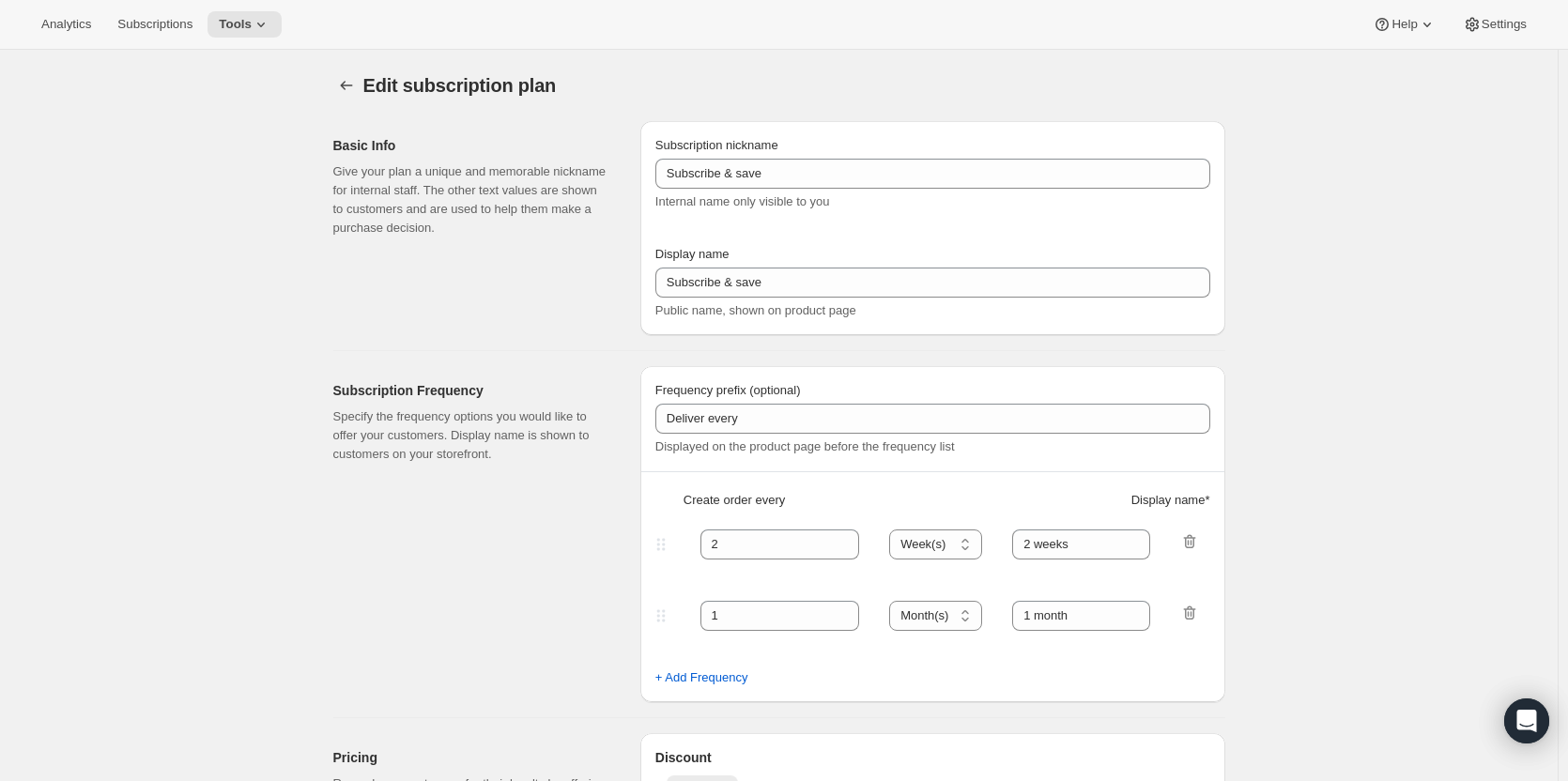
type input "Create Your Own Pinalicious Sub"
type input "Create Your Own Pinalicious Subscription"
type input "Your choice of 2 pins + 1 sticker with delivery every"
type input "1"
select select "MONTH"
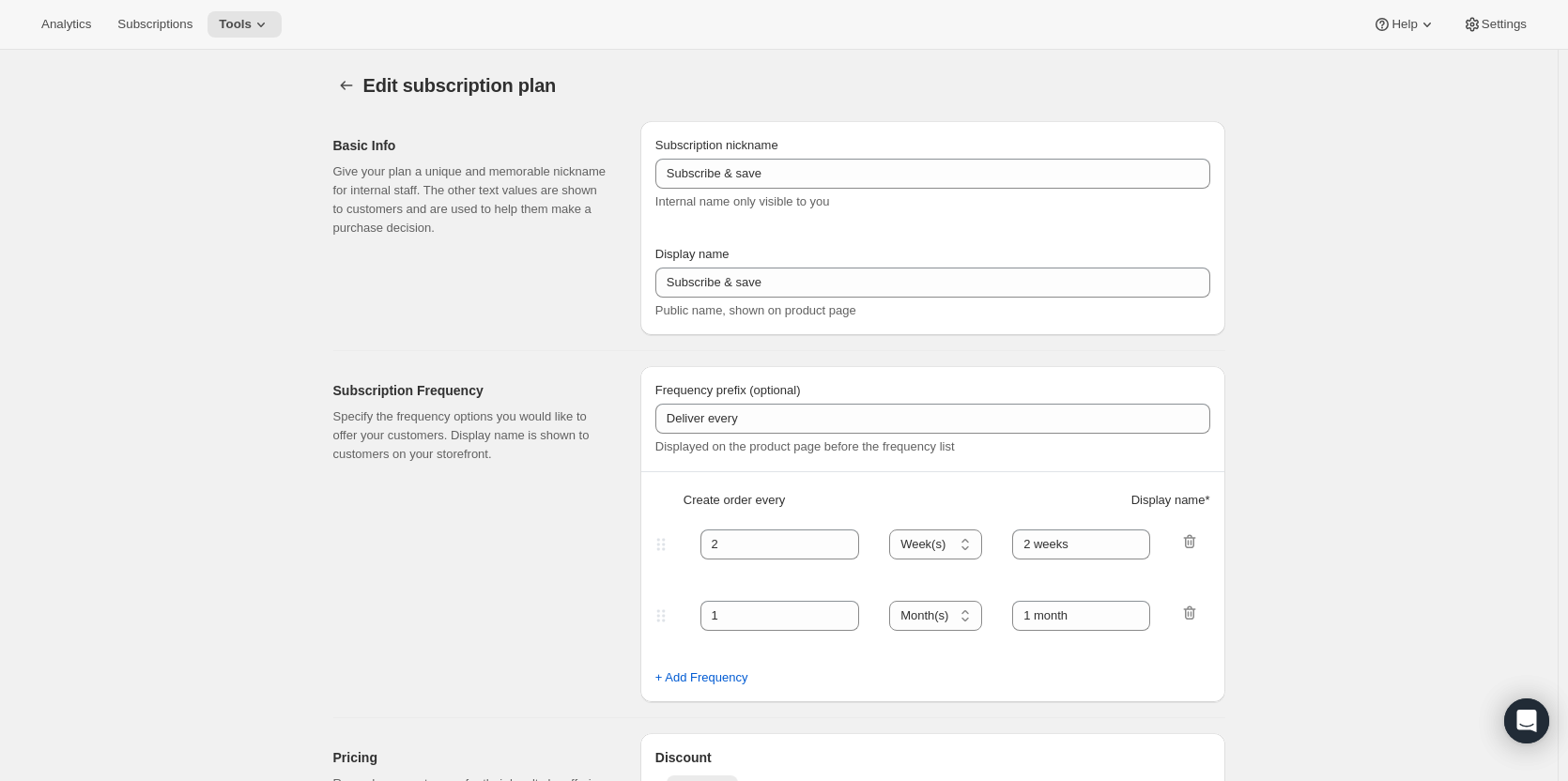
type input "1 month"
type input "0.0"
select select "FIXED_AMOUNT"
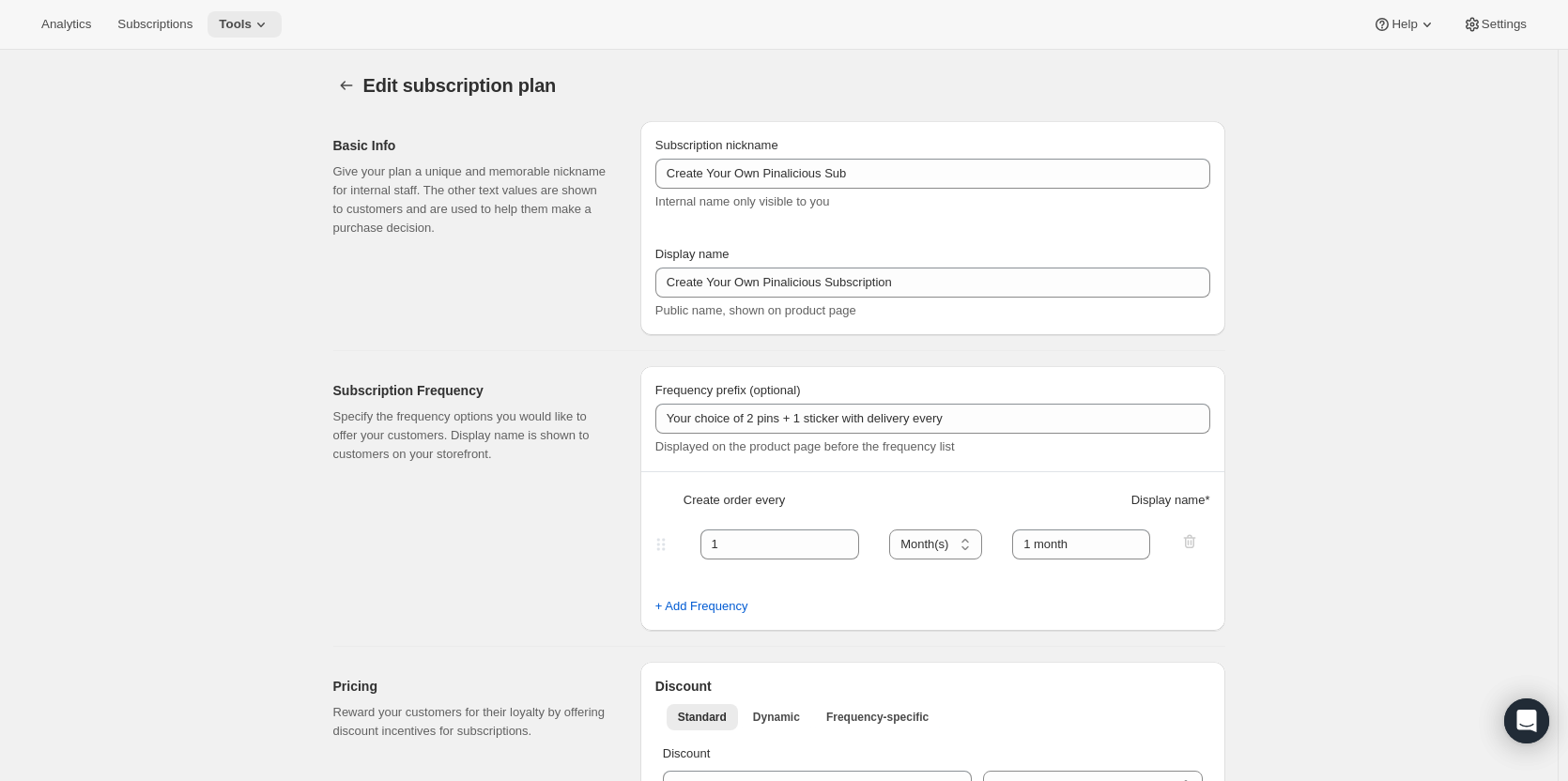
click at [238, 25] on span "Tools" at bounding box center [235, 24] width 33 height 15
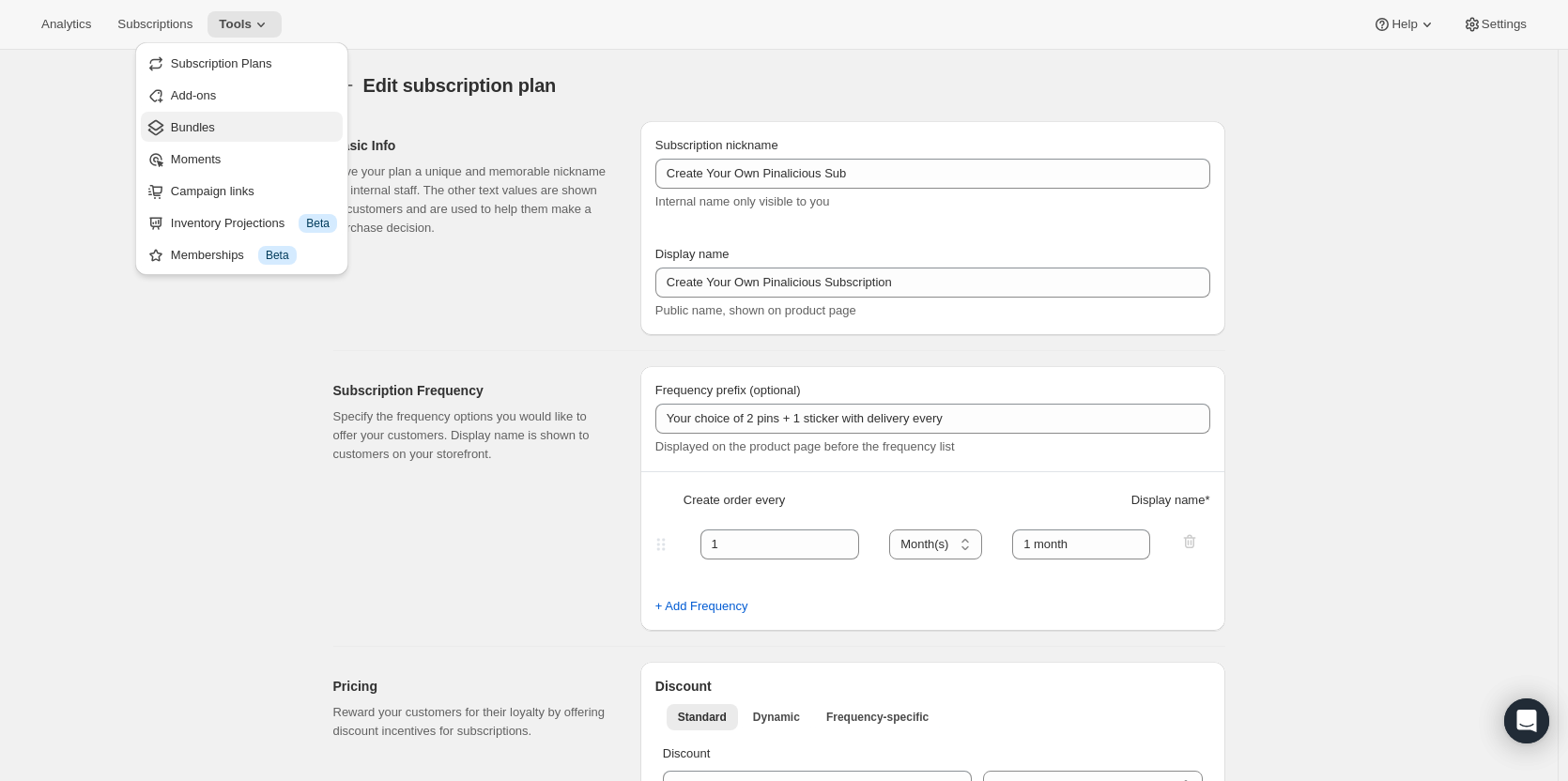
click at [188, 118] on span "Bundles" at bounding box center [253, 127] width 167 height 19
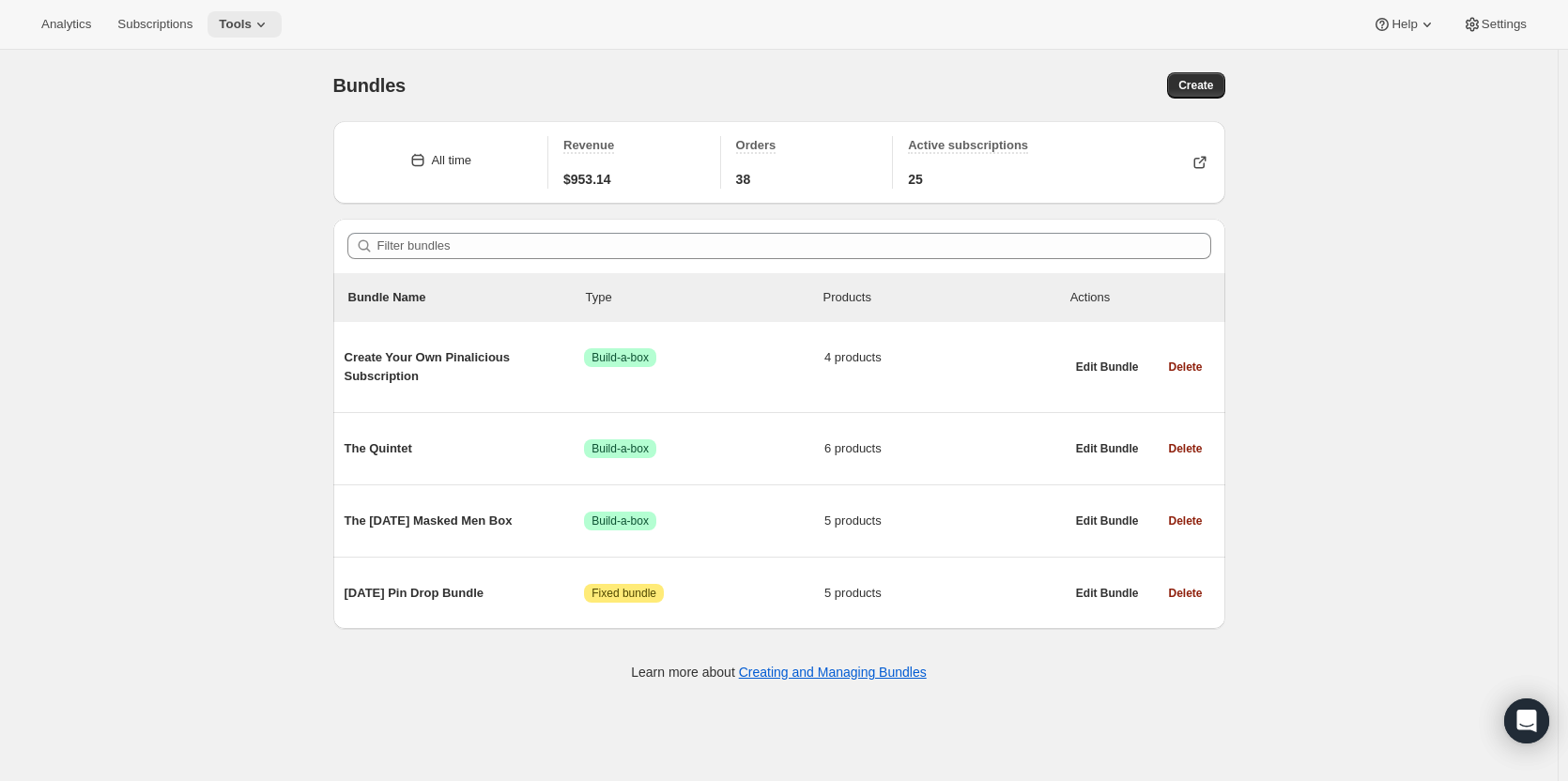
click at [246, 27] on span "Tools" at bounding box center [235, 24] width 33 height 15
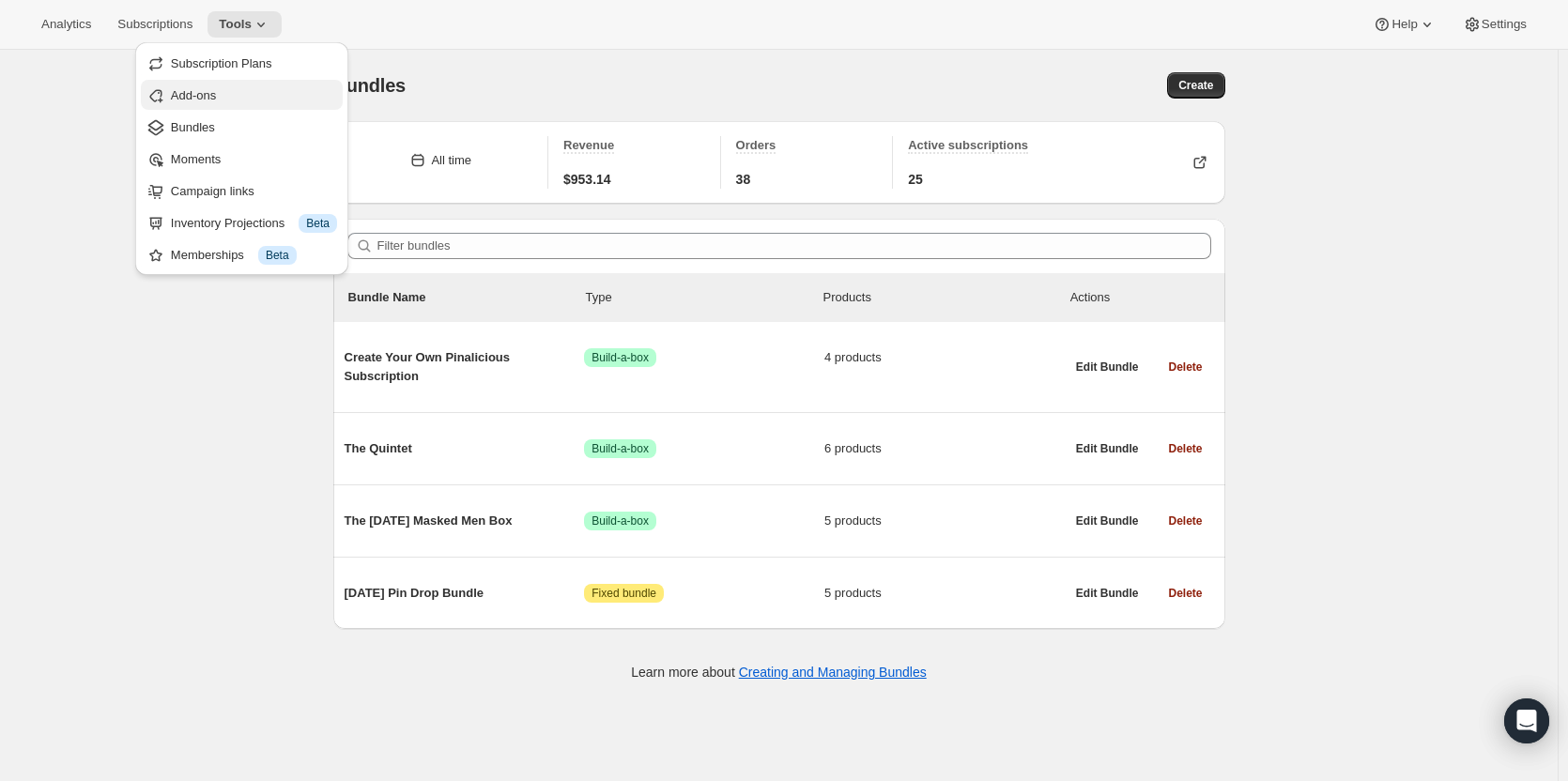
click at [188, 95] on span "Add-ons" at bounding box center [193, 96] width 45 height 14
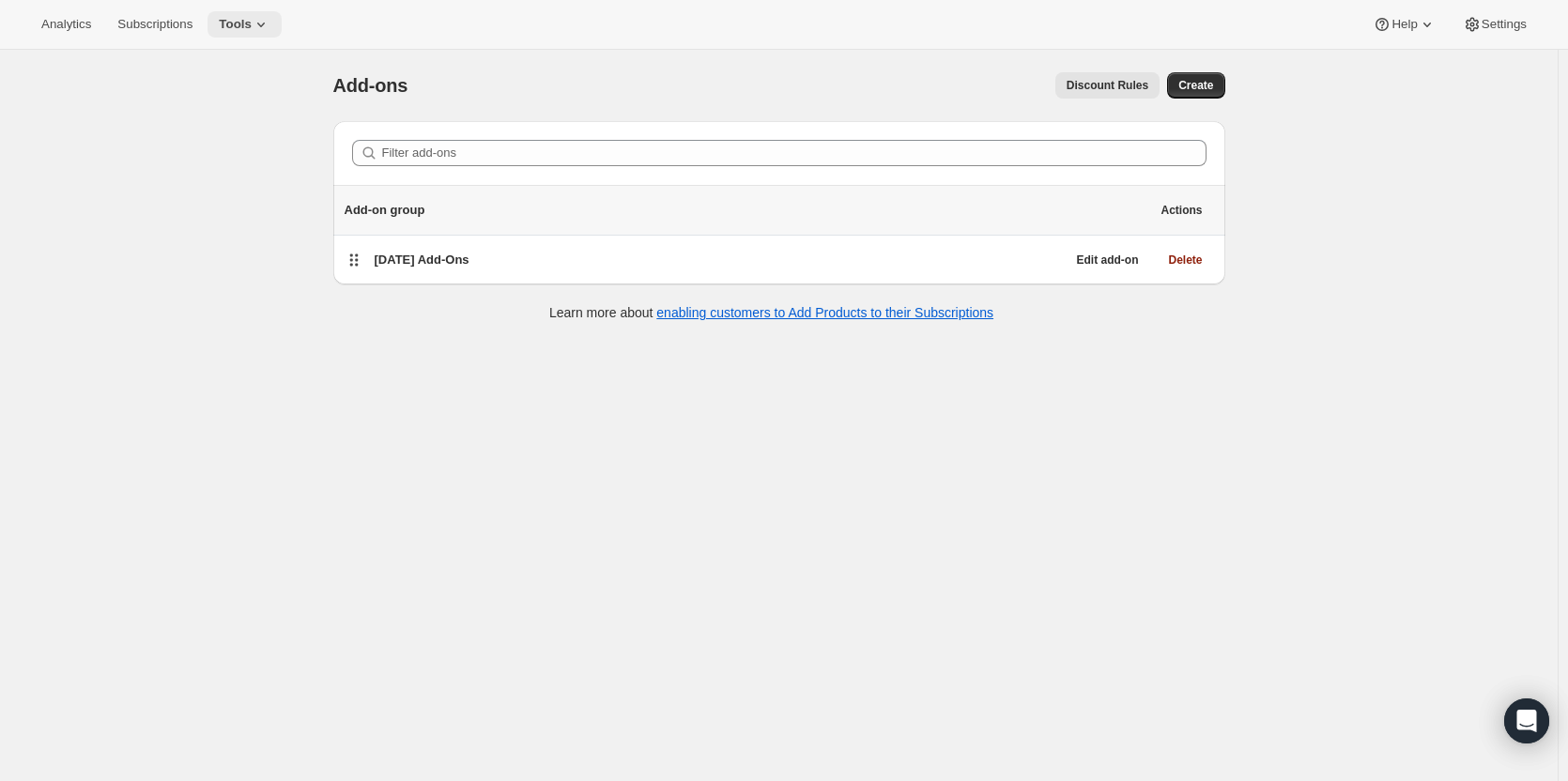
click at [251, 26] on icon at bounding box center [260, 24] width 19 height 19
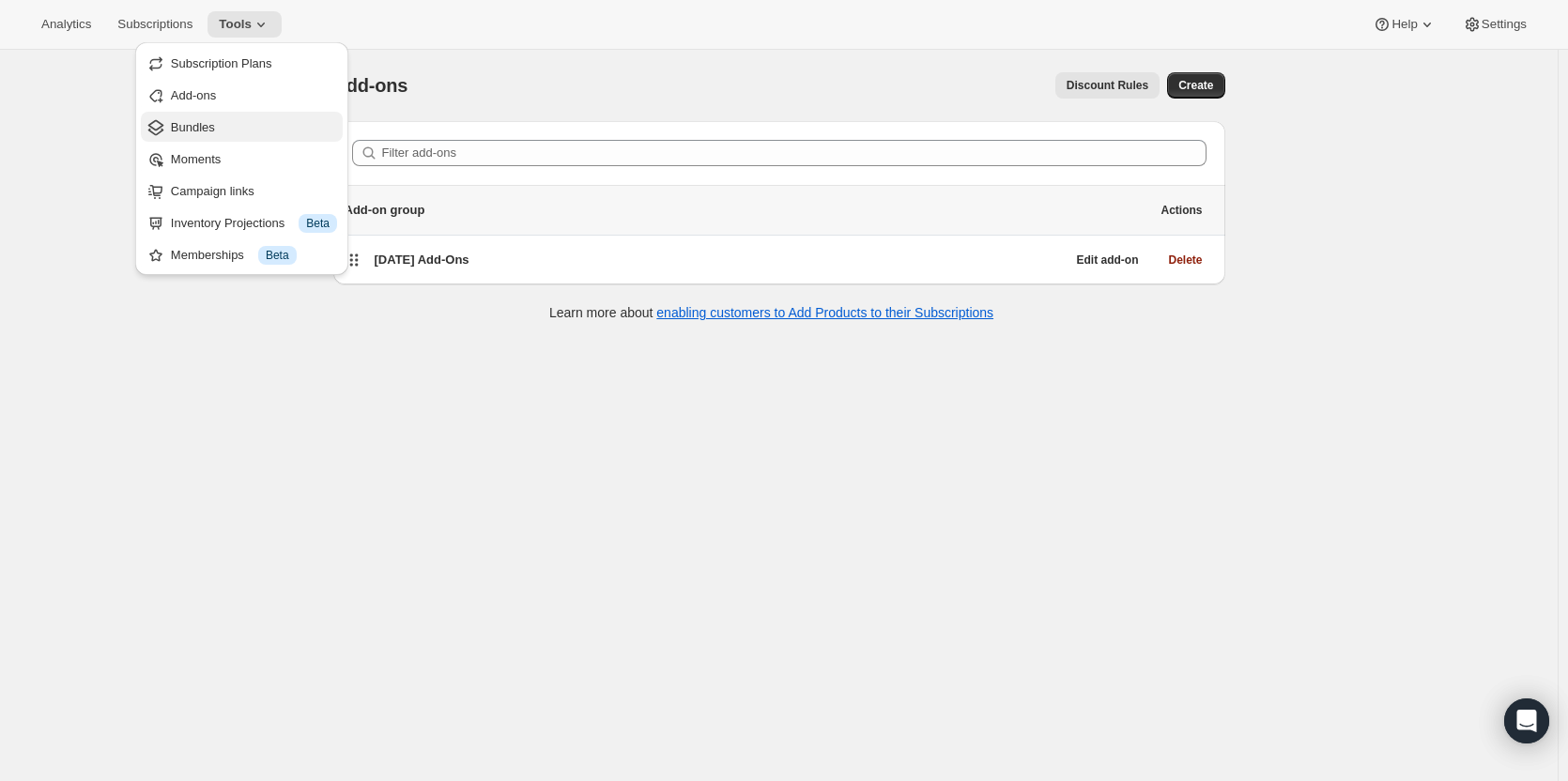
click at [195, 127] on span "Bundles" at bounding box center [192, 127] width 44 height 14
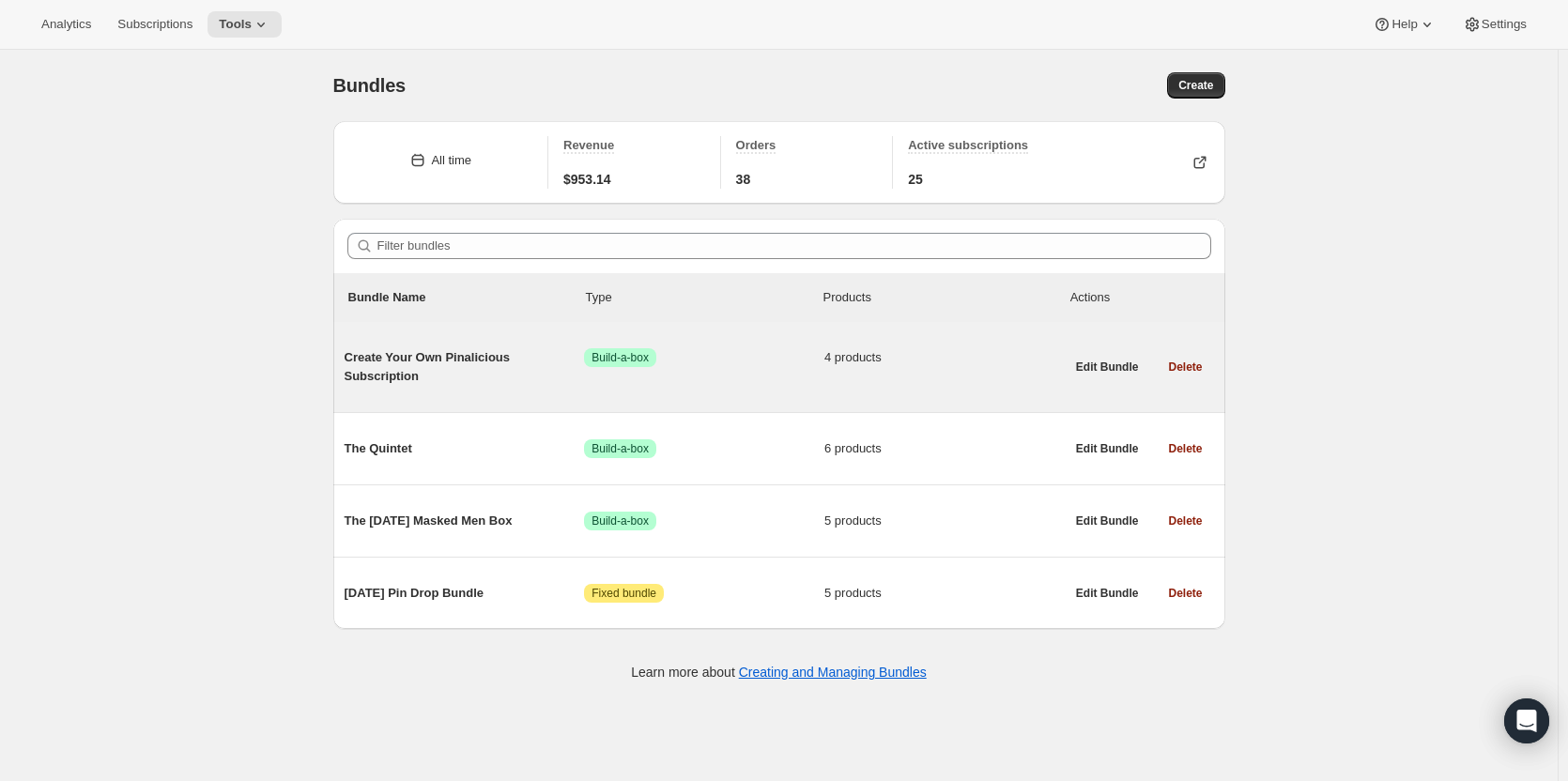
click at [520, 353] on span "Create Your Own Pinalicious Subscription" at bounding box center [465, 367] width 241 height 37
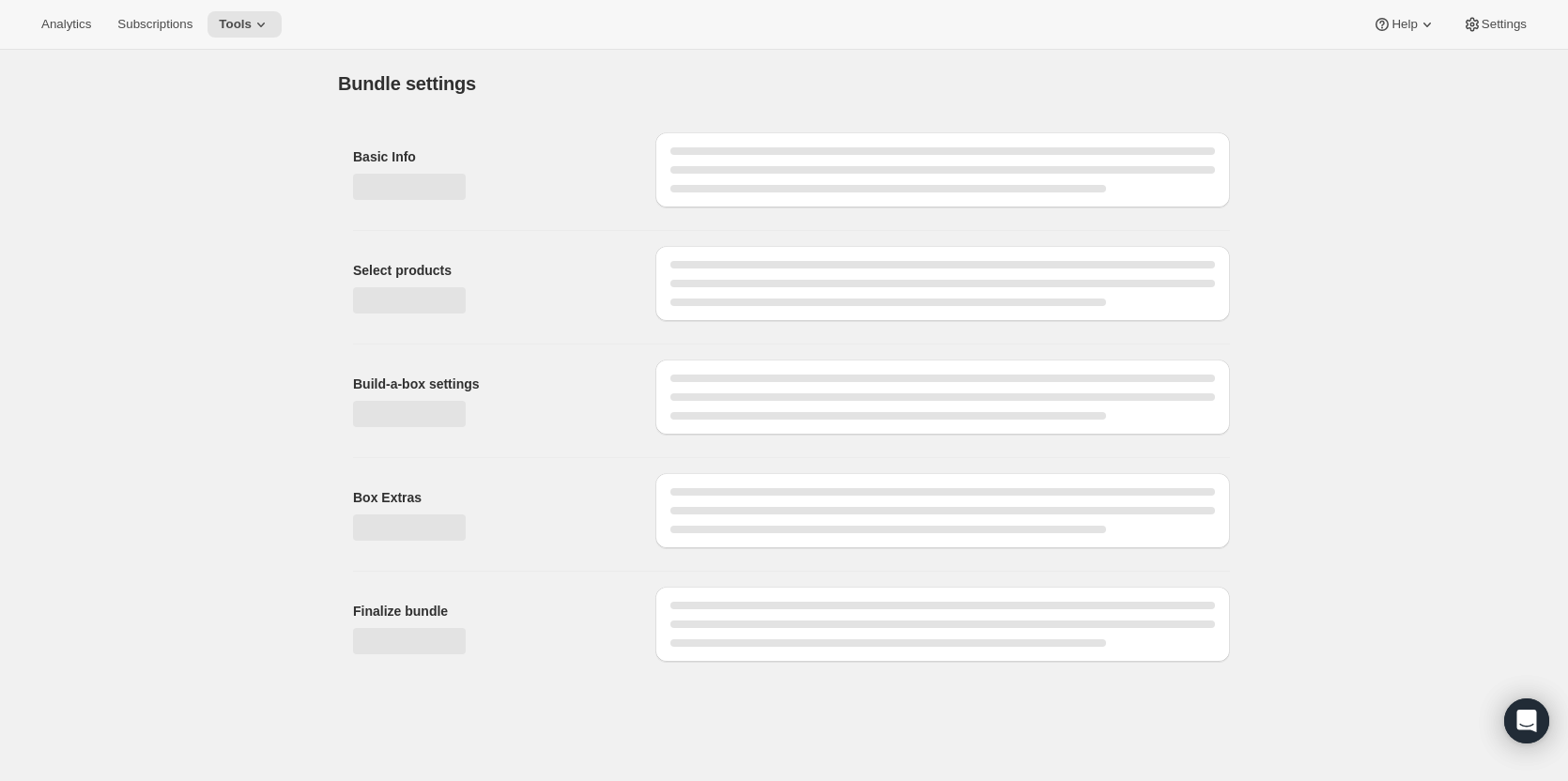
type input "Create Your Own Pinalicious Subscription"
radio input "true"
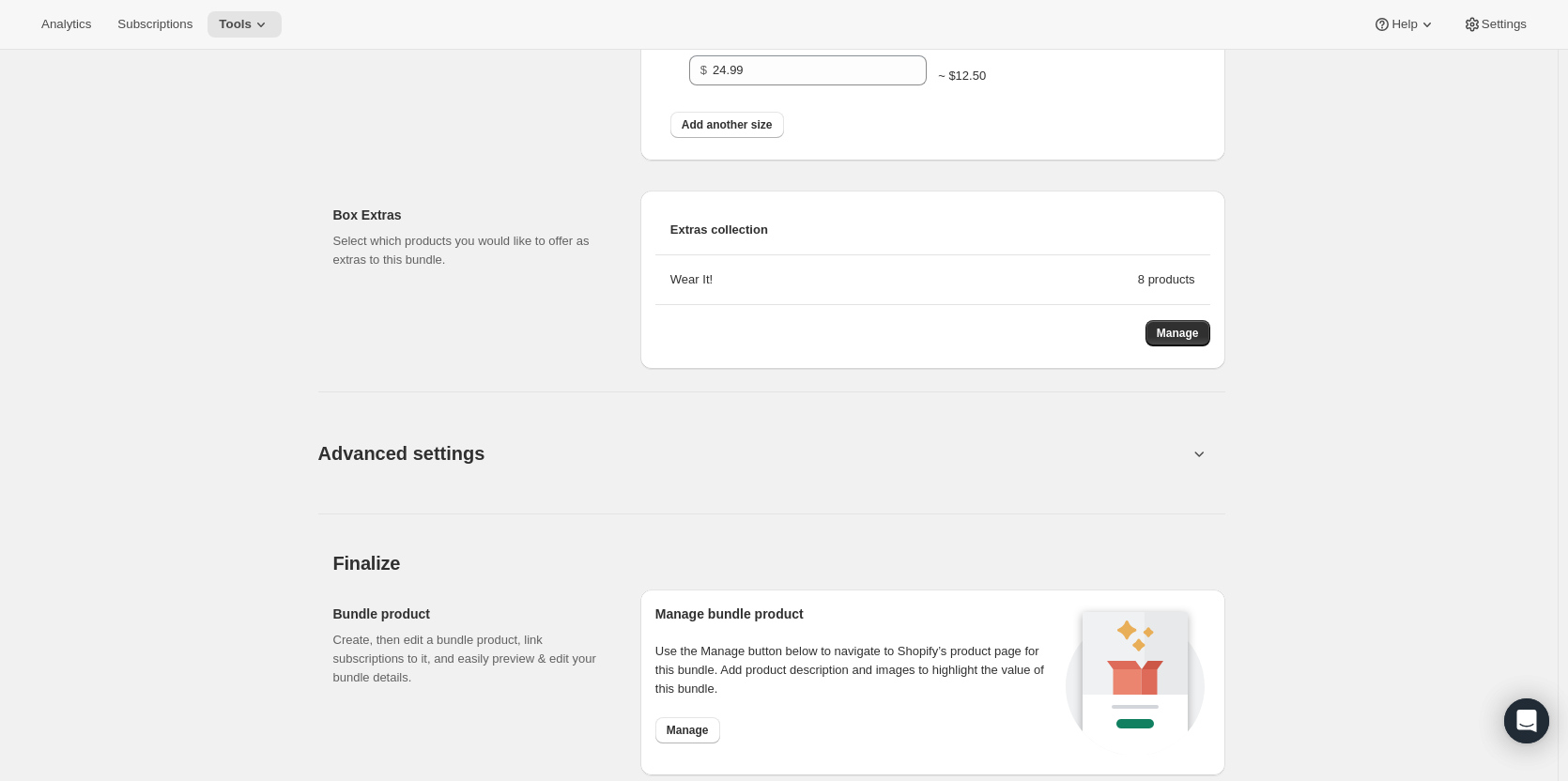
scroll to position [1204, 0]
click at [1176, 338] on span "Manage" at bounding box center [1177, 332] width 42 height 15
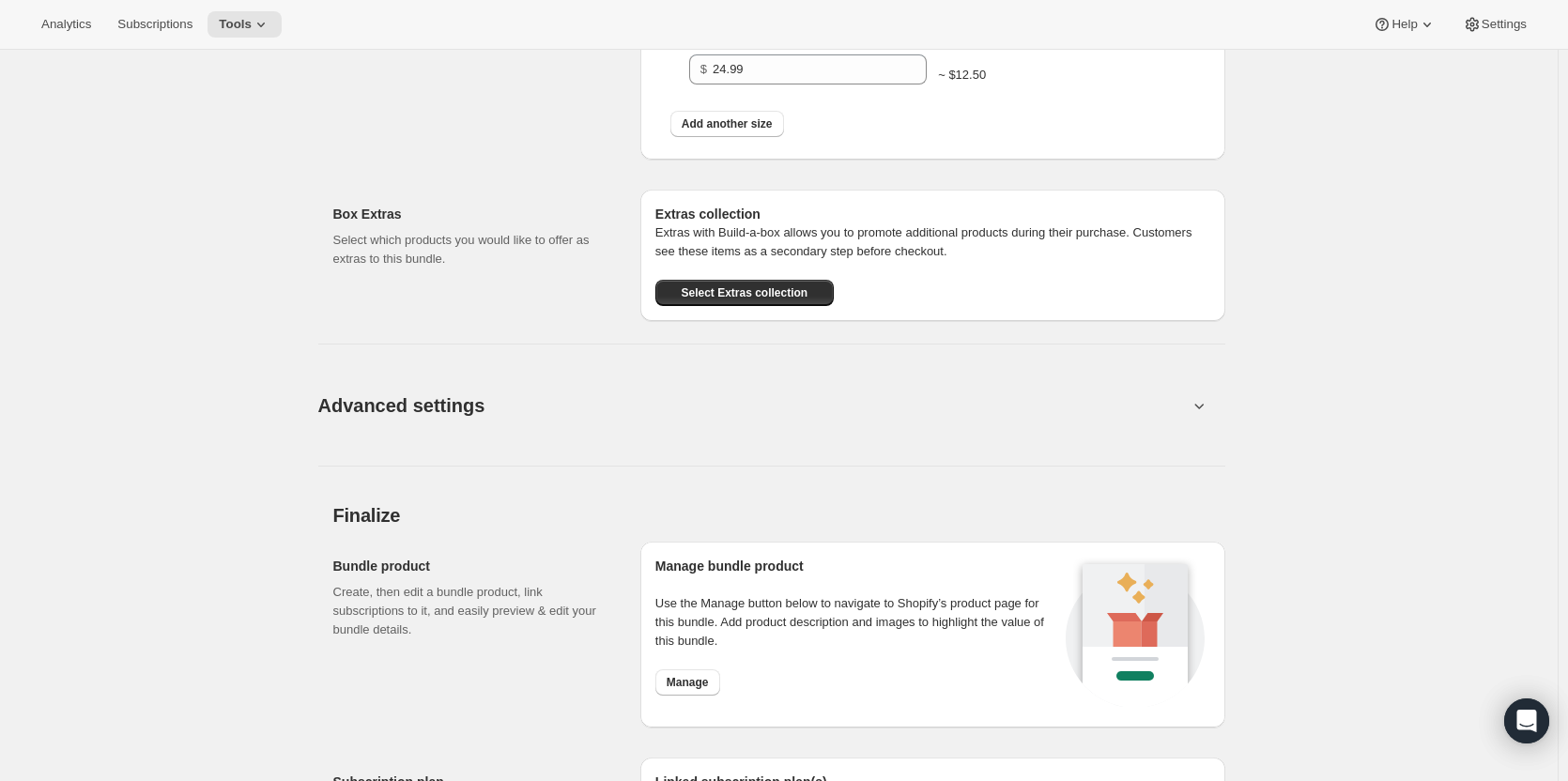
scroll to position [0, 0]
